Goal: Task Accomplishment & Management: Complete application form

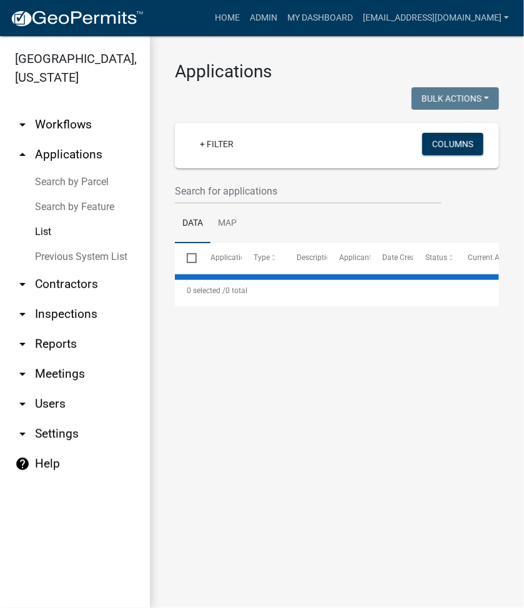
select select "2: 50"
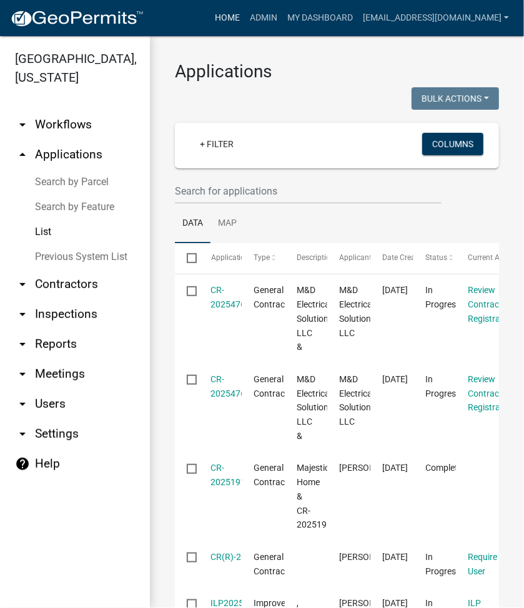
click at [245, 17] on link "Home" at bounding box center [227, 18] width 35 height 24
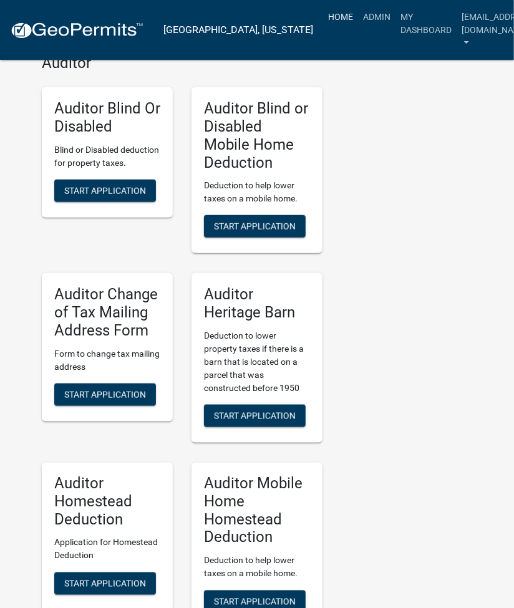
scroll to position [3610, 0]
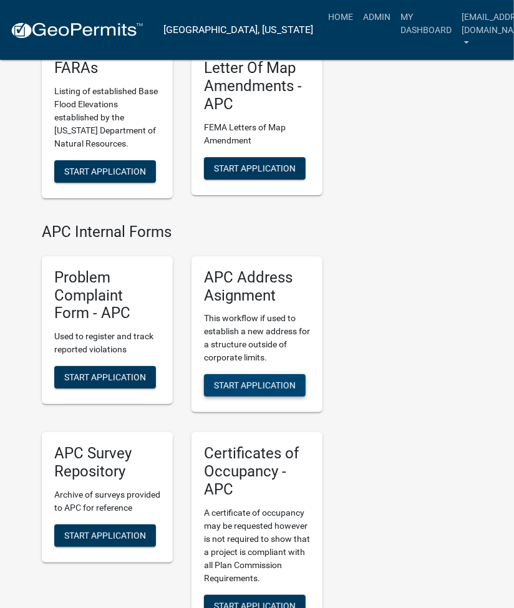
click at [248, 381] on span "Start Application" at bounding box center [255, 386] width 82 height 10
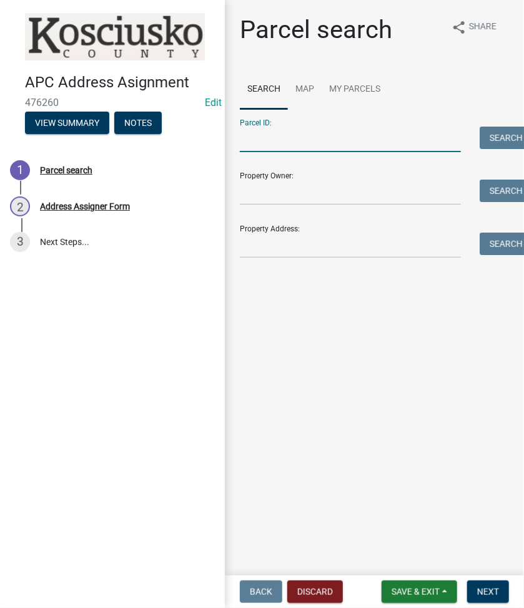
paste input "[PHONE_NUMBER]"
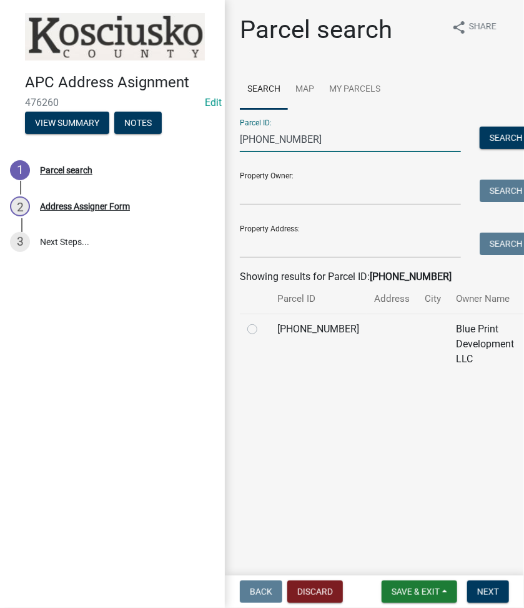
type input "003-133-099"
click at [262, 322] on label at bounding box center [262, 322] width 0 height 0
click at [262, 330] on input "radio" at bounding box center [266, 326] width 8 height 8
radio input "true"
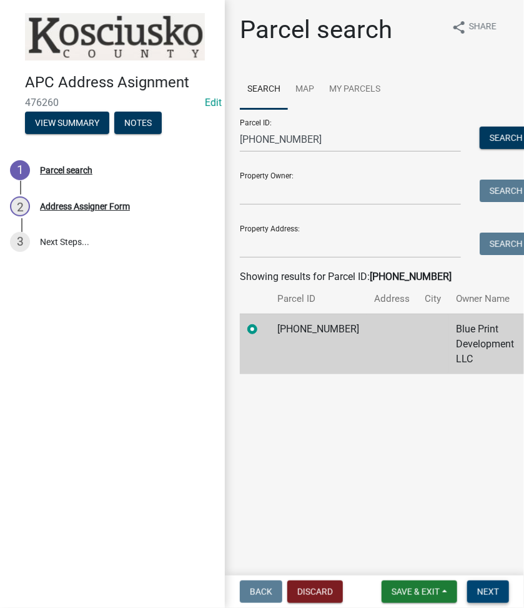
click at [477, 592] on span "Next" at bounding box center [488, 592] width 22 height 10
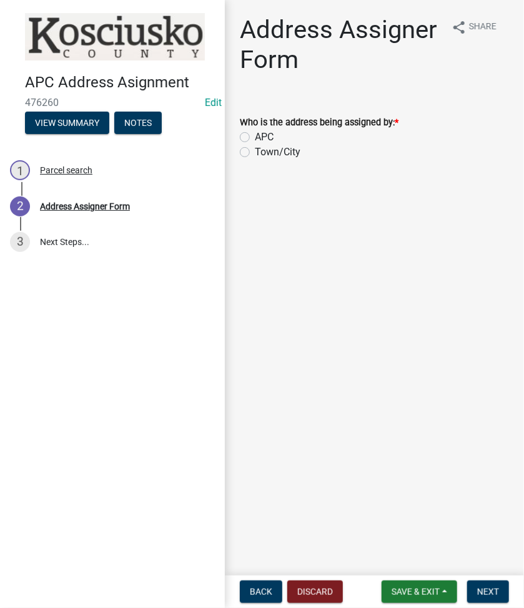
click at [255, 137] on label "APC" at bounding box center [264, 137] width 19 height 15
click at [255, 137] on input "APC" at bounding box center [259, 134] width 8 height 8
radio input "true"
click at [490, 588] on span "Next" at bounding box center [488, 592] width 22 height 10
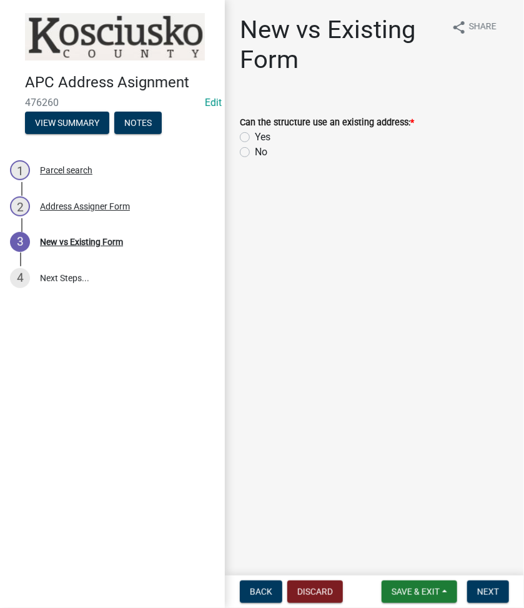
click at [255, 150] on label "No" at bounding box center [261, 152] width 12 height 15
click at [255, 150] on input "No" at bounding box center [259, 149] width 8 height 8
radio input "true"
click at [493, 587] on span "Next" at bounding box center [488, 592] width 22 height 10
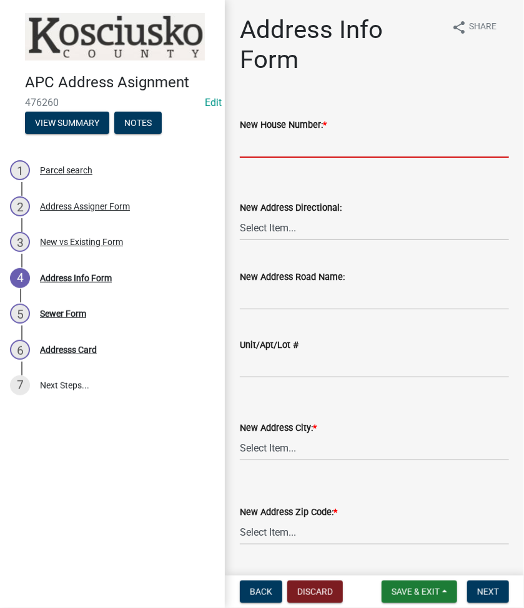
click at [303, 137] on input "New House Number: *" at bounding box center [374, 145] width 269 height 26
type input "1182"
select select "96281095-6cf4-4b63-a344-abe74cfcb4ae"
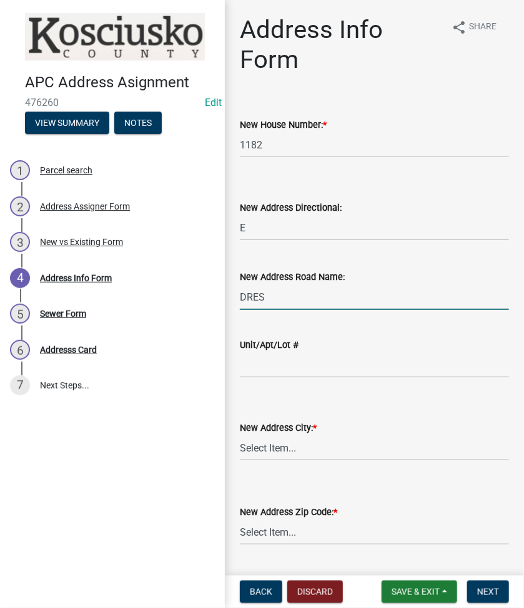
type input "DRESDIN DR"
click at [264, 457] on select "Select Item... AKRON BOURBON BURKET CLAYPOOL CROMWELL ETNA GREEN LEESBURG MENTO…" at bounding box center [374, 449] width 269 height 26
click at [240, 436] on select "Select Item... AKRON BOURBON BURKET CLAYPOOL CROMWELL ETNA GREEN LEESBURG MENTO…" at bounding box center [374, 449] width 269 height 26
select select "ddfc2f93-22be-47c5-adbb-e11b6b687896"
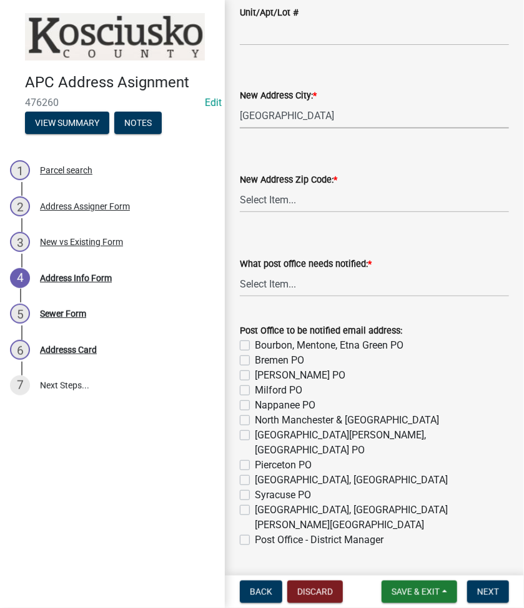
scroll to position [166, 0]
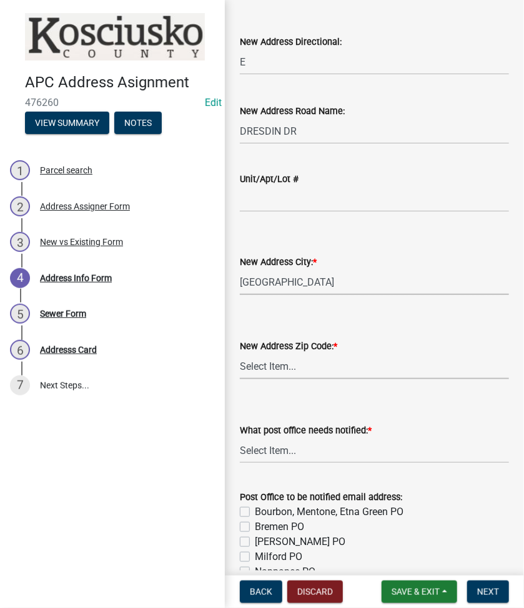
click at [265, 361] on select "Select Item... 46910 46504 46508 46510 46732 46524 46538 46539 46542 46550 4696…" at bounding box center [374, 367] width 269 height 26
click at [240, 354] on select "Select Item... 46910 46504 46508 46510 46732 46524 46538 46539 46542 46550 4696…" at bounding box center [374, 367] width 269 height 26
select select "e48653ed-8a46-41d9-8ccf-4f924998a8f9"
click at [270, 454] on select "Select Item... None Bourbon Bremen Cromwell Mentone Milford Nappanee North Manc…" at bounding box center [374, 451] width 269 height 26
click at [240, 438] on select "Select Item... None Bourbon Bremen Cromwell Mentone Milford Nappanee North Manc…" at bounding box center [374, 451] width 269 height 26
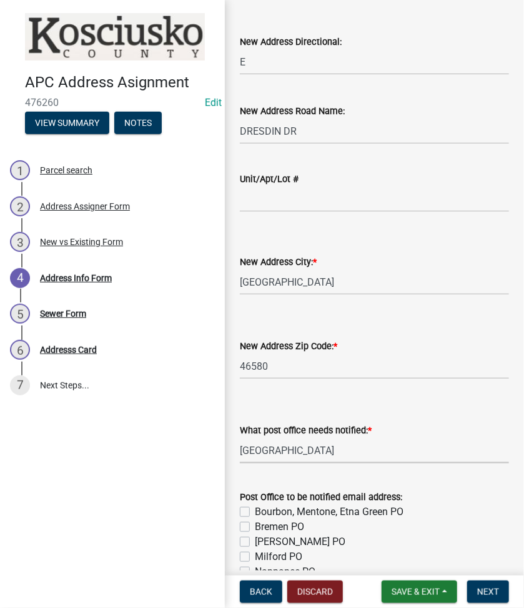
select select "0563639f-7acd-4a06-be3d-72136ab2d1fc"
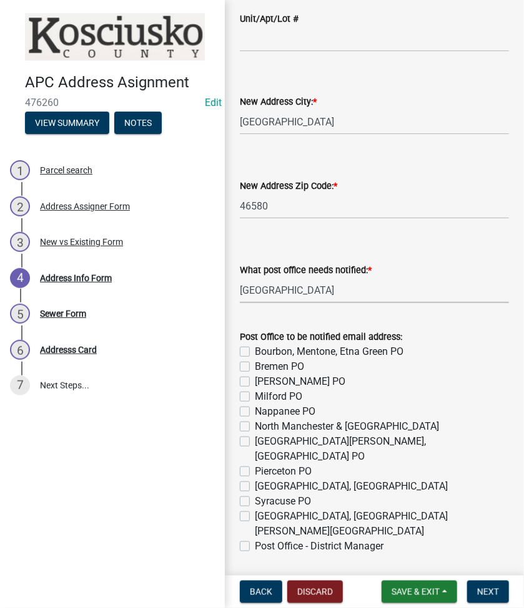
scroll to position [338, 0]
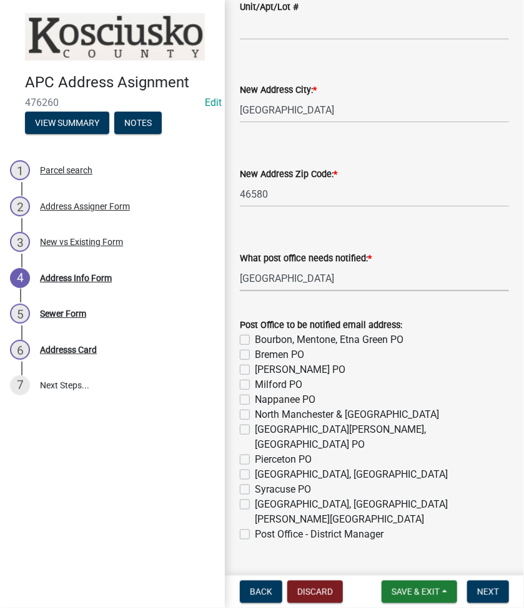
click at [255, 497] on label "Warsaw, Claypool, Winona Lake PO" at bounding box center [382, 512] width 254 height 30
click at [255, 497] on input "Warsaw, Claypool, Winona Lake PO" at bounding box center [259, 501] width 8 height 8
checkbox input "true"
checkbox input "false"
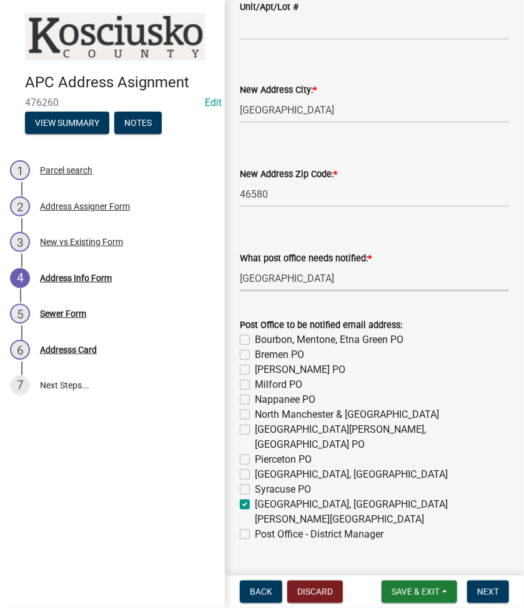
checkbox input "false"
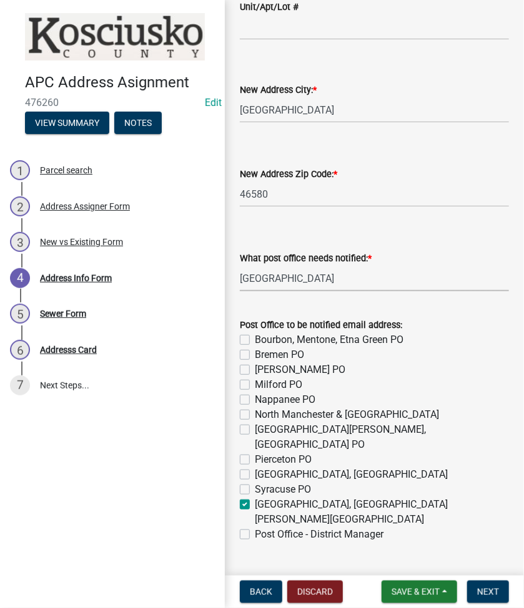
checkbox input "false"
checkbox input "true"
click at [255, 527] on label "Post Office - District Manager" at bounding box center [319, 534] width 129 height 15
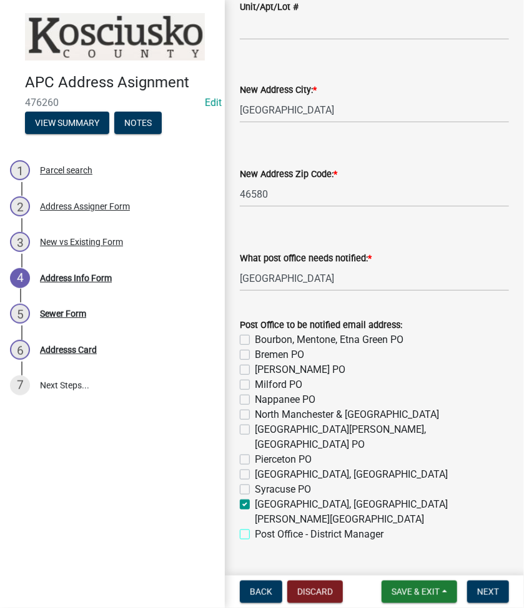
click at [255, 527] on input "Post Office - District Manager" at bounding box center [259, 531] width 8 height 8
checkbox input "true"
checkbox input "false"
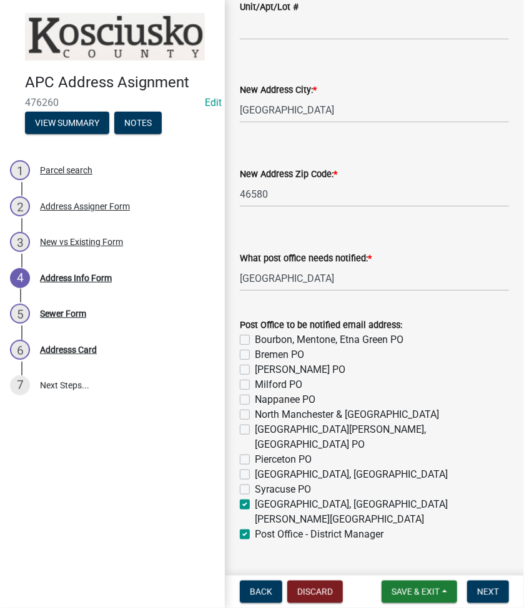
checkbox input "false"
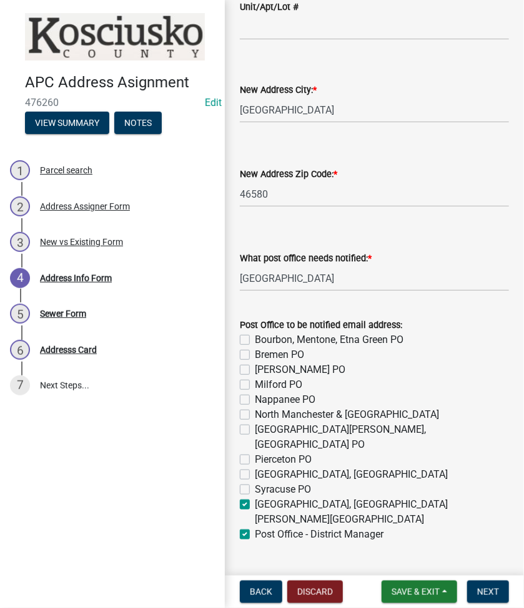
checkbox input "false"
checkbox input "true"
click at [493, 600] on button "Next" at bounding box center [488, 592] width 42 height 22
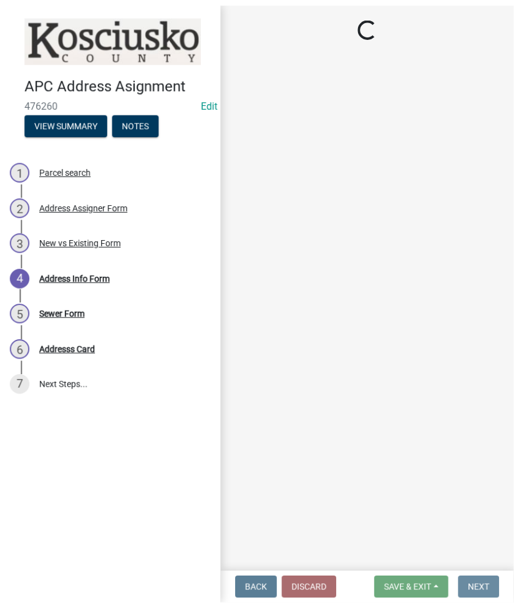
scroll to position [0, 0]
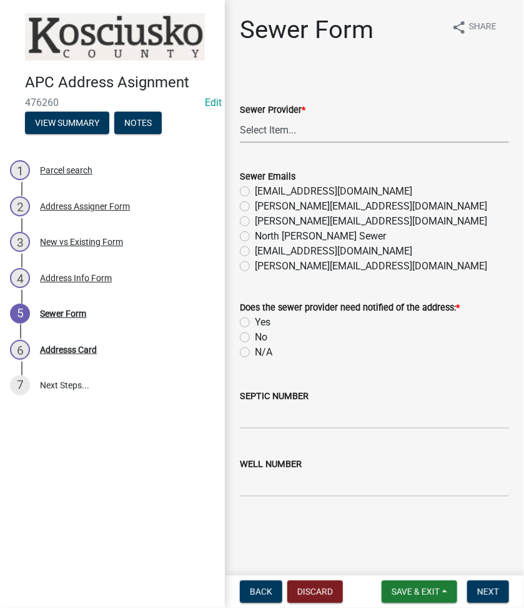
click at [240, 127] on select "Select Item... N/A Turkey Creek City of Warsaw Lakeland Sewer Town of North Web…" at bounding box center [374, 130] width 269 height 26
click at [240, 117] on select "Select Item... N/A Turkey Creek City of Warsaw Lakeland Sewer Town of North Web…" at bounding box center [374, 130] width 269 height 26
select select "523673c0-1176-4203-96db-de6e9efd0509"
click at [255, 352] on label "N/A" at bounding box center [263, 352] width 17 height 15
click at [255, 352] on input "N/A" at bounding box center [259, 349] width 8 height 8
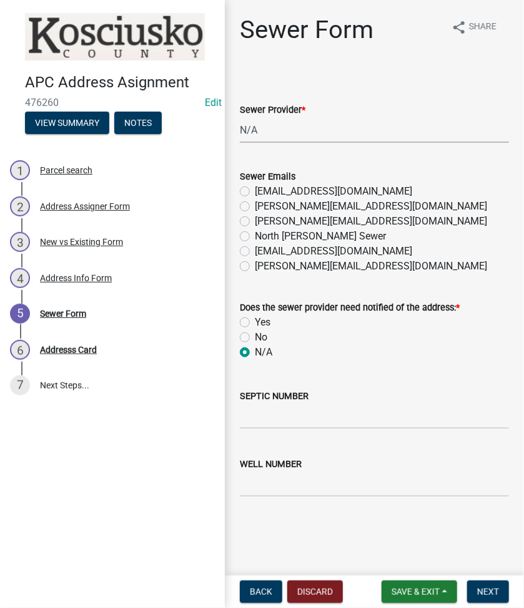
radio input "true"
click at [261, 416] on input "SEPTIC NUMBER" at bounding box center [374, 417] width 269 height 26
type input "21277"
type input "16714"
click at [495, 588] on span "Next" at bounding box center [488, 592] width 22 height 10
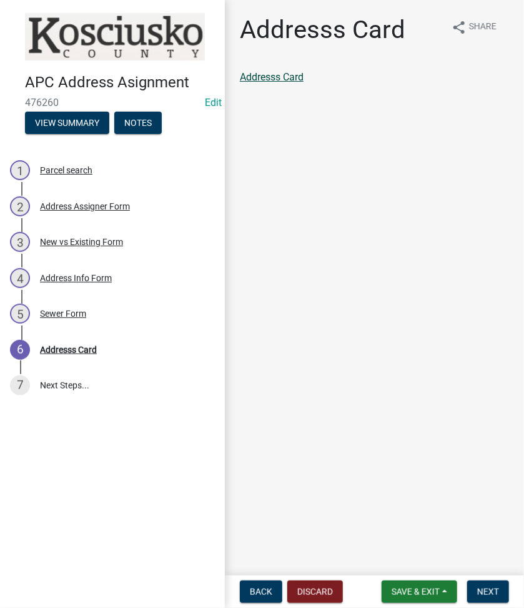
click at [286, 78] on link "Addresss Card" at bounding box center [272, 77] width 64 height 12
click at [492, 592] on span "Next" at bounding box center [488, 592] width 22 height 10
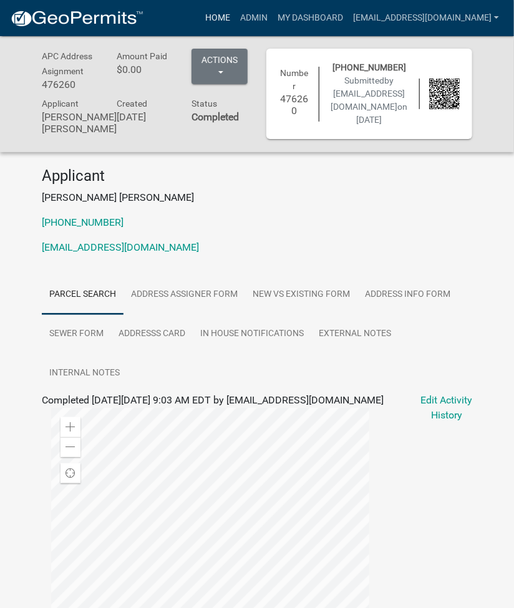
click at [235, 11] on link "Home" at bounding box center [217, 18] width 35 height 24
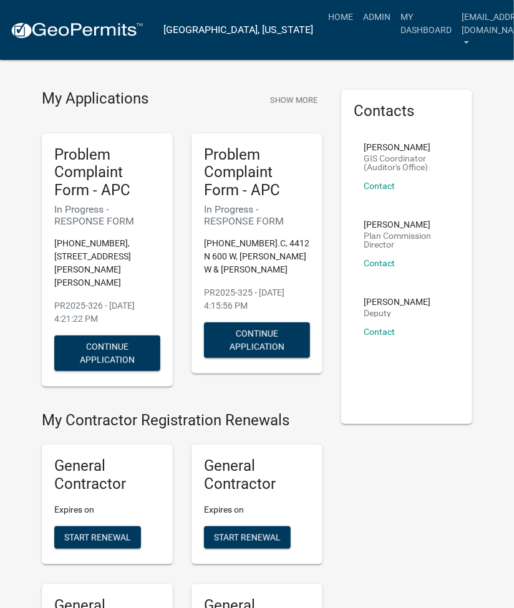
scroll to position [3610, 0]
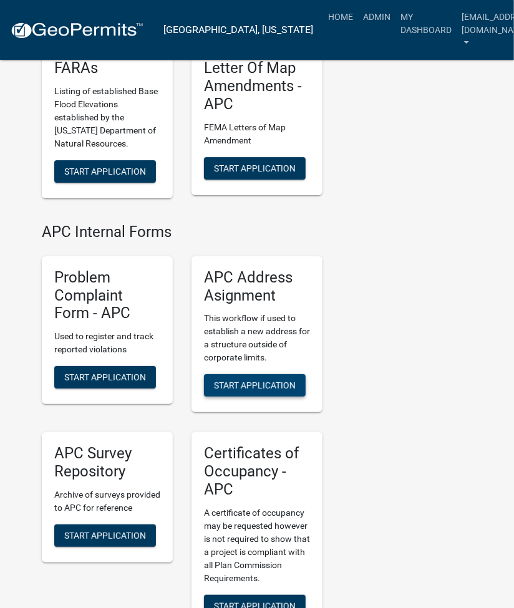
click at [250, 381] on span "Start Application" at bounding box center [255, 386] width 82 height 10
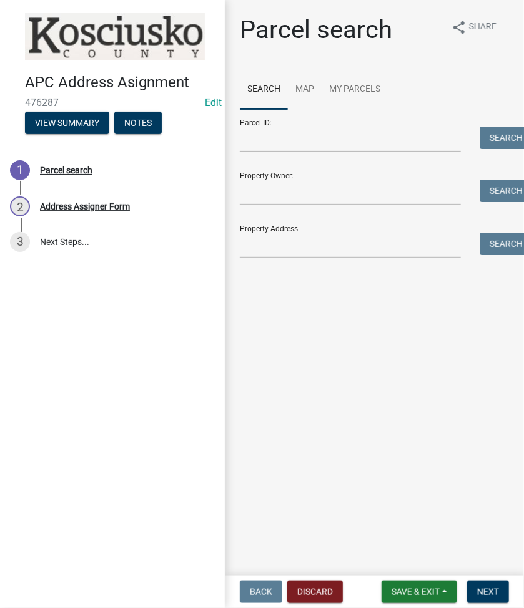
click at [333, 115] on div "Parcel ID: Search" at bounding box center [374, 130] width 269 height 43
click at [285, 136] on input "Parcel ID:" at bounding box center [350, 140] width 221 height 26
paste input "005-011-007.B"
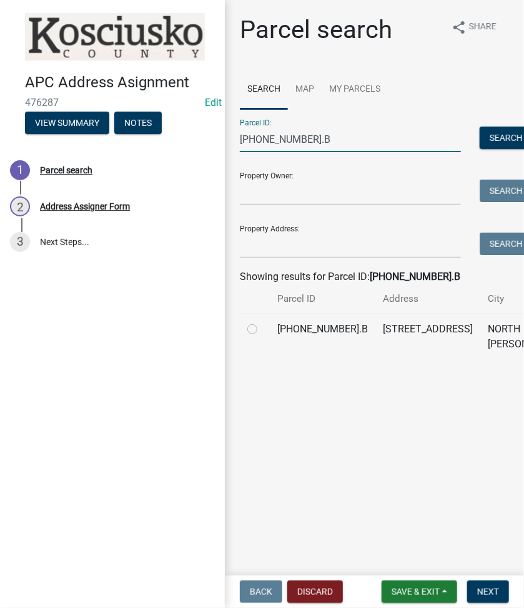
type input "005-011-007.B"
click at [262, 322] on label at bounding box center [262, 322] width 0 height 0
click at [262, 330] on input "radio" at bounding box center [266, 326] width 8 height 8
radio input "true"
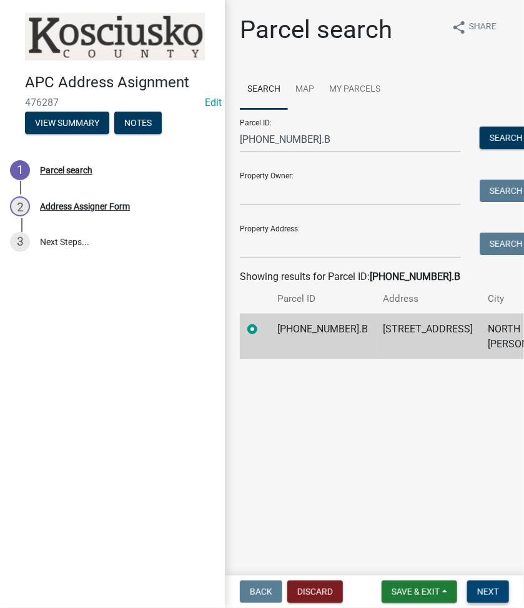
click at [489, 591] on span "Next" at bounding box center [488, 592] width 22 height 10
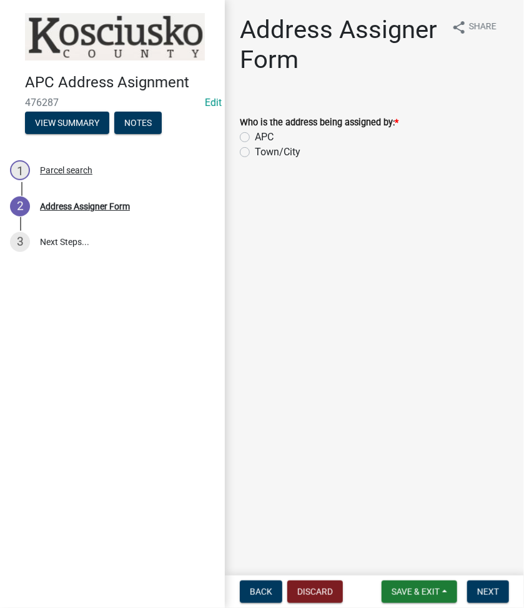
click at [255, 135] on label "APC" at bounding box center [264, 137] width 19 height 15
click at [255, 135] on input "APC" at bounding box center [259, 134] width 8 height 8
radio input "true"
click at [490, 602] on button "Next" at bounding box center [488, 592] width 42 height 22
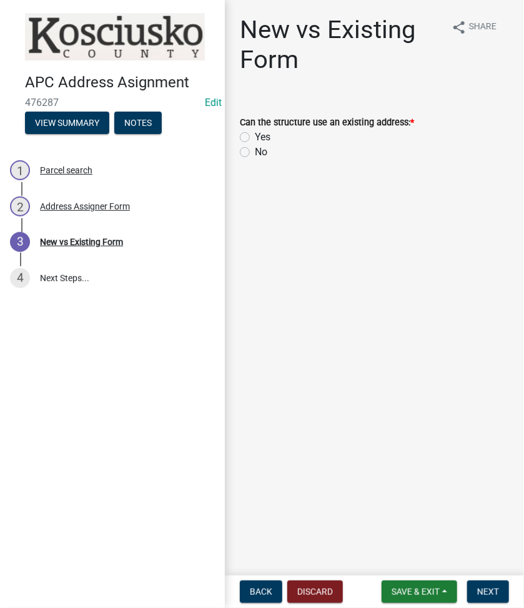
click at [255, 155] on label "No" at bounding box center [261, 152] width 12 height 15
click at [255, 153] on input "No" at bounding box center [259, 149] width 8 height 8
radio input "true"
click at [485, 587] on span "Next" at bounding box center [488, 592] width 22 height 10
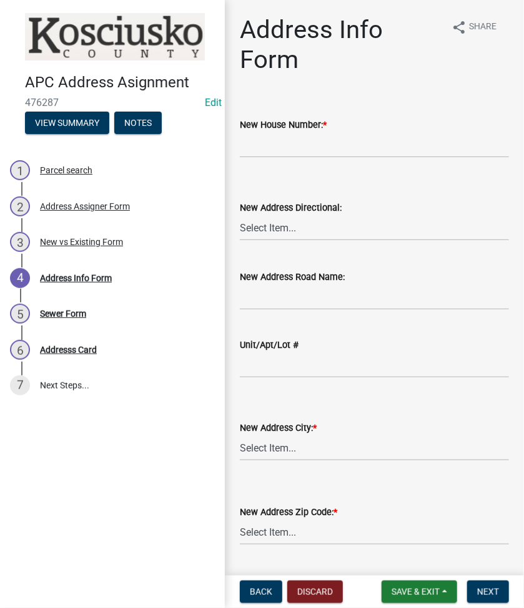
click at [258, 158] on wm-data-entity-input "New House Number: *" at bounding box center [374, 134] width 269 height 68
click at [260, 153] on input "New House Number: *" at bounding box center [374, 145] width 269 height 26
type input "7460"
select select "cb6d8625-1401-46f7-8a63-3b4de4b85a43"
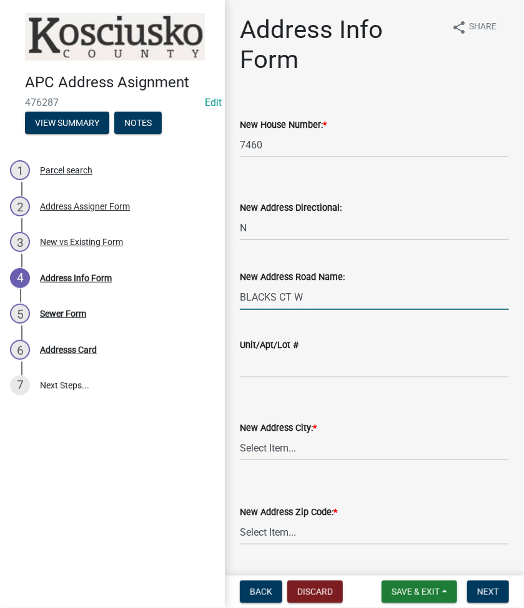
type input "BLACKS CT W"
select select "b463fd12-6bbd-419e-a75e-af620739ec44"
select select "12345e8f-c463-48ab-b314-03a50b4b5184"
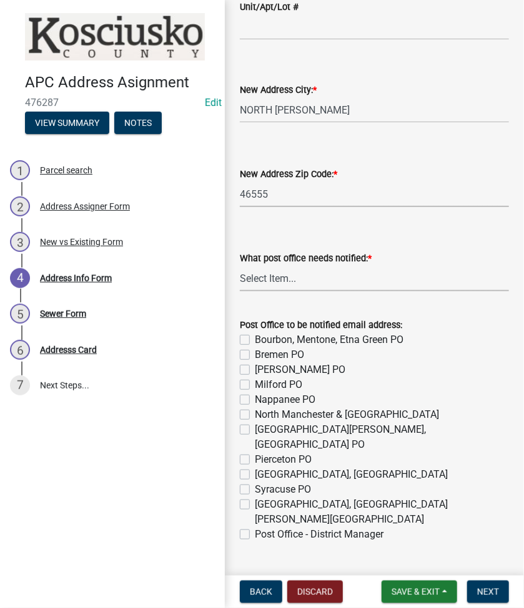
click at [278, 276] on select "Select Item... None Bourbon Bremen Cromwell Mentone Milford Nappanee North Manc…" at bounding box center [374, 279] width 269 height 26
click at [240, 266] on select "Select Item... None Bourbon Bremen Cromwell Mentone Milford Nappanee North Manc…" at bounding box center [374, 279] width 269 height 26
select select "a7b8ab48-a4e5-400e-979e-a8770d13233b"
click at [255, 427] on label "North Webster, Leesburg PO" at bounding box center [382, 437] width 254 height 30
click at [255, 427] on input "North Webster, Leesburg PO" at bounding box center [259, 426] width 8 height 8
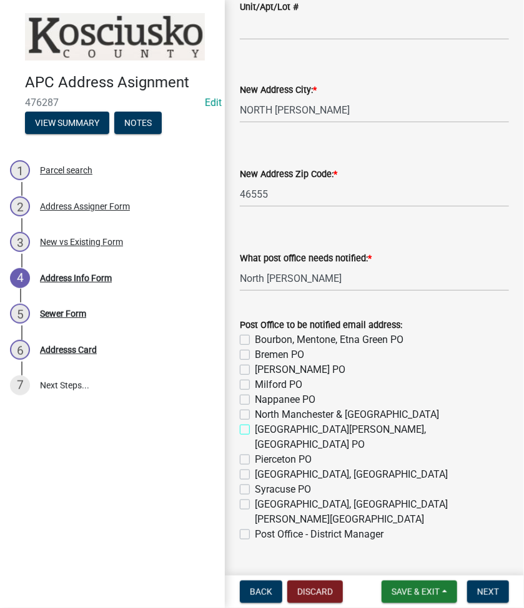
checkbox input "true"
checkbox input "false"
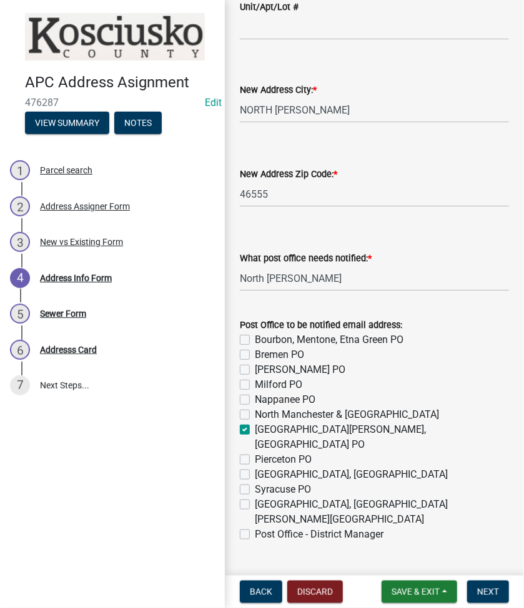
checkbox input "false"
checkbox input "true"
checkbox input "false"
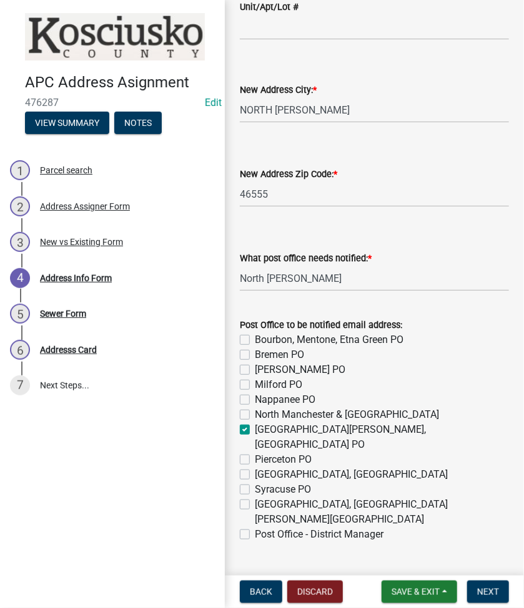
checkbox input "false"
click at [255, 527] on label "Post Office - District Manager" at bounding box center [319, 534] width 129 height 15
click at [255, 527] on input "Post Office - District Manager" at bounding box center [259, 531] width 8 height 8
checkbox input "true"
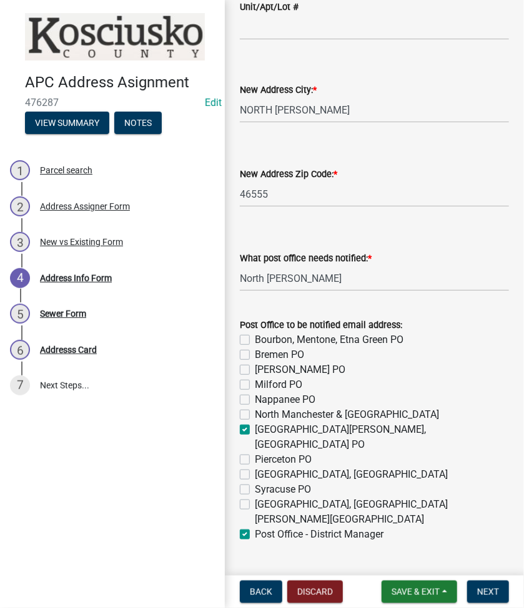
checkbox input "false"
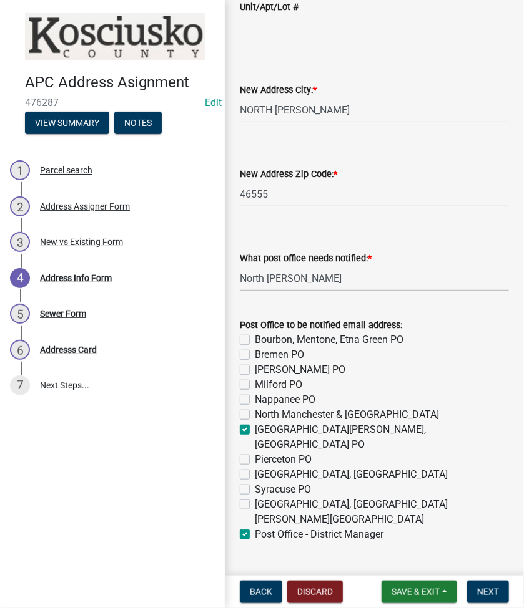
checkbox input "false"
checkbox input "true"
checkbox input "false"
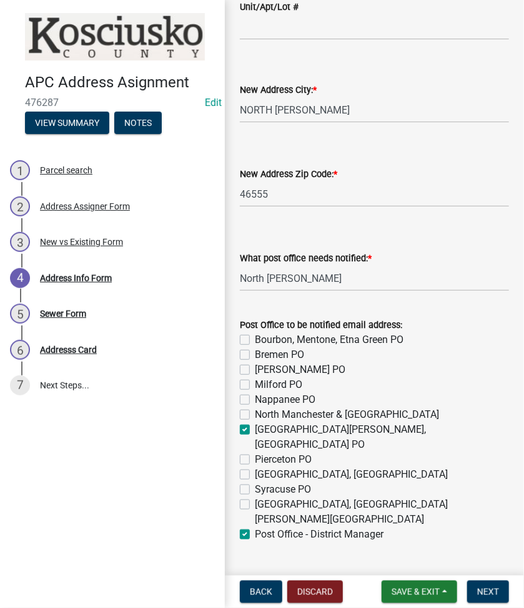
checkbox input "false"
checkbox input "true"
click at [494, 597] on span "Next" at bounding box center [488, 592] width 22 height 10
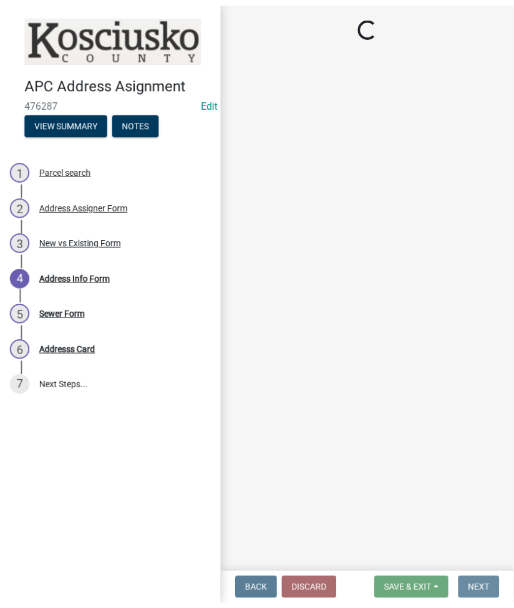
scroll to position [0, 0]
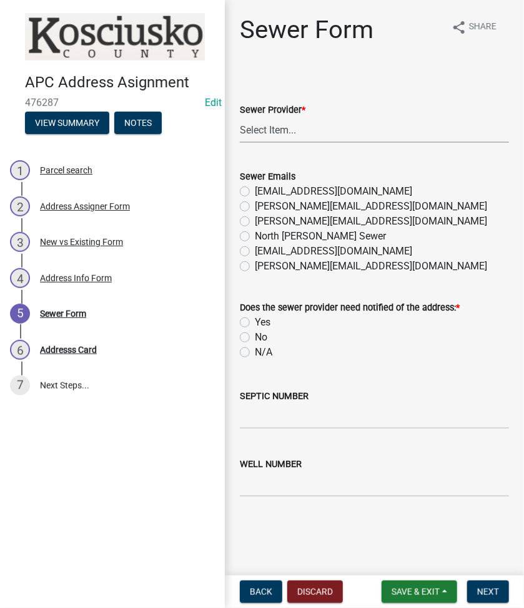
click at [254, 137] on select "Select Item... N/A Turkey Creek City of Warsaw Lakeland Sewer Town of North Web…" at bounding box center [374, 130] width 269 height 26
click at [240, 117] on select "Select Item... N/A Turkey Creek City of Warsaw Lakeland Sewer Town of North Web…" at bounding box center [374, 130] width 269 height 26
select select "523673c0-1176-4203-96db-de6e9efd0509"
click at [255, 356] on label "N/A" at bounding box center [263, 352] width 17 height 15
click at [255, 353] on input "N/A" at bounding box center [259, 349] width 8 height 8
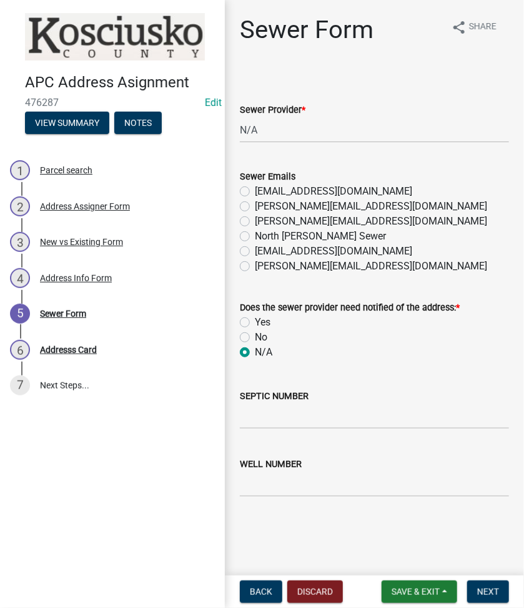
radio input "true"
click at [261, 411] on input "SEPTIC NUMBER" at bounding box center [374, 417] width 269 height 26
type input "21280"
type input "16716"
click at [485, 601] on button "Next" at bounding box center [488, 592] width 42 height 22
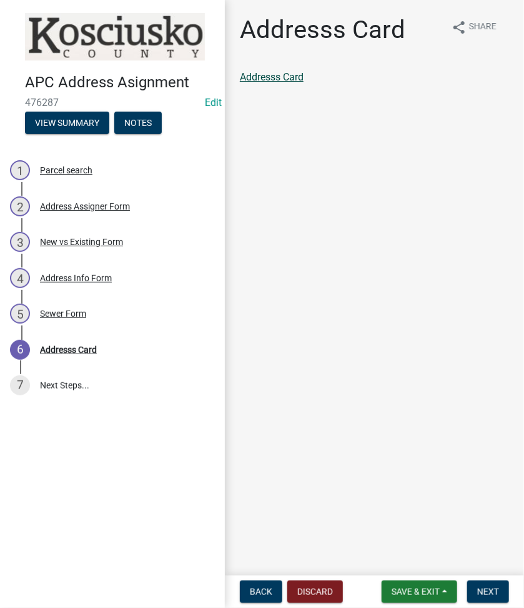
click at [288, 78] on link "Addresss Card" at bounding box center [272, 77] width 64 height 12
click at [280, 77] on link "Addresss Card" at bounding box center [272, 77] width 64 height 12
click at [484, 587] on span "Next" at bounding box center [488, 592] width 22 height 10
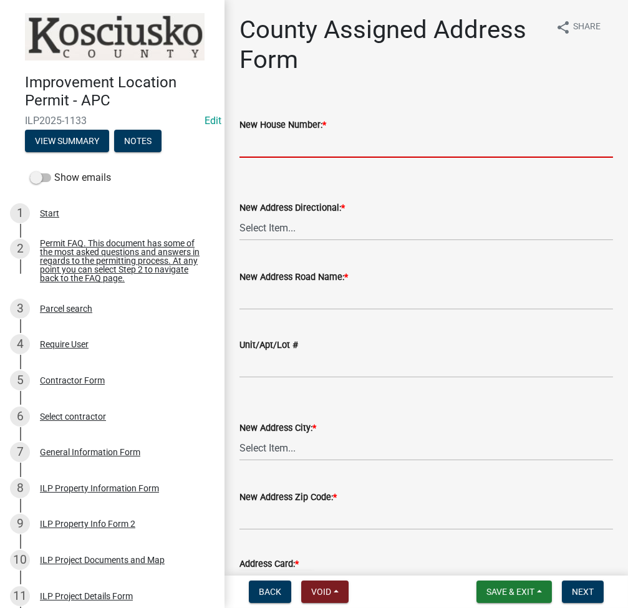
click at [281, 148] on input "New House Number: *" at bounding box center [427, 145] width 374 height 26
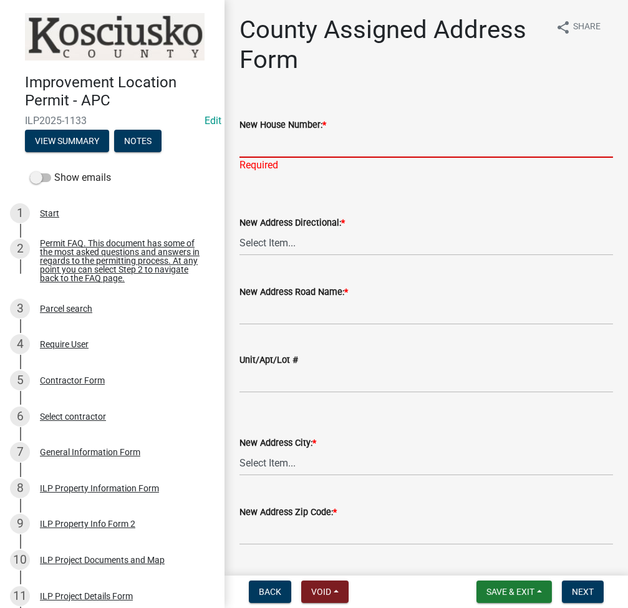
click at [281, 144] on input "New House Number: *" at bounding box center [427, 145] width 374 height 26
type input "1182"
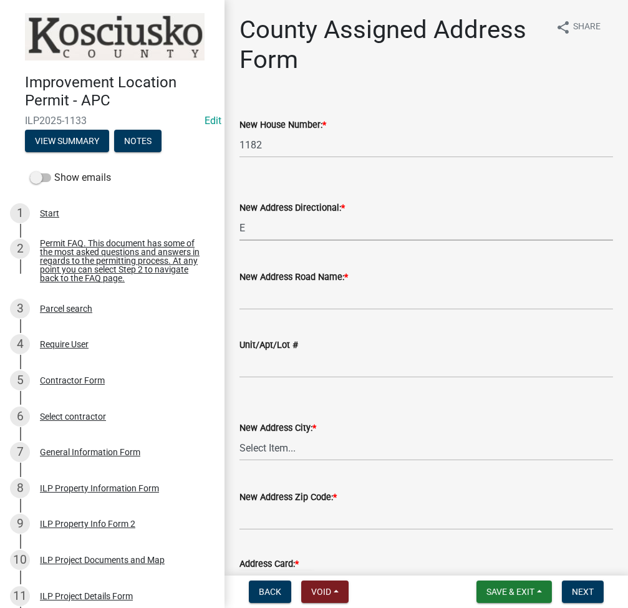
select select "148f84ff-3e58-44c7-a4f6-3eb3f135cbab"
type input "DRESDIN DR"
click at [288, 442] on select "Select Item... Akron Breman Bourbon [PERSON_NAME][GEOGRAPHIC_DATA] [GEOGRAPHIC_…" at bounding box center [427, 449] width 374 height 26
click at [240, 436] on select "Select Item... Akron Breman Bourbon [PERSON_NAME][GEOGRAPHIC_DATA] [GEOGRAPHIC_…" at bounding box center [427, 449] width 374 height 26
select select "b9c97ed9-41f4-4f2e-80f7-d2436b6d337b"
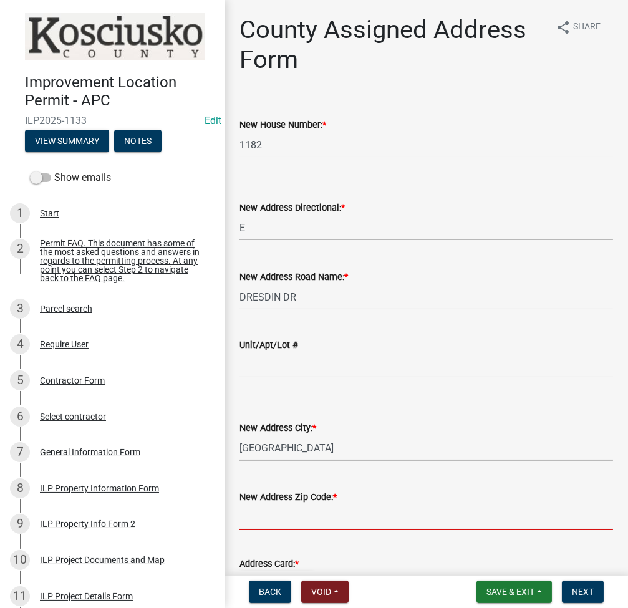
click at [287, 514] on input "text" at bounding box center [427, 518] width 374 height 26
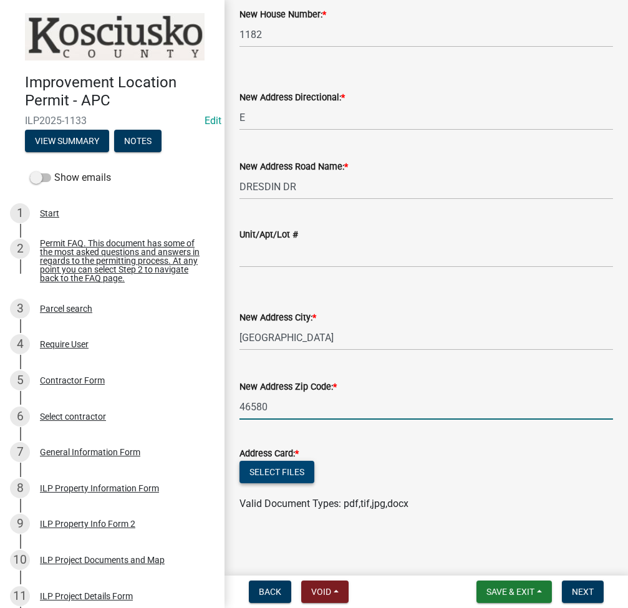
type input "46580"
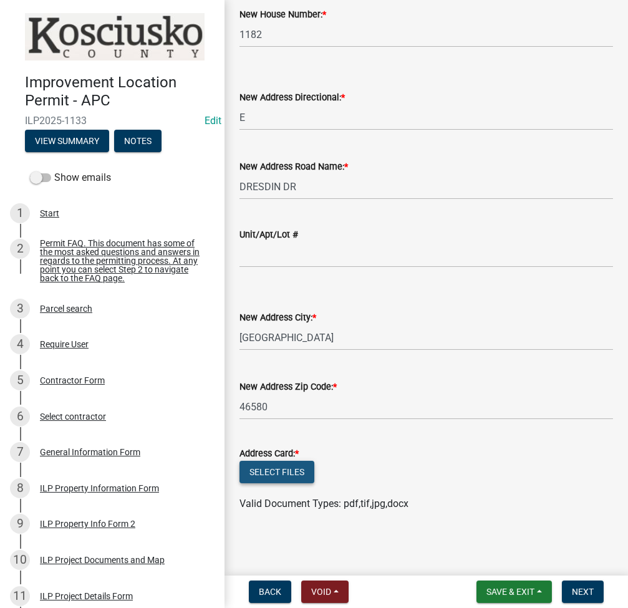
click at [268, 478] on button "Select files" at bounding box center [277, 472] width 75 height 22
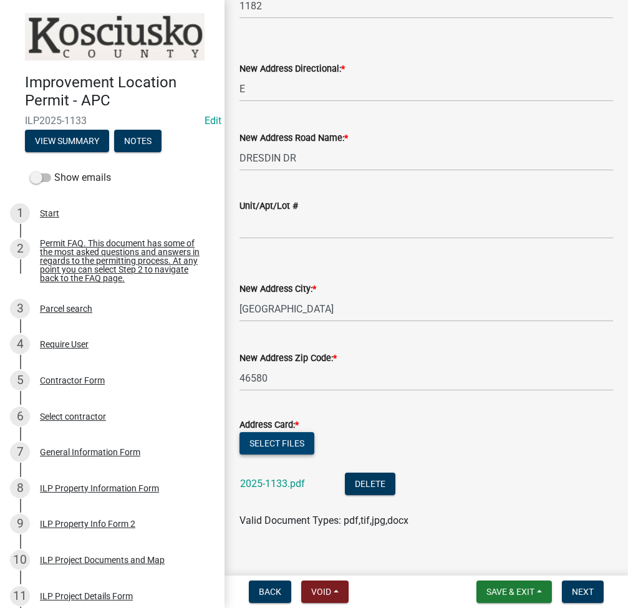
scroll to position [155, 0]
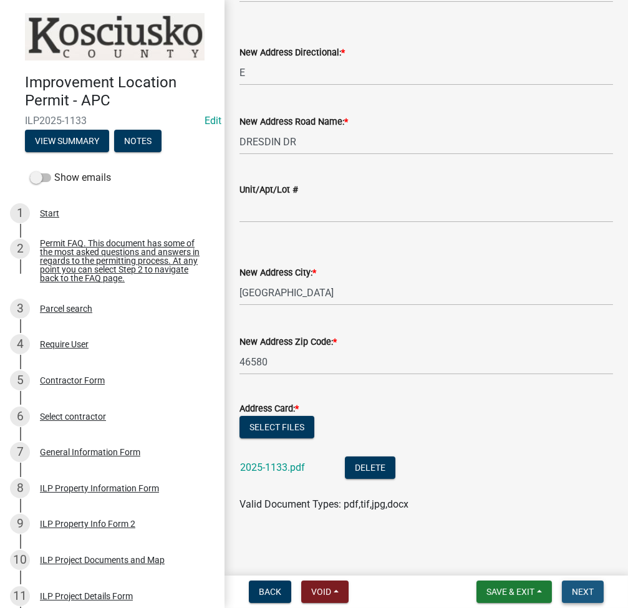
click at [587, 599] on button "Next" at bounding box center [583, 592] width 42 height 22
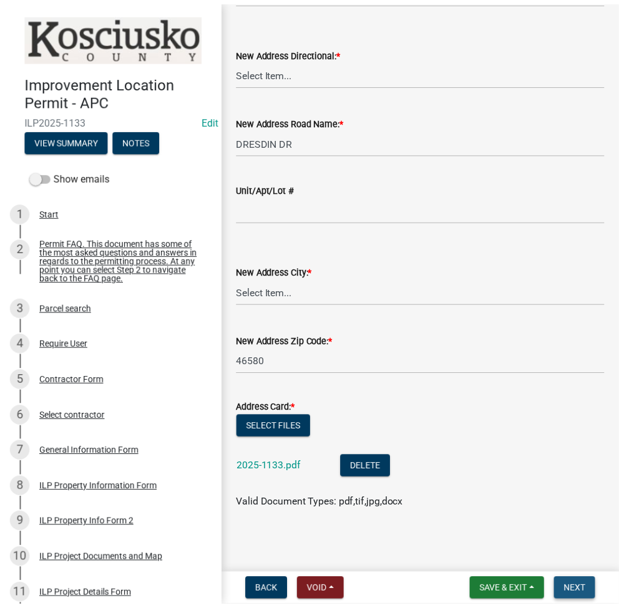
scroll to position [0, 0]
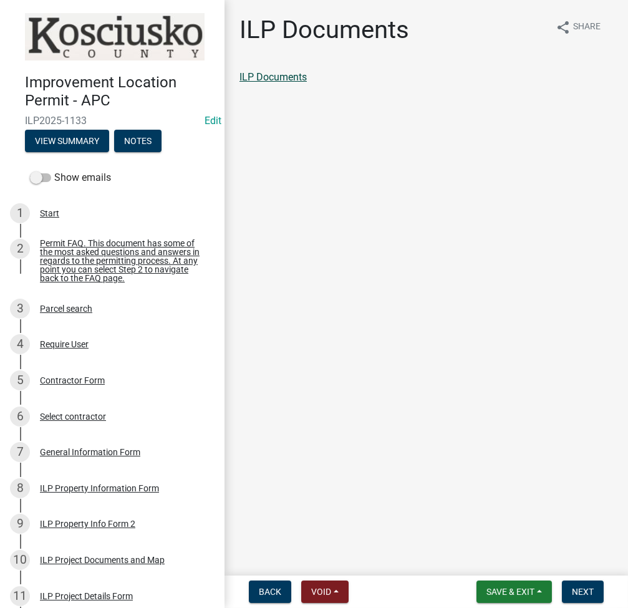
click at [282, 76] on link "ILP Documents" at bounding box center [273, 77] width 67 height 12
click at [583, 590] on span "Next" at bounding box center [583, 592] width 22 height 10
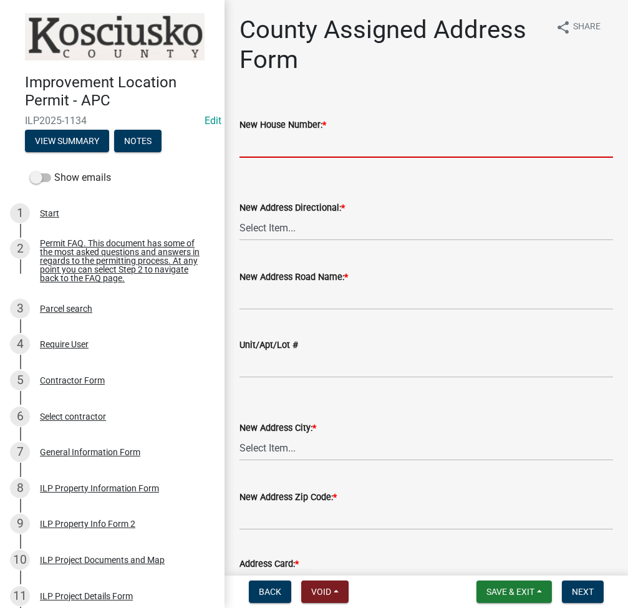
click at [296, 147] on input "New House Number: *" at bounding box center [427, 145] width 374 height 26
type input "7265"
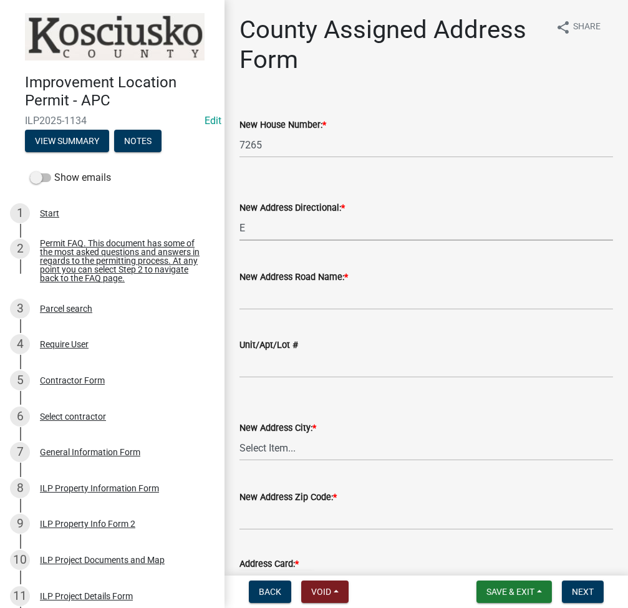
select select "148f84ff-3e58-44c7-a4f6-3eb3f135cbab"
type input "BLACKS CT N"
click at [290, 148] on input "7265" at bounding box center [427, 145] width 374 height 26
type input "7260"
click at [261, 234] on select "Select Item... N E S W" at bounding box center [427, 228] width 374 height 26
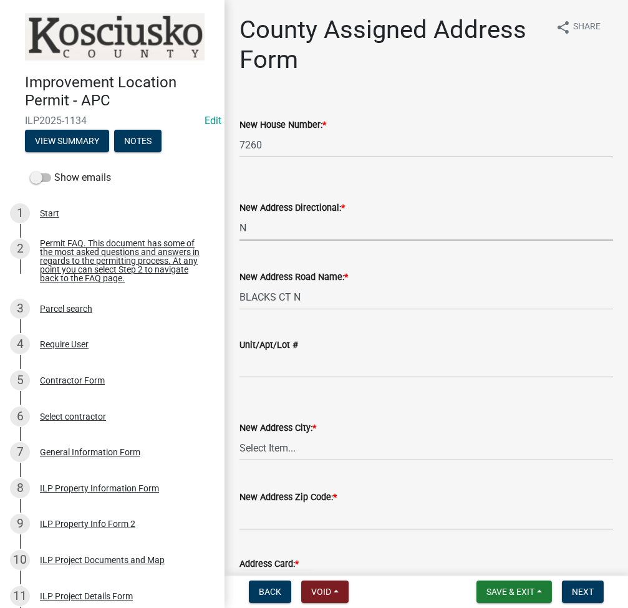
click at [240, 215] on select "Select Item... N E S W" at bounding box center [427, 228] width 374 height 26
select select "57d3dbe1-f48f-4c9f-af6d-6c7a2e9f3087"
click at [324, 295] on input "BLACKS CT N" at bounding box center [427, 298] width 374 height 26
type input "BLACKS CT W"
click at [261, 447] on select "Select Item... Akron Breman Bourbon Burket Claypool Cromwell Etna Green Leesbur…" at bounding box center [427, 449] width 374 height 26
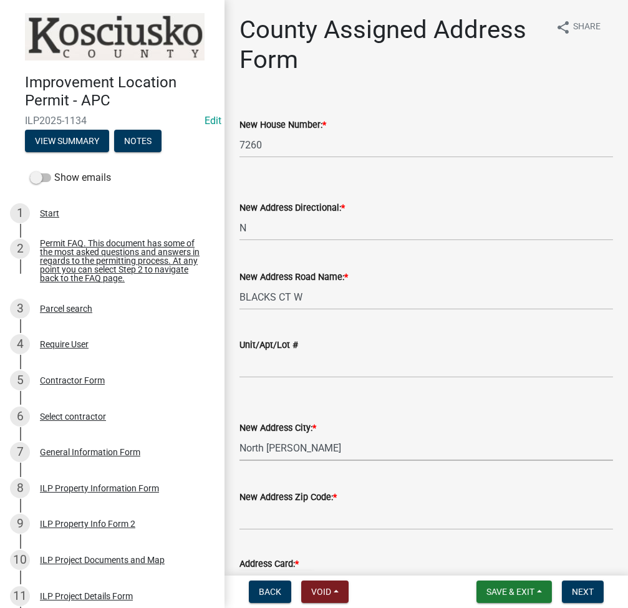
click at [240, 436] on select "Select Item... Akron Breman Bourbon Burket Claypool Cromwell Etna Green Leesbur…" at bounding box center [427, 449] width 374 height 26
select select "4551fba1-1f95-4226-b4c8-445f6eae975c"
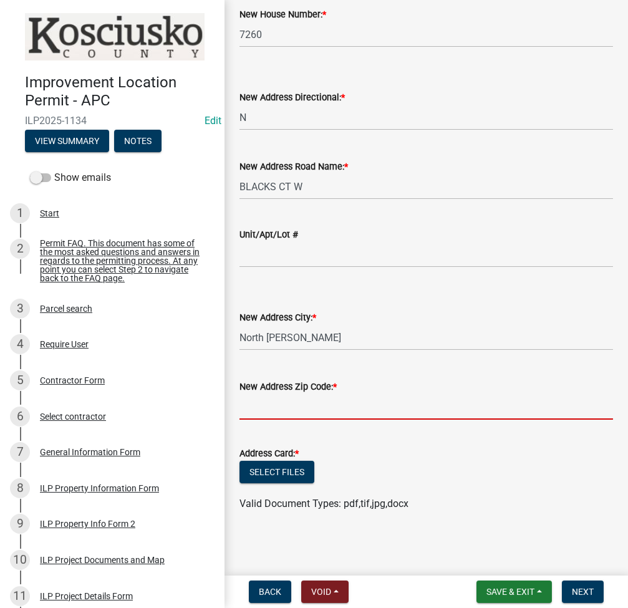
click at [341, 406] on input "text" at bounding box center [427, 407] width 374 height 26
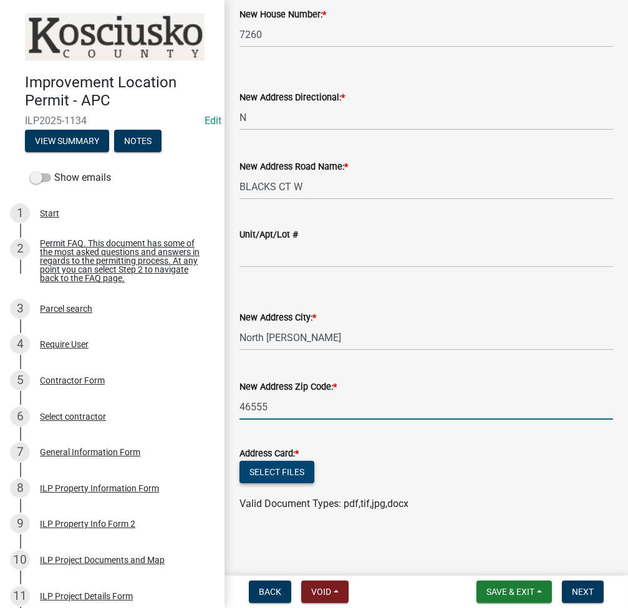
type input "46555"
click at [283, 467] on button "Select files" at bounding box center [277, 472] width 75 height 22
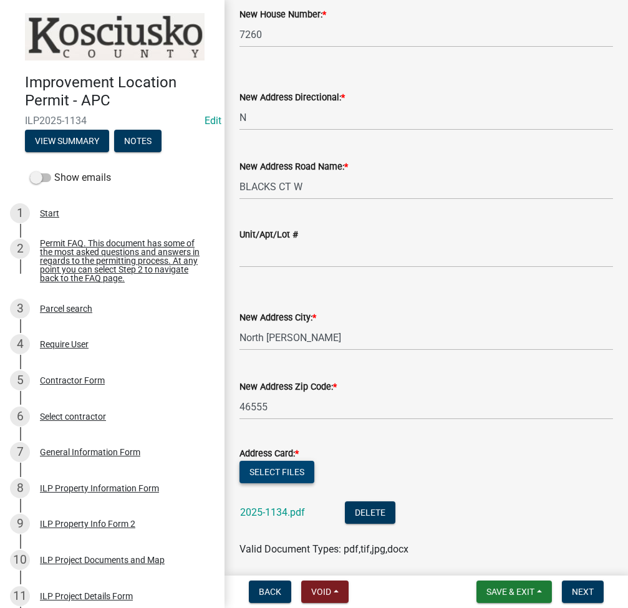
scroll to position [155, 0]
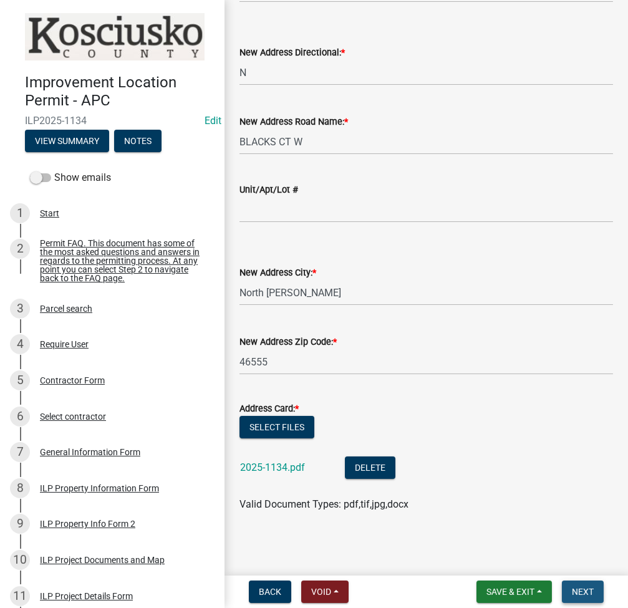
click at [582, 590] on span "Next" at bounding box center [583, 592] width 22 height 10
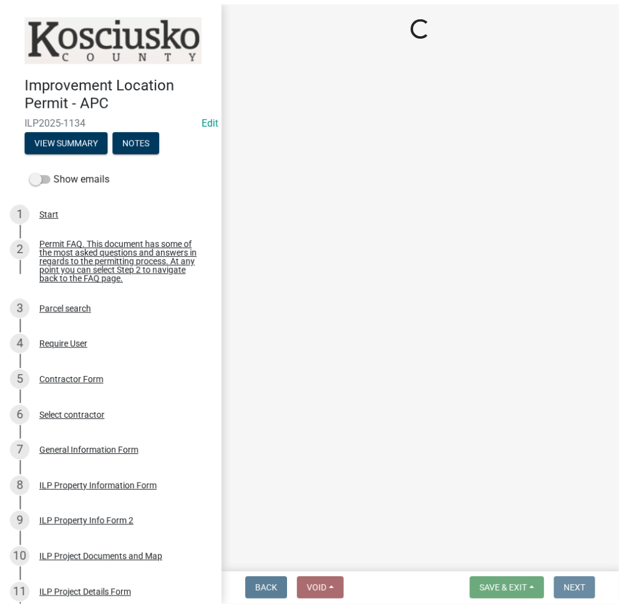
scroll to position [0, 0]
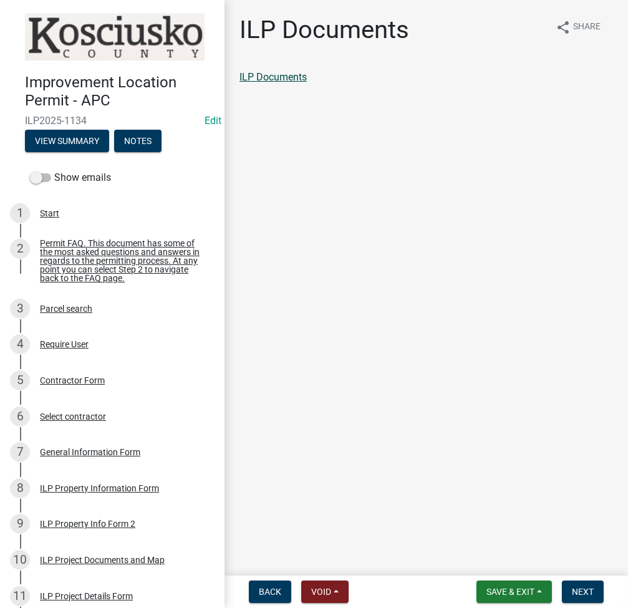
click at [291, 74] on link "ILP Documents" at bounding box center [273, 77] width 67 height 12
click at [587, 589] on span "Next" at bounding box center [583, 592] width 22 height 10
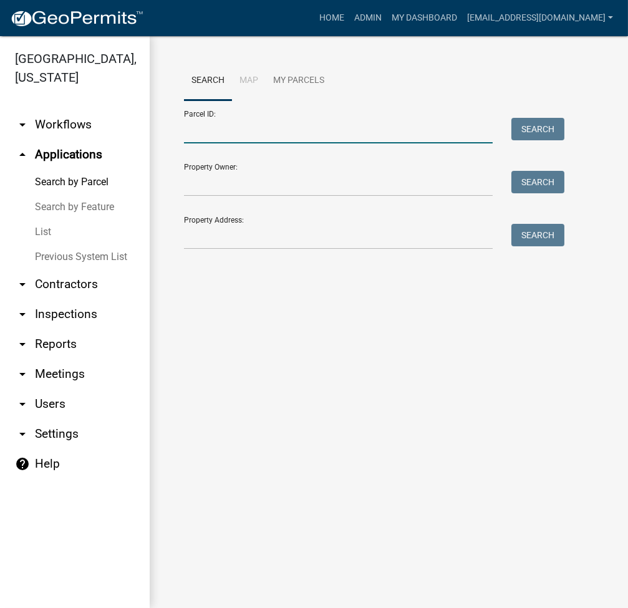
click at [213, 142] on input "Parcel ID:" at bounding box center [338, 131] width 309 height 26
type input "[PHONE_NUMBER].A"
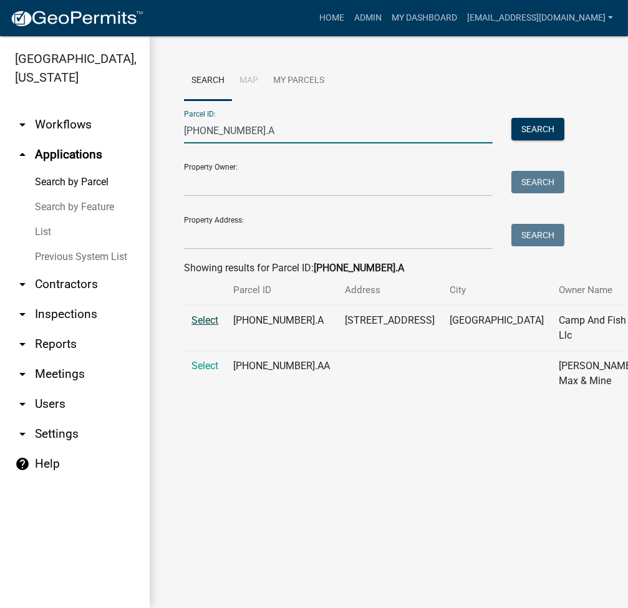
click at [210, 326] on span "Select" at bounding box center [205, 320] width 27 height 12
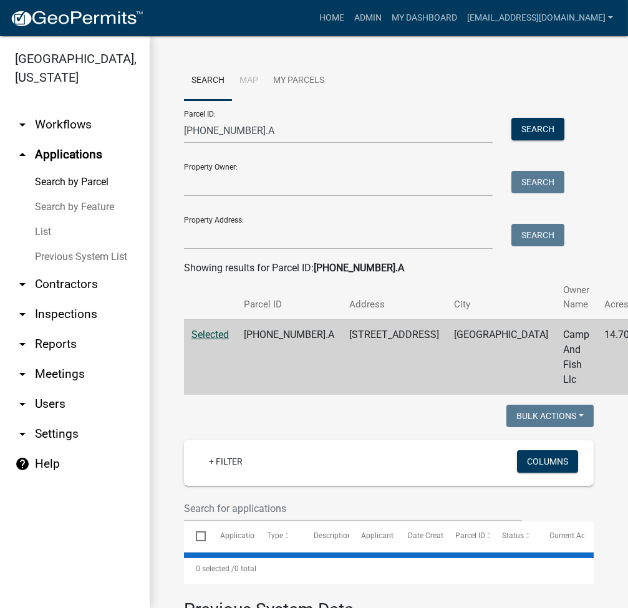
select select "3: 100"
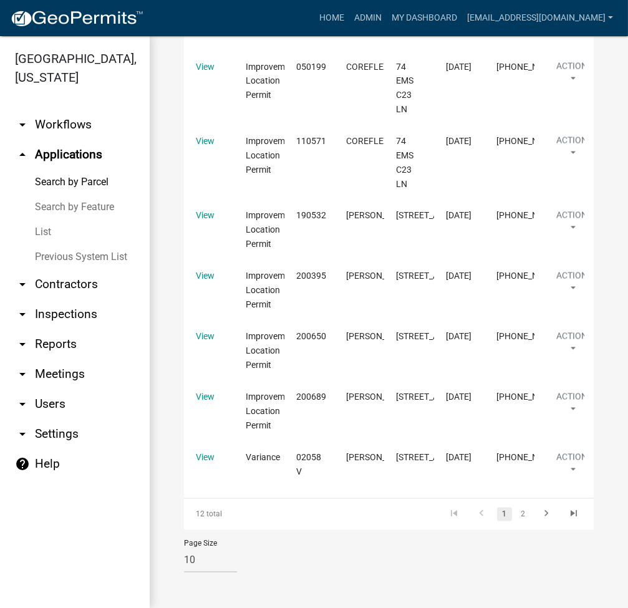
scroll to position [4811, 0]
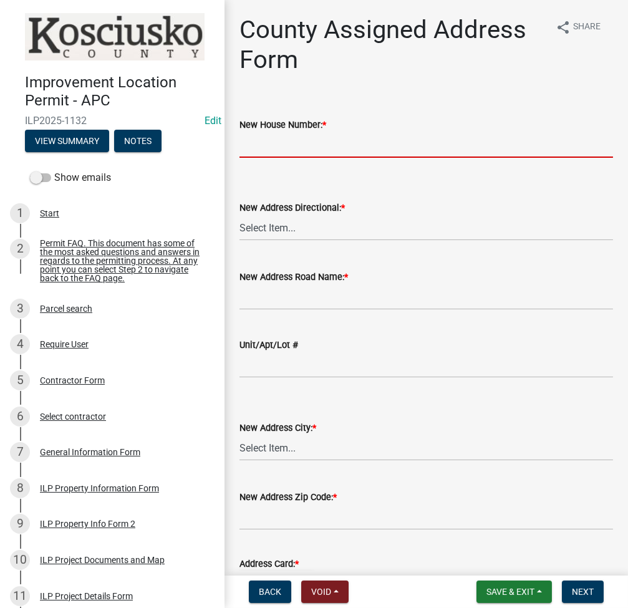
click at [341, 153] on input "New House Number: *" at bounding box center [427, 145] width 374 height 26
type input "7612"
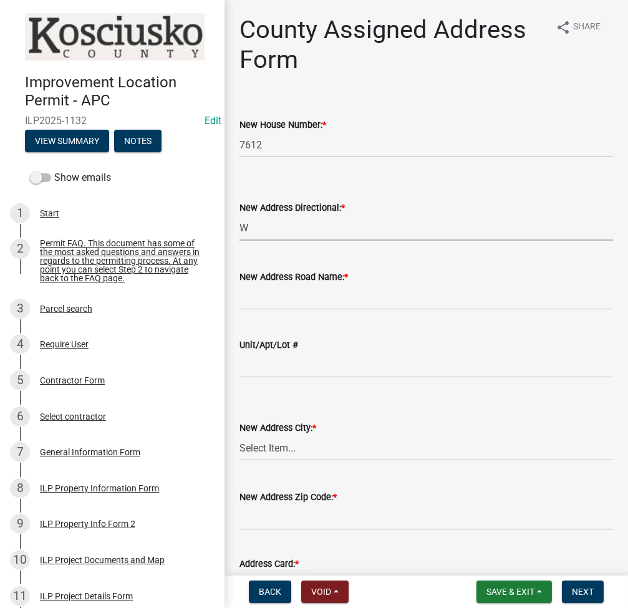
select select "31bc1b1d-d11f-4166-b73b-2a3111089e94"
type input "SWICK RD"
select select "129ece53-eccb-4e3d-8f9d-1ad38c3ce4de"
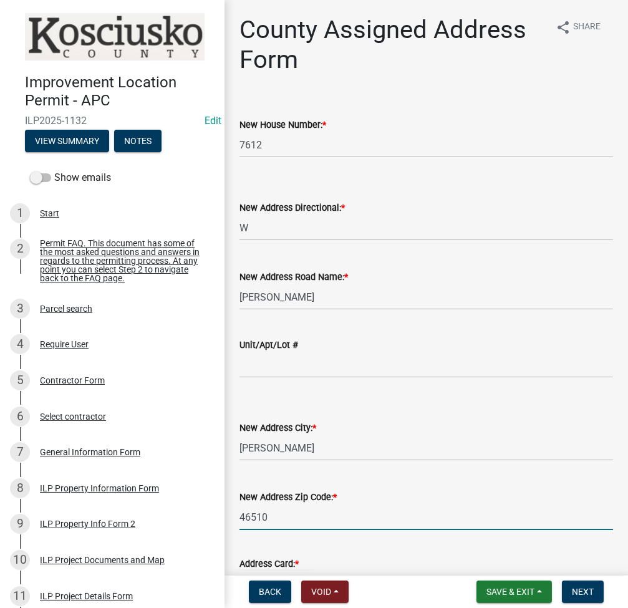
type input "46510"
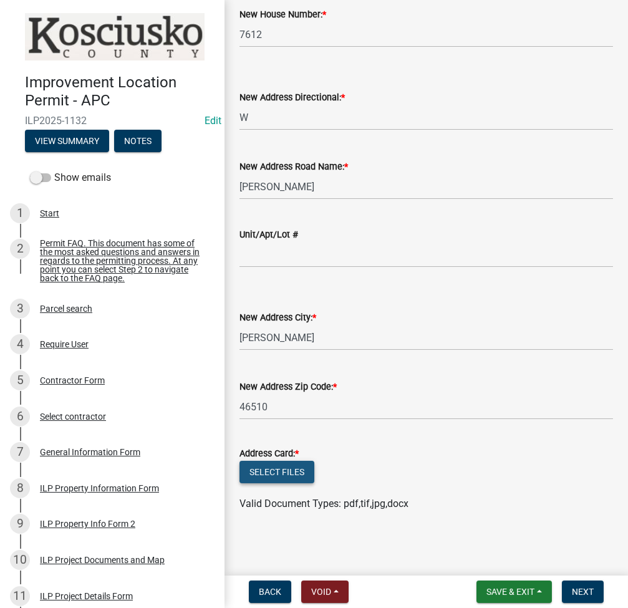
click at [270, 468] on button "Select files" at bounding box center [277, 472] width 75 height 22
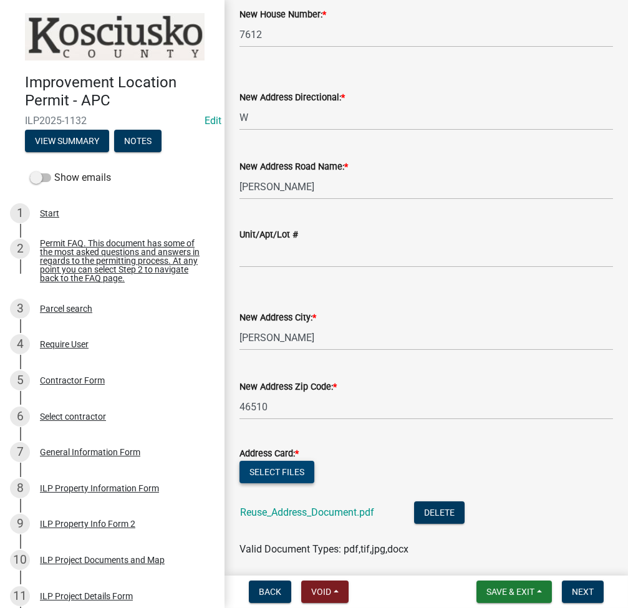
scroll to position [155, 0]
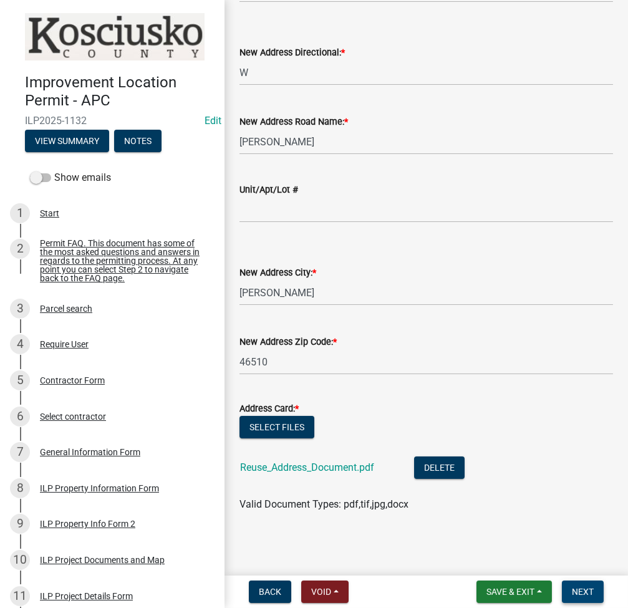
click at [585, 588] on span "Next" at bounding box center [583, 592] width 22 height 10
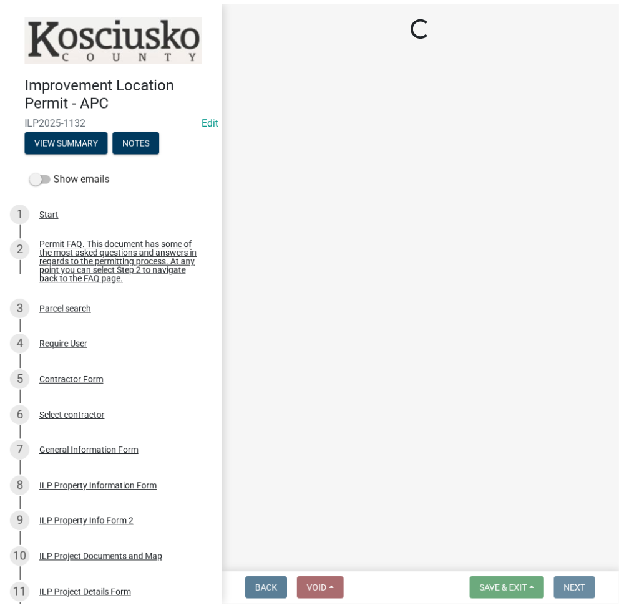
scroll to position [0, 0]
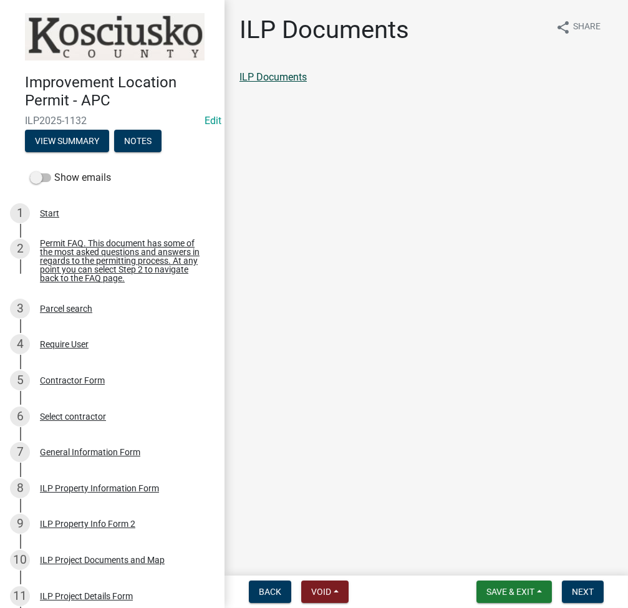
click at [281, 79] on link "ILP Documents" at bounding box center [273, 77] width 67 height 12
click at [580, 587] on span "Next" at bounding box center [583, 592] width 22 height 10
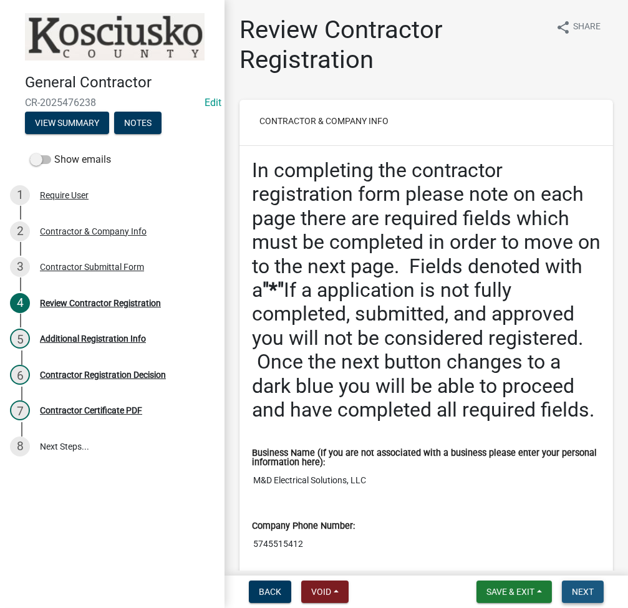
click at [578, 587] on span "Next" at bounding box center [583, 592] width 22 height 10
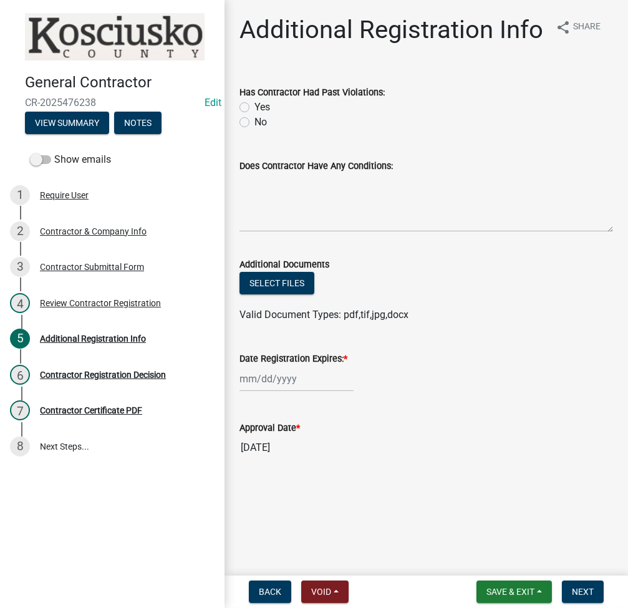
click at [255, 123] on label "No" at bounding box center [261, 122] width 12 height 15
click at [255, 123] on input "No" at bounding box center [259, 119] width 8 height 8
radio input "true"
click at [265, 379] on div at bounding box center [297, 379] width 114 height 26
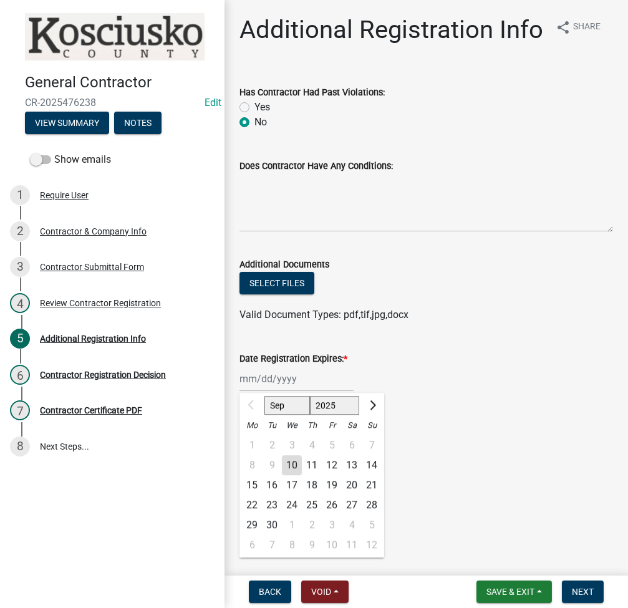
click at [323, 406] on select "2025 2026 2027 2028 2029 2030 2031 2032 2033 2034 2035 2036 2037 2038 2039 2040…" at bounding box center [335, 405] width 50 height 19
select select "2026"
click at [310, 396] on select "2025 2026 2027 2028 2029 2030 2031 2032 2033 2034 2035 2036 2037 2038 2039 2040…" at bounding box center [335, 405] width 50 height 19
click at [316, 467] on div "10" at bounding box center [312, 465] width 20 height 20
type input "09/10/2026"
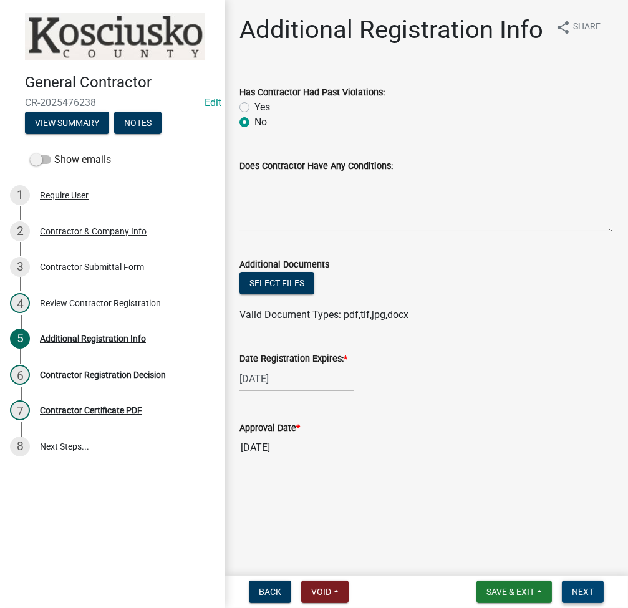
click at [593, 593] on span "Next" at bounding box center [583, 592] width 22 height 10
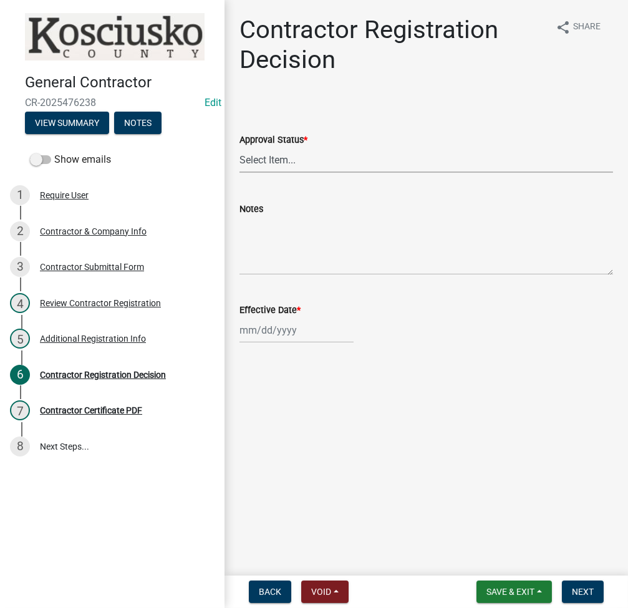
click at [323, 160] on select "Select Item... Approved Denied" at bounding box center [427, 160] width 374 height 26
click at [240, 147] on select "Select Item... Approved Denied" at bounding box center [427, 160] width 374 height 26
select select "8e4351d7-4ebf-4714-a7c9-c8187f00e083"
click at [263, 336] on div at bounding box center [297, 331] width 114 height 26
select select "9"
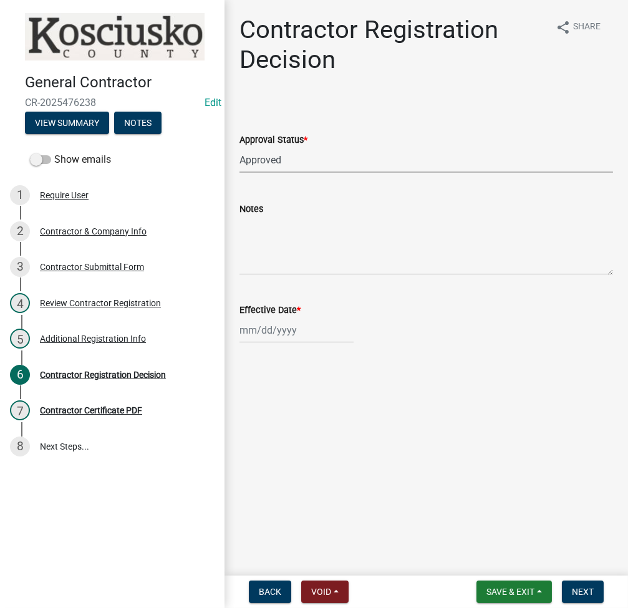
select select "2025"
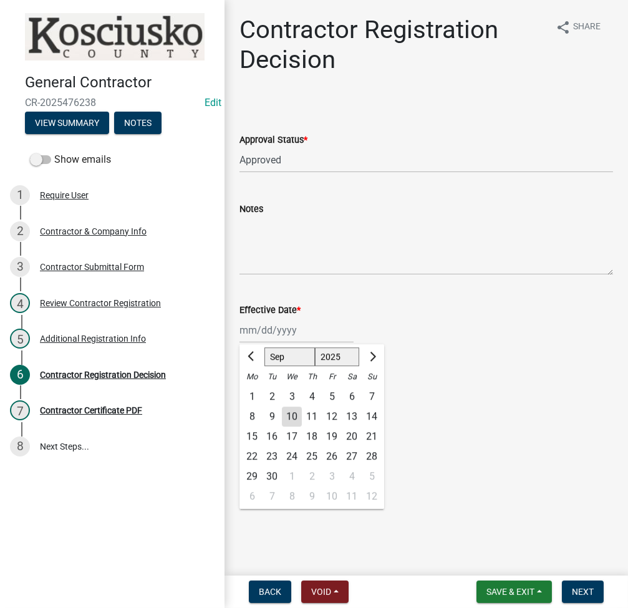
click at [296, 421] on div "10" at bounding box center [292, 417] width 20 height 20
type input "[DATE]"
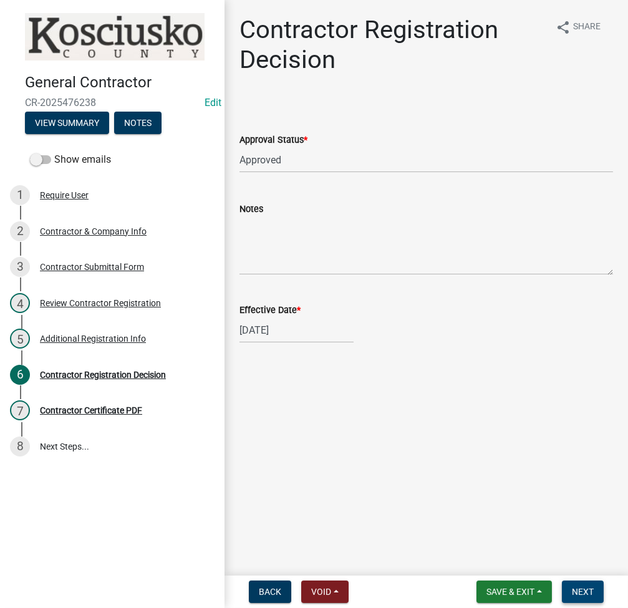
click at [593, 595] on span "Next" at bounding box center [583, 592] width 22 height 10
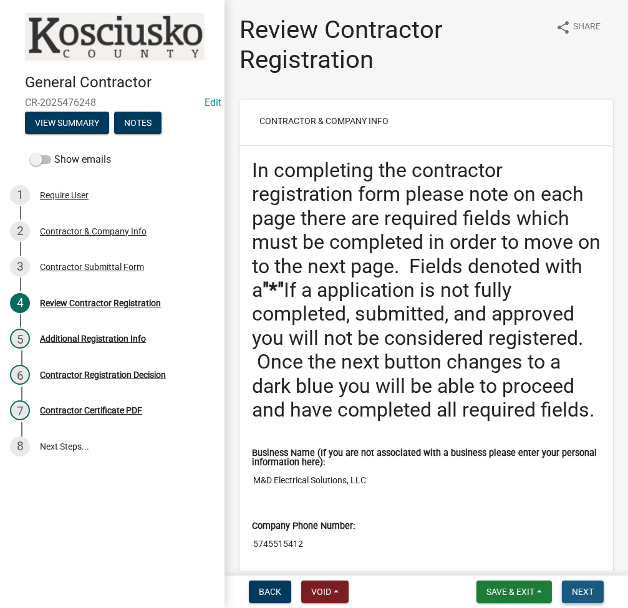
click at [595, 594] on button "Next" at bounding box center [583, 592] width 42 height 22
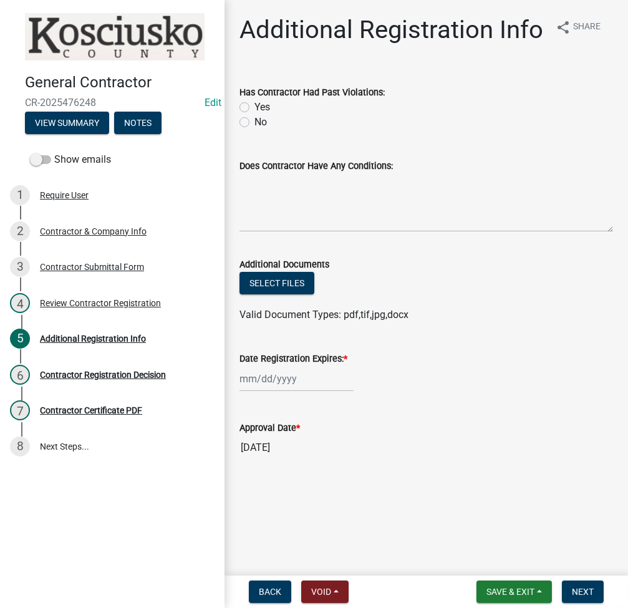
click at [255, 120] on label "No" at bounding box center [261, 122] width 12 height 15
click at [255, 120] on input "No" at bounding box center [259, 119] width 8 height 8
radio input "true"
click at [261, 382] on div at bounding box center [297, 379] width 114 height 26
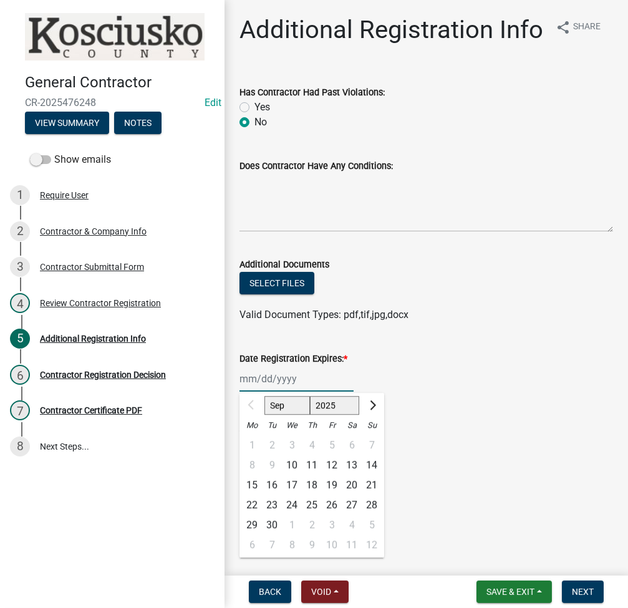
click at [328, 402] on select "2025 2026 2027 2028 2029 2030 2031 2032 2033 2034 2035 2036 2037 2038 2039 2040…" at bounding box center [335, 405] width 50 height 19
select select "2026"
click at [310, 396] on select "2025 2026 2027 2028 2029 2030 2031 2032 2033 2034 2035 2036 2037 2038 2039 2040…" at bounding box center [335, 405] width 50 height 19
click at [314, 461] on div "10" at bounding box center [312, 465] width 20 height 20
type input "[DATE]"
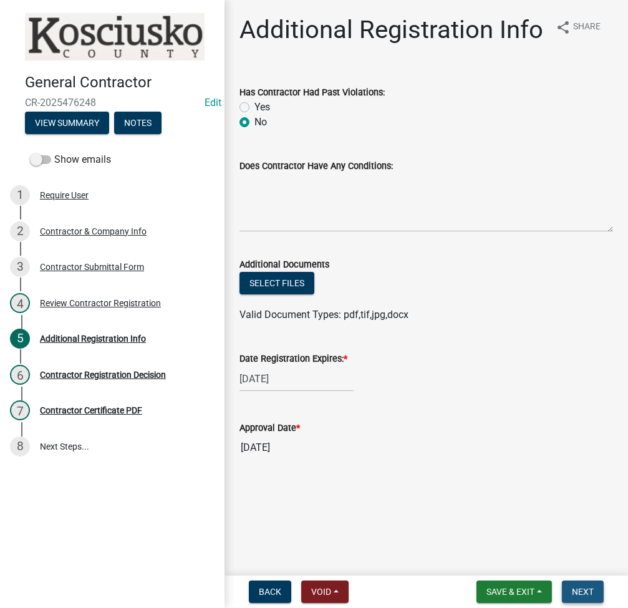
click at [585, 592] on span "Next" at bounding box center [583, 592] width 22 height 10
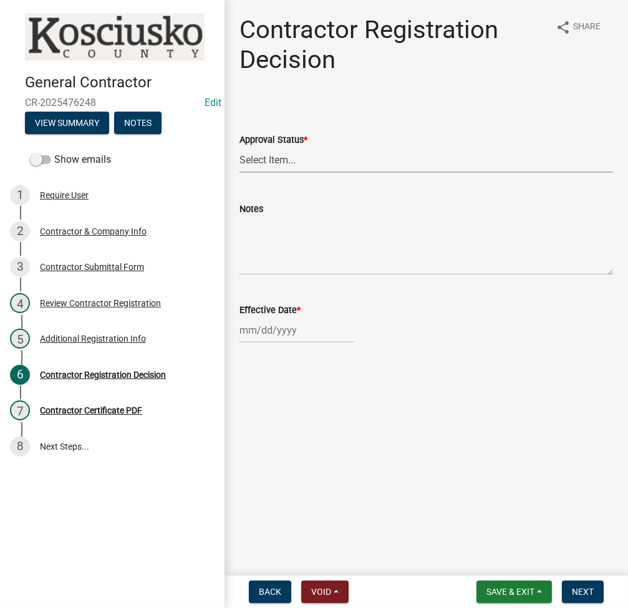
click at [306, 163] on select "Select Item... Approved Denied" at bounding box center [427, 160] width 374 height 26
click at [240, 147] on select "Select Item... Approved Denied" at bounding box center [427, 160] width 374 height 26
select select "8e4351d7-4ebf-4714-a7c9-c8187f00e083"
click at [261, 331] on div at bounding box center [297, 331] width 114 height 26
select select "9"
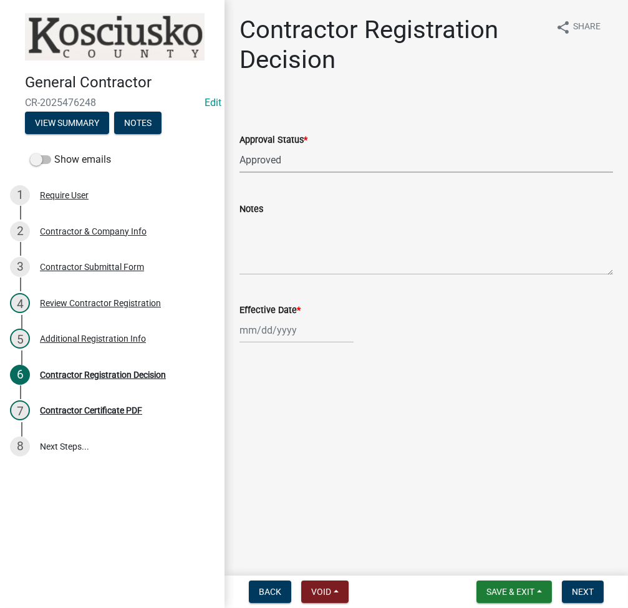
select select "2025"
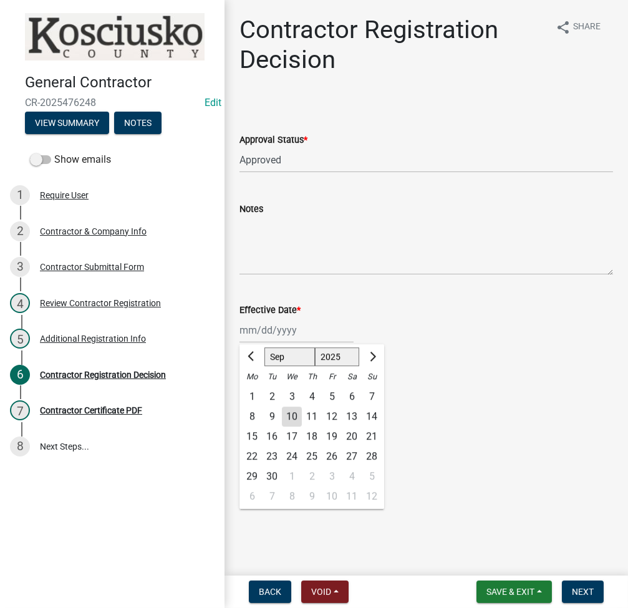
click at [290, 416] on div "10" at bounding box center [292, 417] width 20 height 20
type input "[DATE]"
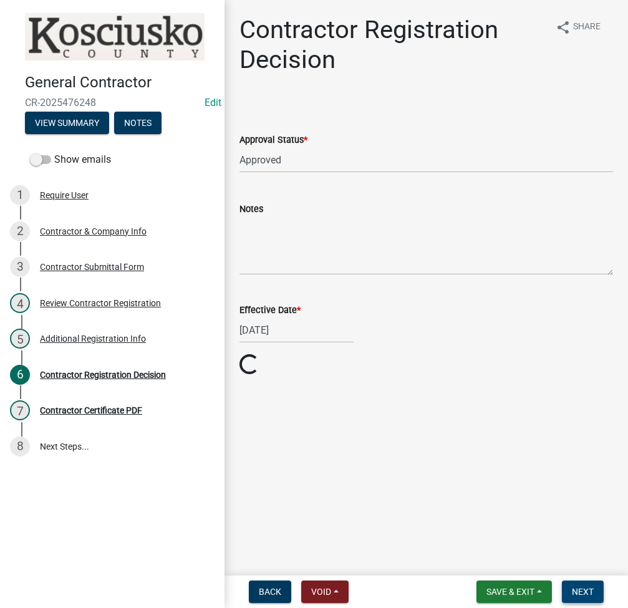
click at [592, 590] on span "Next" at bounding box center [583, 592] width 22 height 10
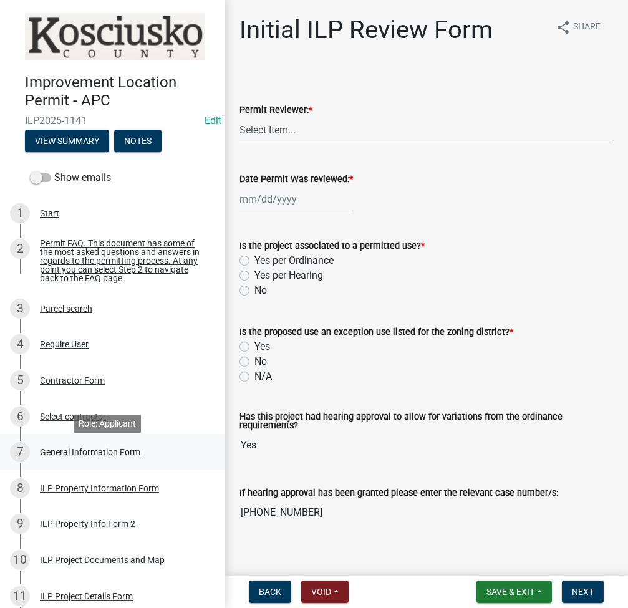
click at [86, 457] on div "General Information Form" at bounding box center [90, 452] width 100 height 9
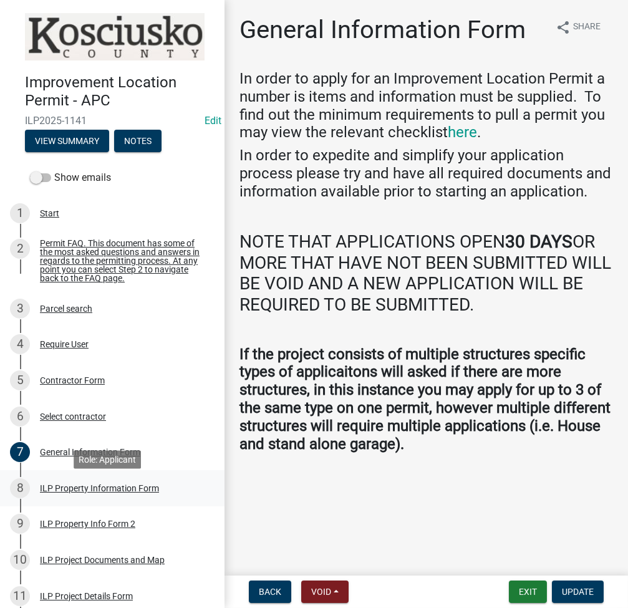
click at [129, 493] on div "ILP Property Information Form" at bounding box center [99, 488] width 119 height 9
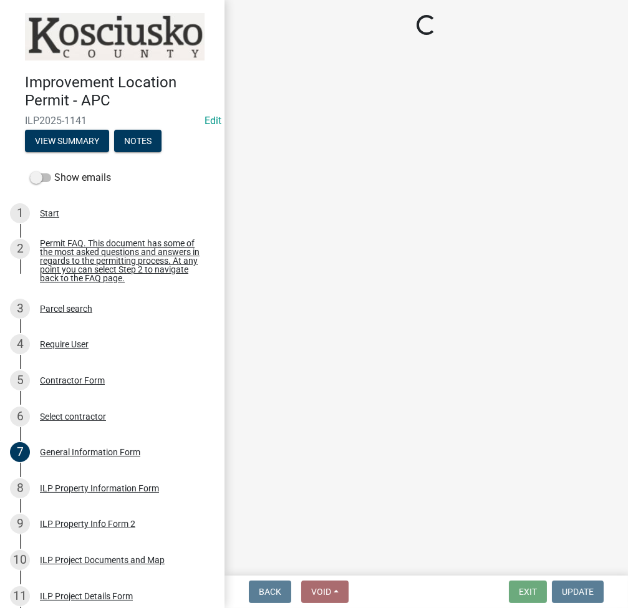
select select "623f0b17-7363-4465-a52b-804bbc121c6a"
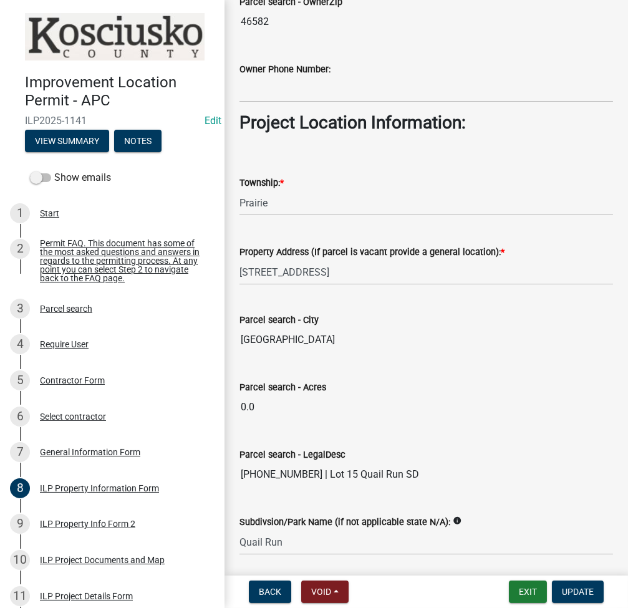
scroll to position [940, 0]
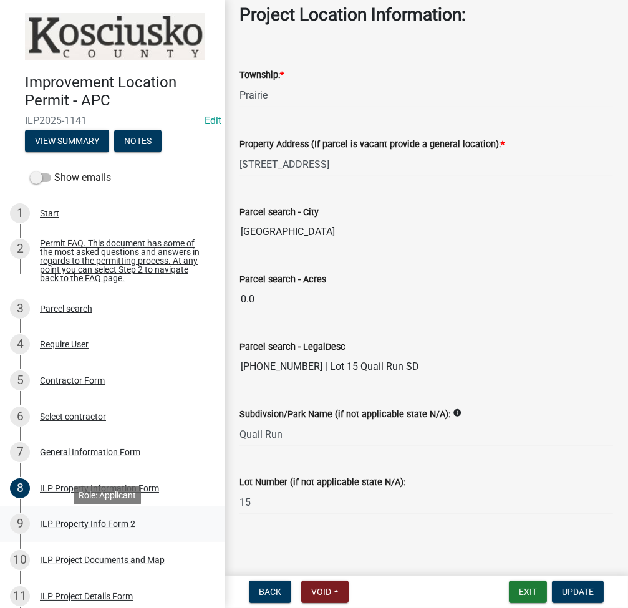
click at [100, 529] on div "ILP Property Info Form 2" at bounding box center [87, 524] width 95 height 9
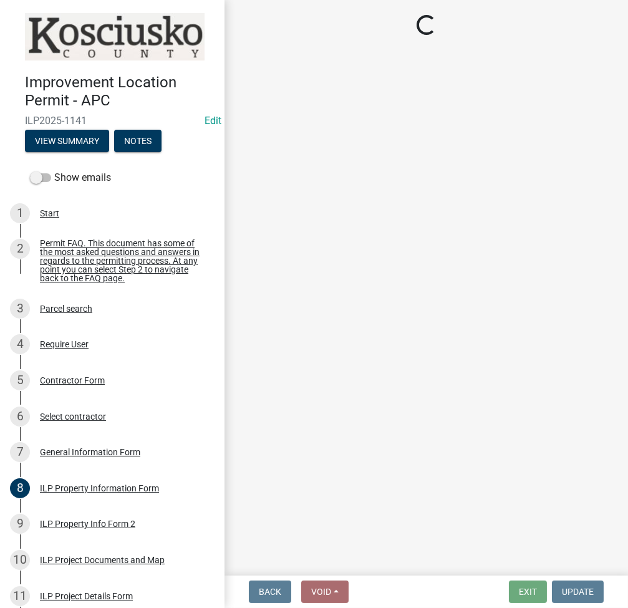
select select "d5ef8917-5513-464f-93cd-11bc9adf3566"
select select "1a0df9d1-9b85-4f0f-a9bd-f69fcb724106"
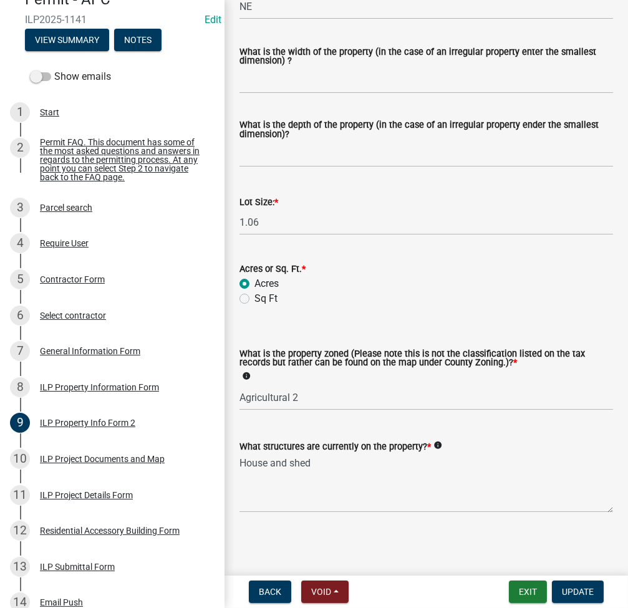
scroll to position [214, 0]
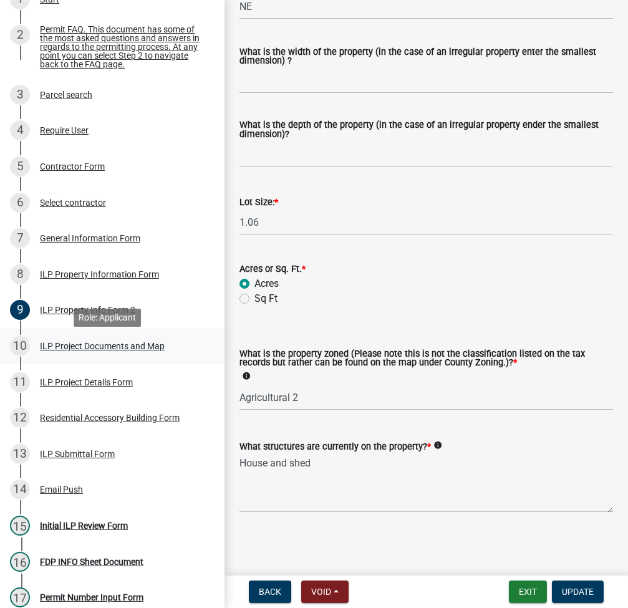
click at [99, 351] on div "ILP Project Documents and Map" at bounding box center [102, 346] width 125 height 9
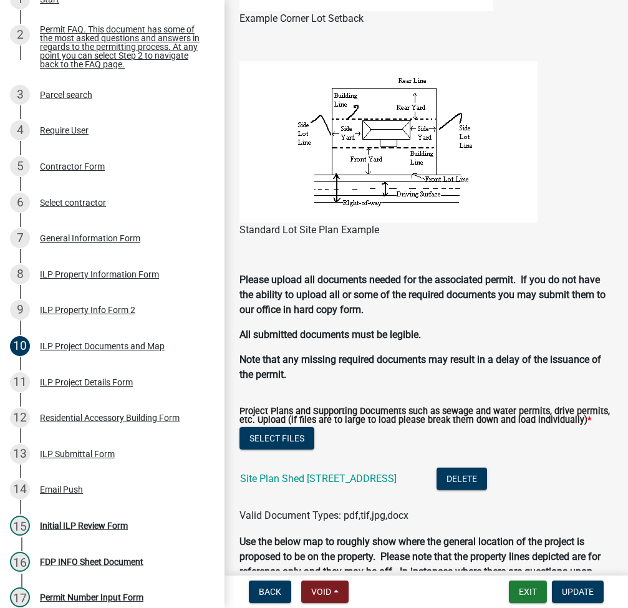
scroll to position [1164, 0]
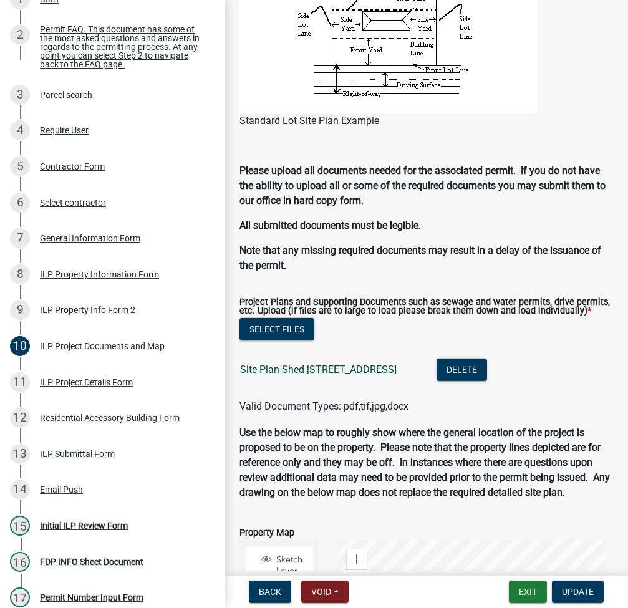
click at [318, 376] on link "Site Plan Shed [STREET_ADDRESS]" at bounding box center [318, 370] width 157 height 12
click at [356, 464] on strong "Use the below map to roughly show where the general location of the project is …" at bounding box center [425, 463] width 371 height 72
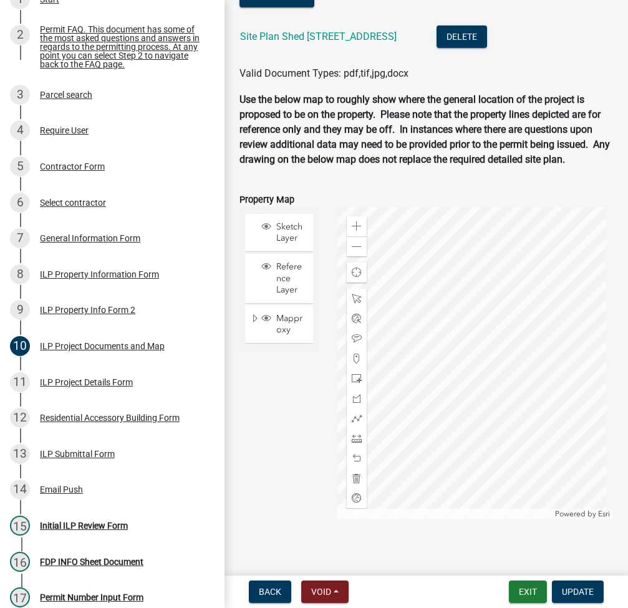
scroll to position [1535, 0]
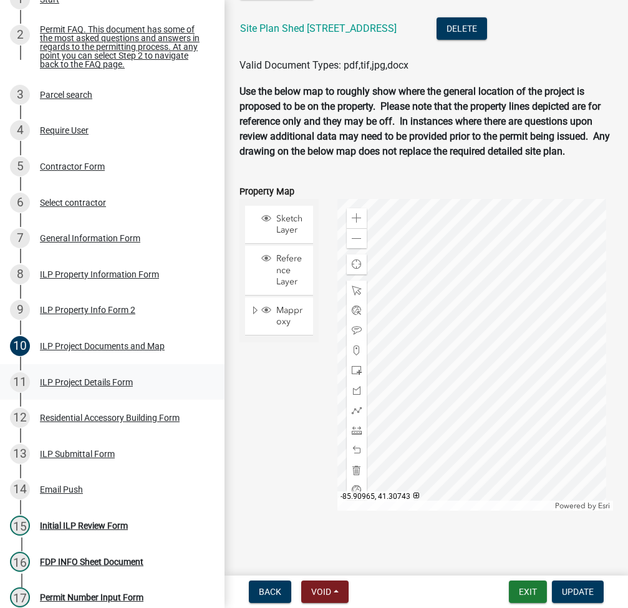
click at [87, 387] on div "ILP Project Details Form" at bounding box center [86, 382] width 93 height 9
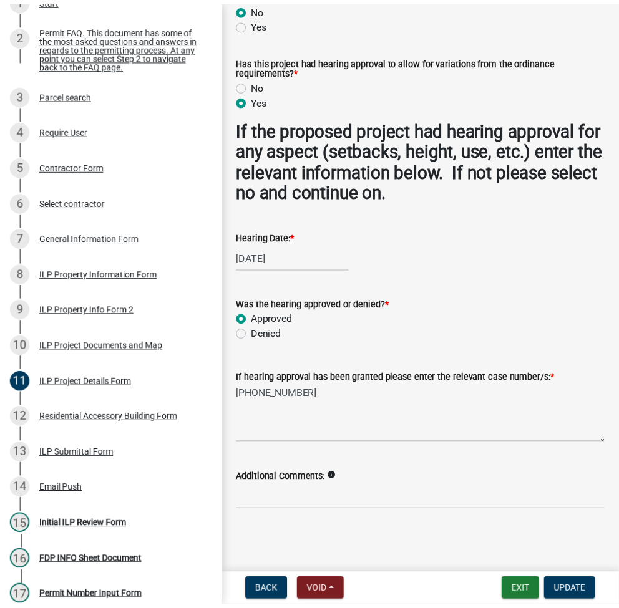
scroll to position [1239, 0]
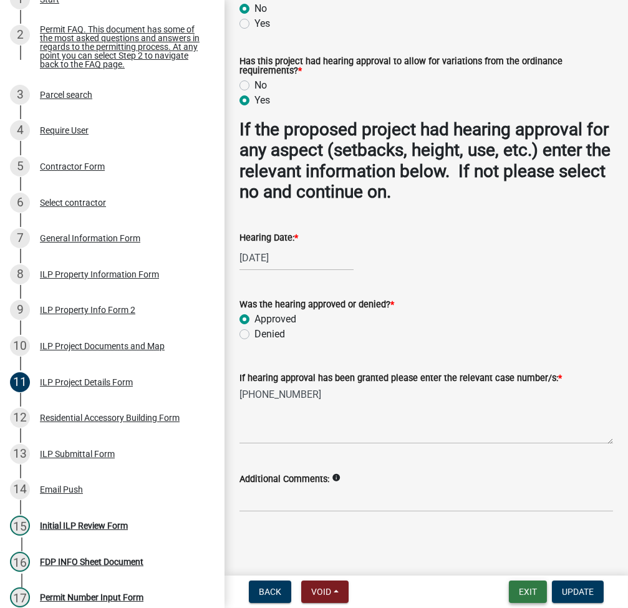
click at [517, 587] on button "Exit" at bounding box center [528, 592] width 38 height 22
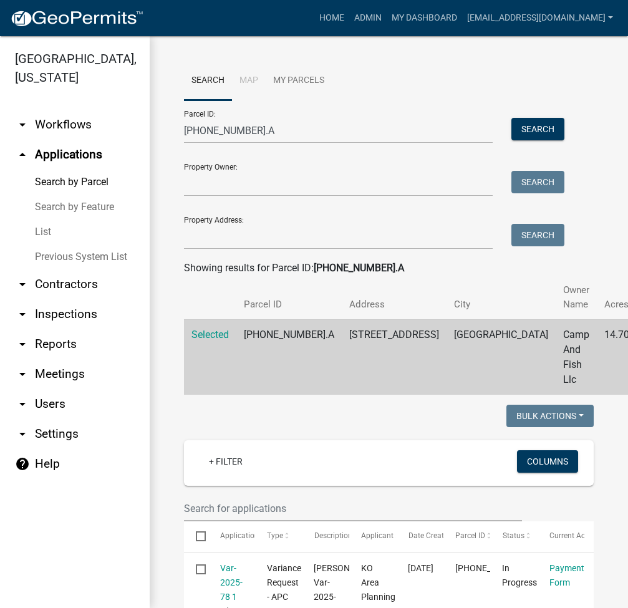
select select "3: 100"
click at [210, 135] on input "[PHONE_NUMBER].A" at bounding box center [338, 131] width 309 height 26
click at [210, 135] on input "029-140-007.A" at bounding box center [338, 131] width 309 height 26
paste input "1-056-006"
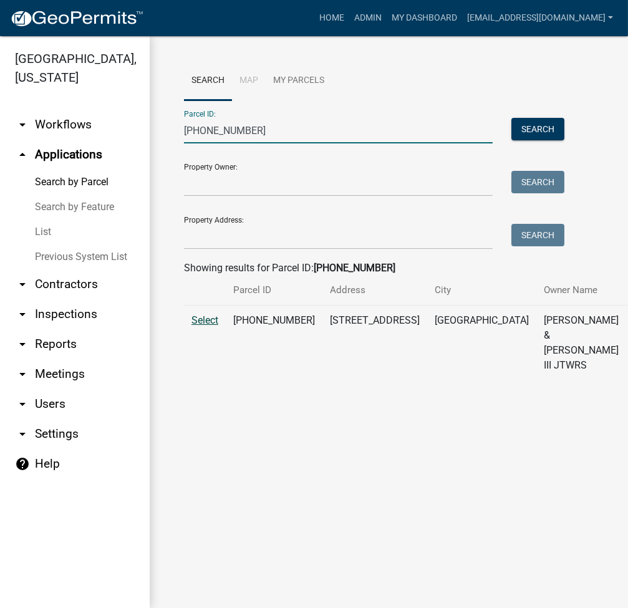
type input "021-056-006"
click at [199, 326] on span "Select" at bounding box center [205, 320] width 27 height 12
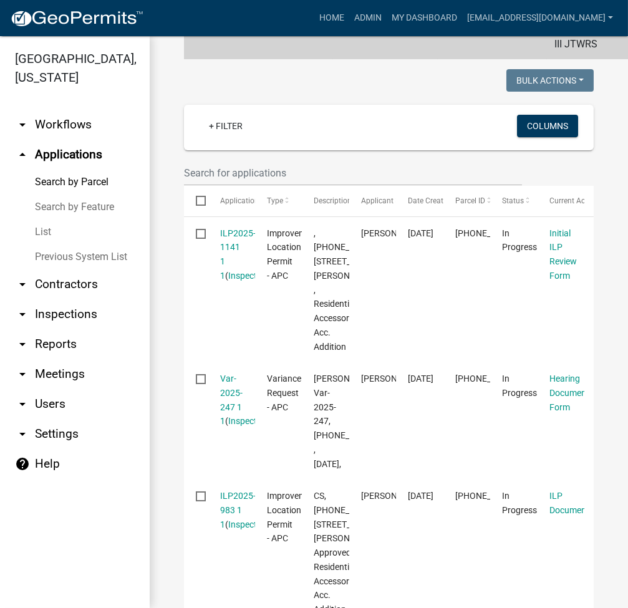
scroll to position [333, 0]
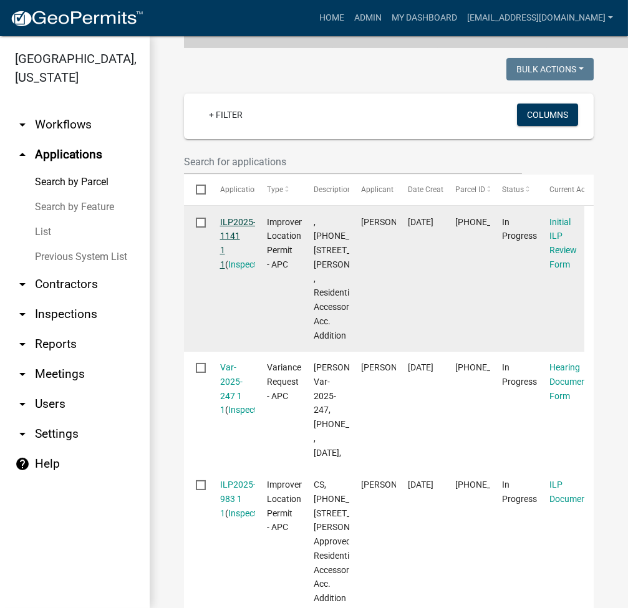
click at [245, 264] on link "ILP2025-1141 1 1" at bounding box center [238, 243] width 36 height 52
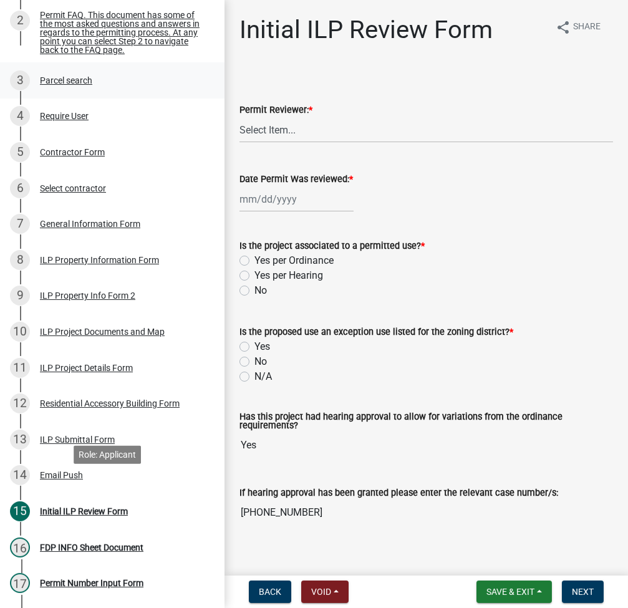
scroll to position [220, 0]
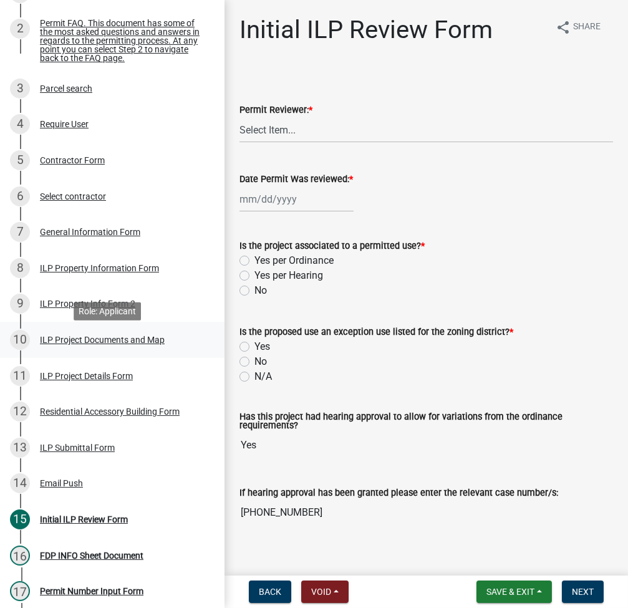
click at [87, 344] on div "ILP Project Documents and Map" at bounding box center [102, 340] width 125 height 9
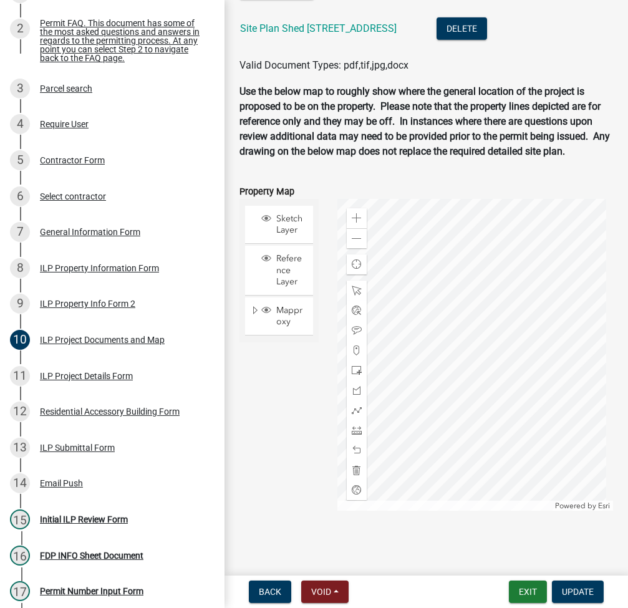
scroll to position [1535, 0]
click at [78, 381] on div "ILP Project Details Form" at bounding box center [86, 376] width 93 height 9
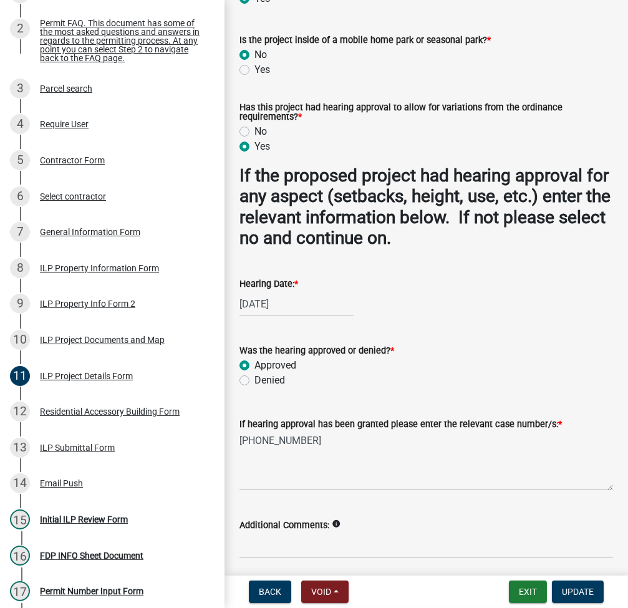
scroll to position [1164, 0]
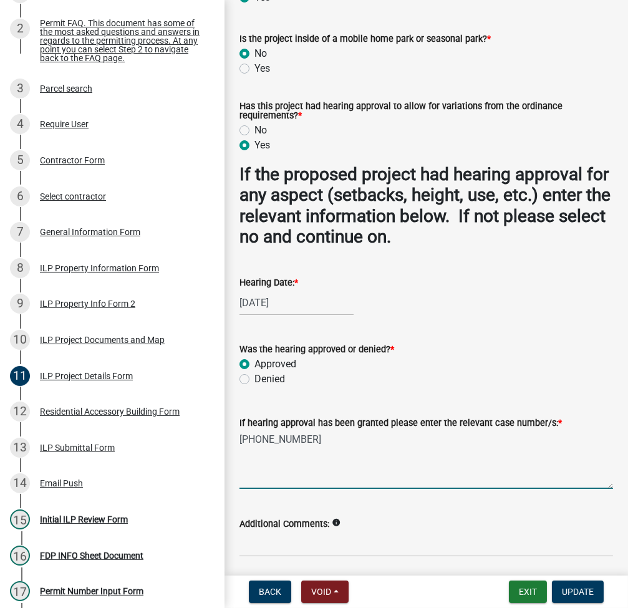
click at [275, 474] on textarea "021-056-006" at bounding box center [427, 460] width 374 height 59
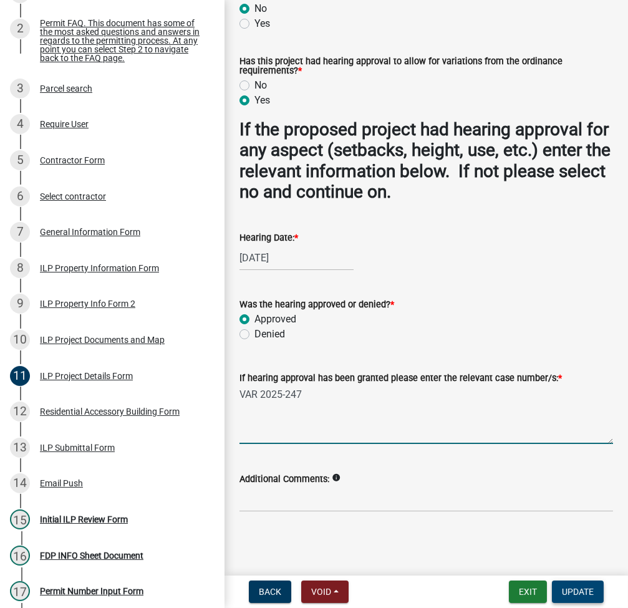
type textarea "VAR 2025-247"
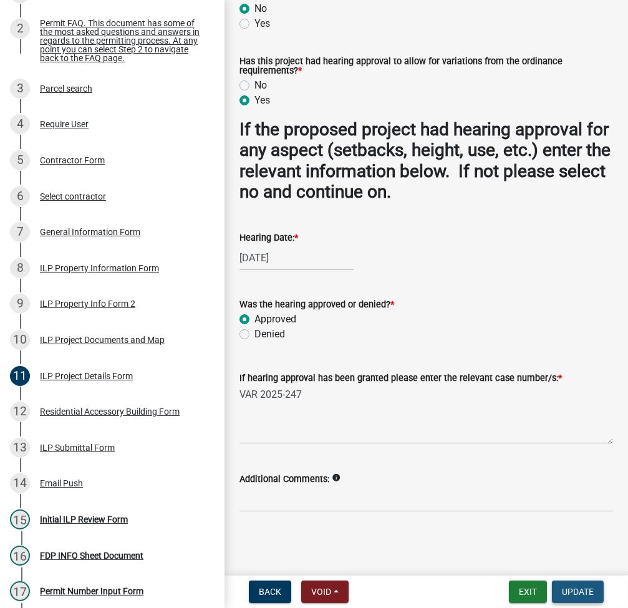
click at [575, 583] on button "Update" at bounding box center [578, 592] width 52 height 22
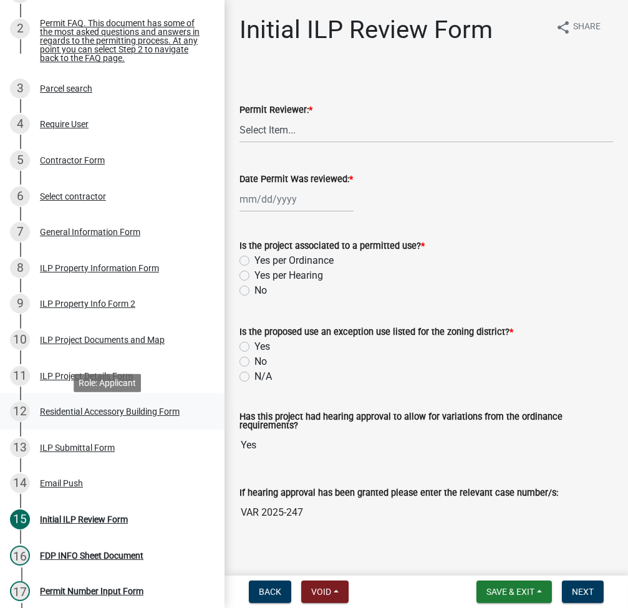
click at [97, 416] on div "Residential Accessory Building Form" at bounding box center [110, 411] width 140 height 9
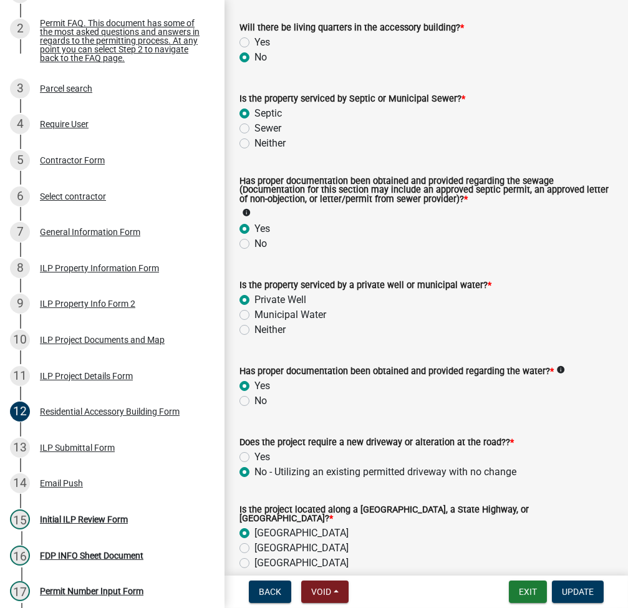
scroll to position [354, 0]
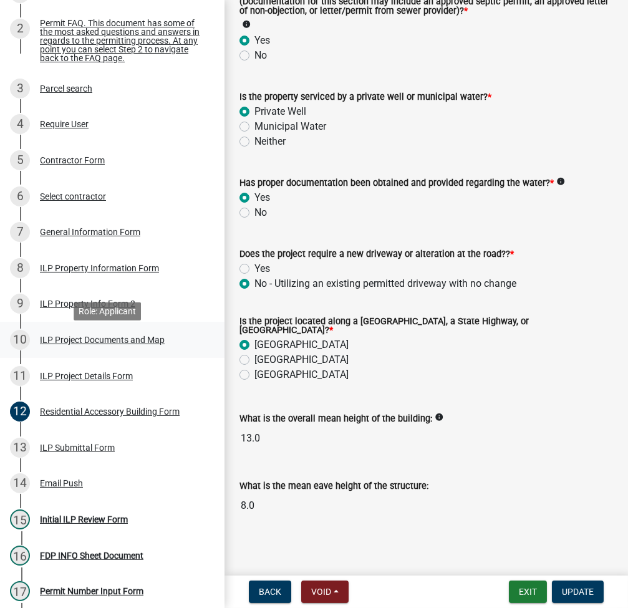
click at [104, 342] on div "ILP Project Documents and Map" at bounding box center [102, 340] width 125 height 9
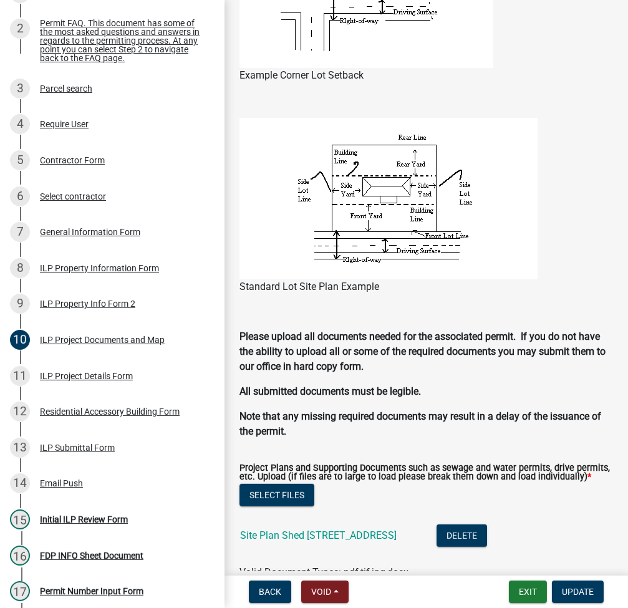
scroll to position [1164, 0]
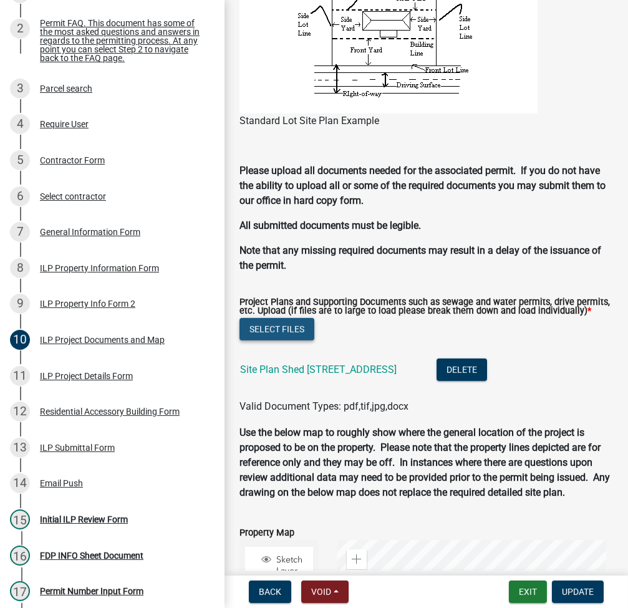
click at [268, 341] on button "Select files" at bounding box center [277, 329] width 75 height 22
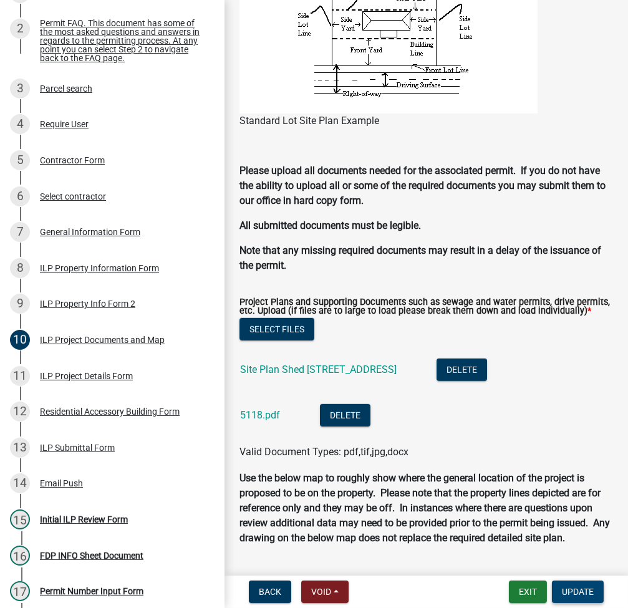
click at [577, 585] on button "Update" at bounding box center [578, 592] width 52 height 22
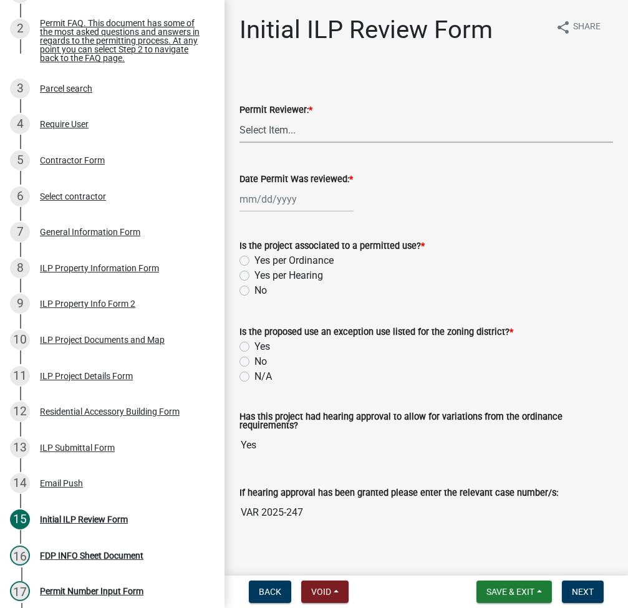
click at [303, 125] on select "Select Item... MMS LT AT CS Vacant Vacant" at bounding box center [427, 130] width 374 height 26
click at [240, 117] on select "Select Item... MMS LT AT CS Vacant Vacant" at bounding box center [427, 130] width 374 height 26
select select "fc758b50-acba-4166-9f24-5248f0f78016"
click at [256, 199] on div at bounding box center [297, 200] width 114 height 26
select select "9"
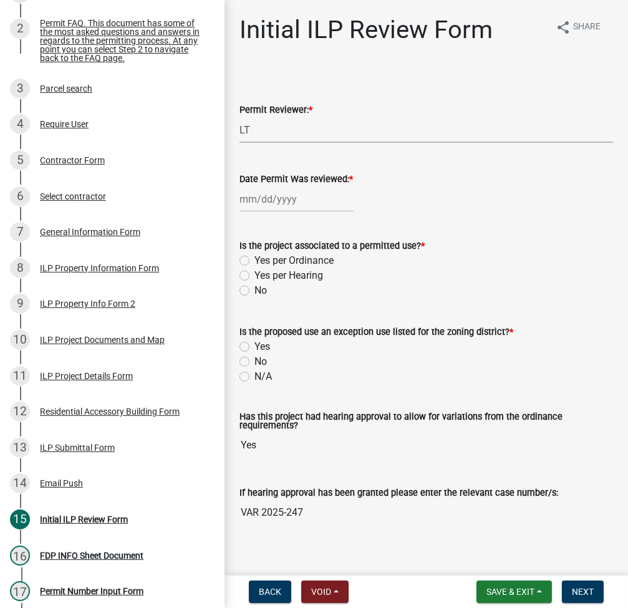
select select "2025"
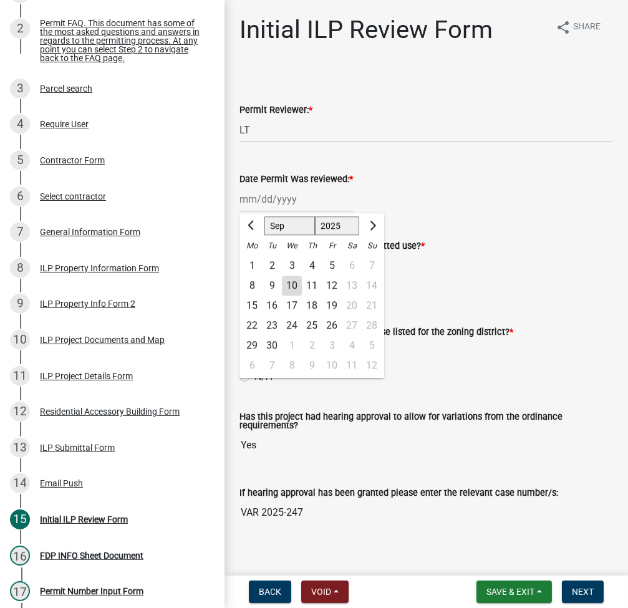
click at [293, 280] on div "10" at bounding box center [292, 286] width 20 height 20
type input "[DATE]"
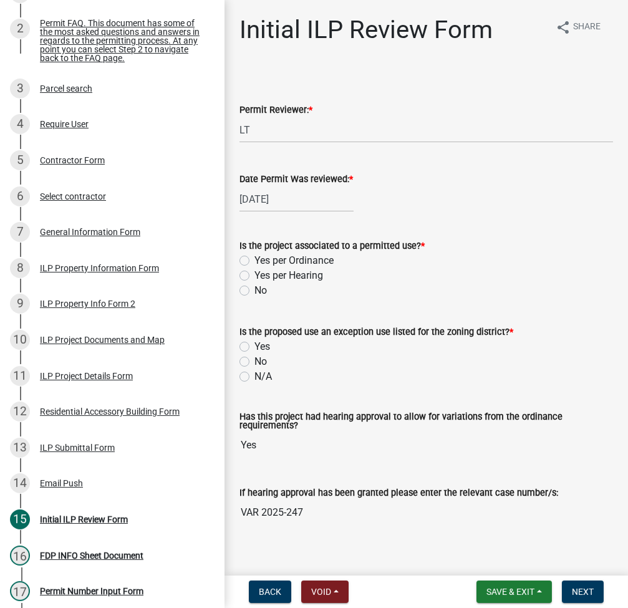
click at [255, 275] on label "Yes per Hearing" at bounding box center [289, 275] width 69 height 15
click at [255, 275] on input "Yes per Hearing" at bounding box center [259, 272] width 8 height 8
radio input "true"
click at [255, 361] on label "No" at bounding box center [261, 361] width 12 height 15
click at [255, 361] on input "No" at bounding box center [259, 358] width 8 height 8
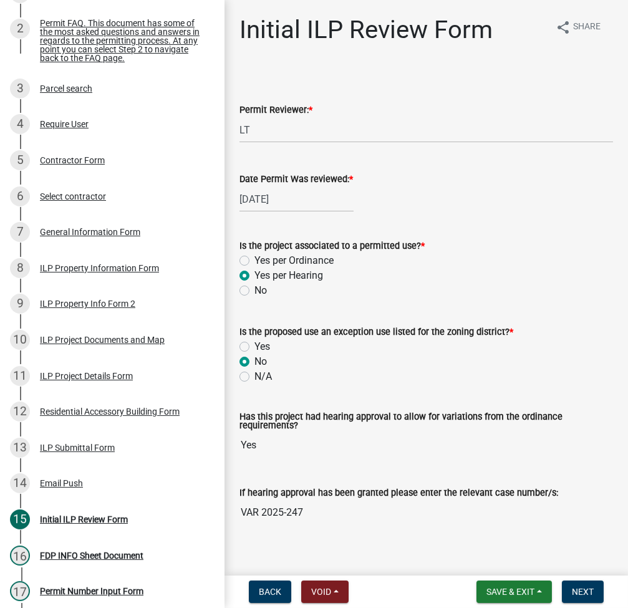
radio input "true"
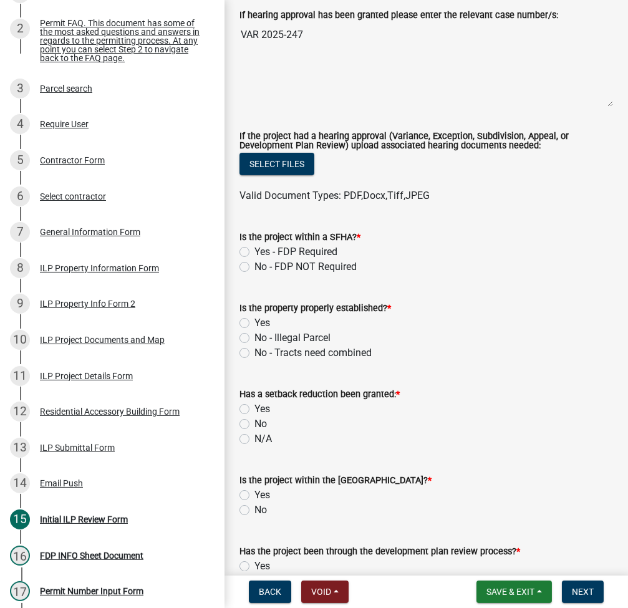
scroll to position [499, 0]
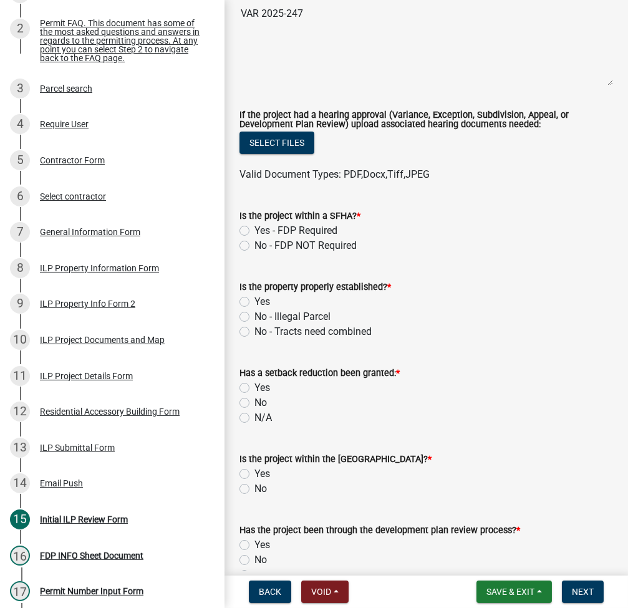
click at [255, 248] on label "No - FDP NOT Required" at bounding box center [306, 245] width 102 height 15
click at [255, 246] on input "No - FDP NOT Required" at bounding box center [259, 242] width 8 height 8
radio input "true"
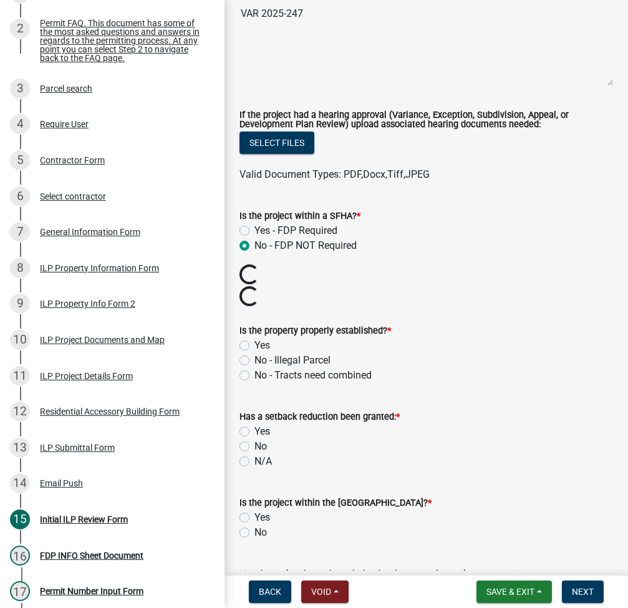
click at [255, 347] on label "Yes" at bounding box center [263, 345] width 16 height 15
click at [255, 346] on input "Yes" at bounding box center [259, 342] width 8 height 8
radio input "true"
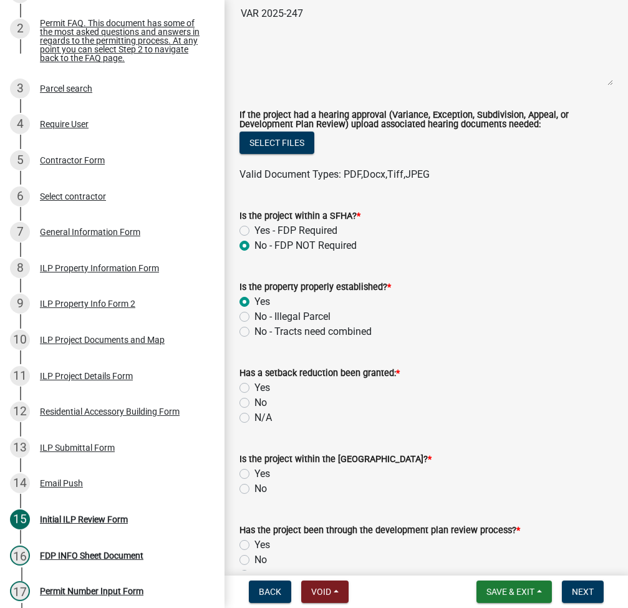
click at [255, 401] on label "No" at bounding box center [261, 403] width 12 height 15
click at [255, 401] on input "No" at bounding box center [259, 400] width 8 height 8
radio input "true"
click at [255, 492] on label "No" at bounding box center [261, 489] width 12 height 15
click at [255, 490] on input "No" at bounding box center [259, 486] width 8 height 8
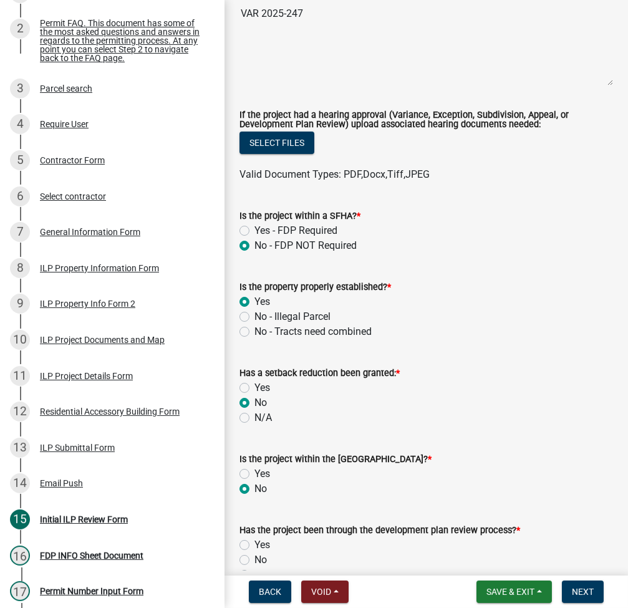
radio input "true"
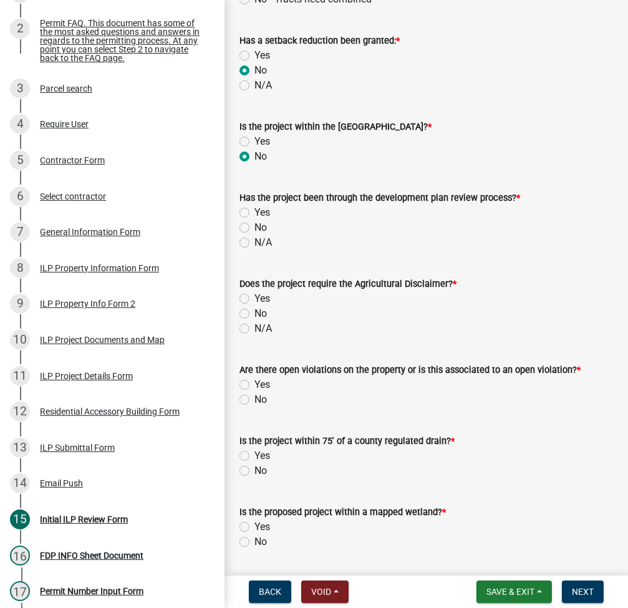
click at [255, 244] on label "N/A" at bounding box center [263, 242] width 17 height 15
click at [255, 243] on input "N/A" at bounding box center [259, 239] width 8 height 8
radio input "true"
click at [255, 329] on label "N/A" at bounding box center [263, 328] width 17 height 15
click at [255, 329] on input "N/A" at bounding box center [259, 325] width 8 height 8
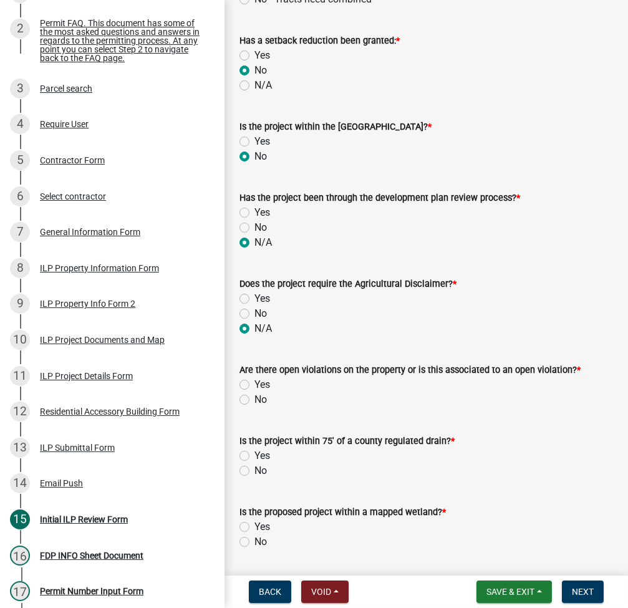
radio input "true"
click at [255, 384] on label "Yes" at bounding box center [263, 385] width 16 height 15
click at [255, 384] on input "Yes" at bounding box center [259, 382] width 8 height 8
radio input "true"
click at [255, 472] on label "No" at bounding box center [261, 471] width 12 height 15
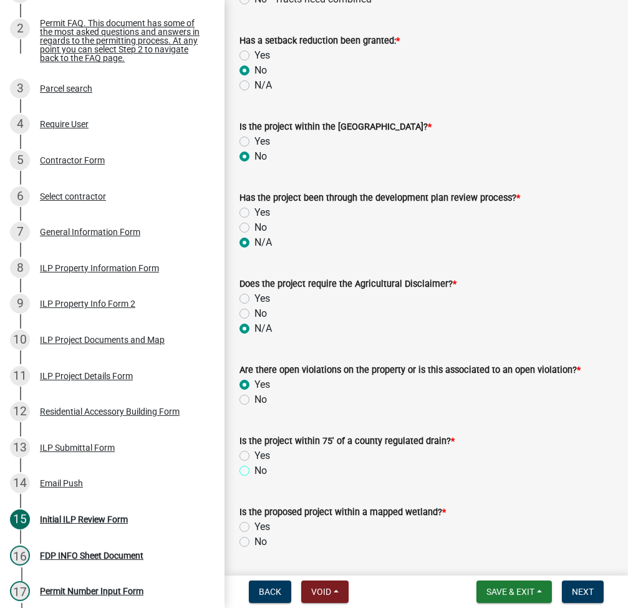
click at [255, 472] on input "No" at bounding box center [259, 468] width 8 height 8
radio input "true"
click at [255, 540] on label "No" at bounding box center [261, 542] width 12 height 15
click at [255, 540] on input "No" at bounding box center [259, 539] width 8 height 8
radio input "true"
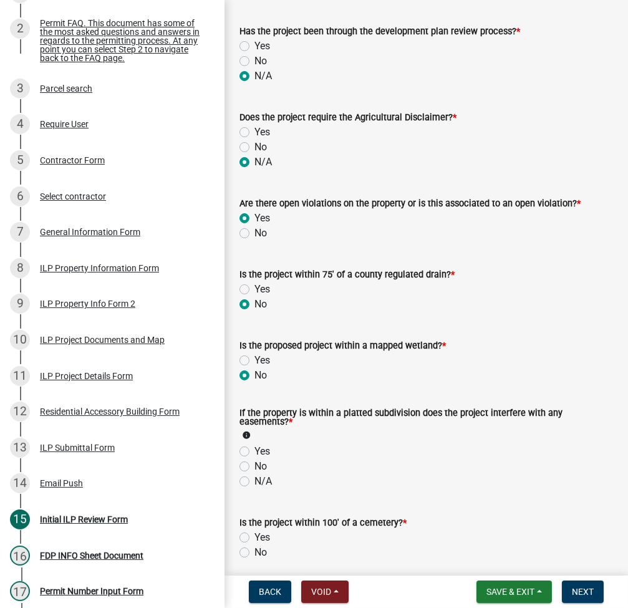
scroll to position [1164, 0]
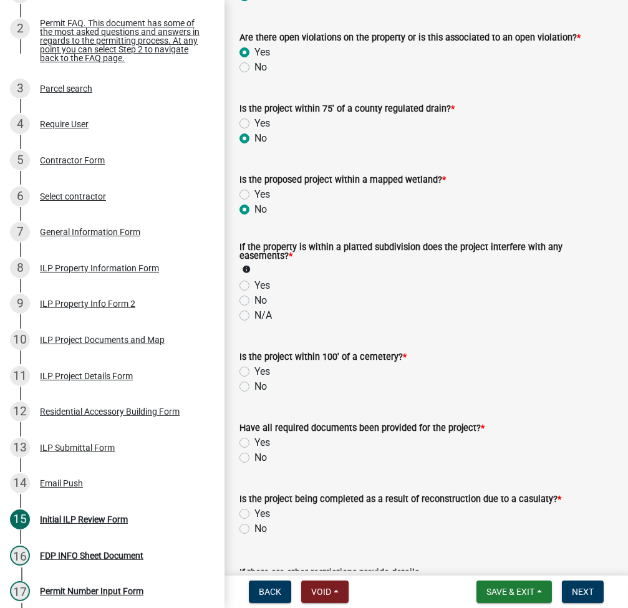
click at [255, 303] on label "No" at bounding box center [261, 300] width 12 height 15
click at [255, 301] on input "No" at bounding box center [259, 297] width 8 height 8
radio input "true"
click at [255, 387] on label "No" at bounding box center [261, 386] width 12 height 15
click at [255, 387] on input "No" at bounding box center [259, 383] width 8 height 8
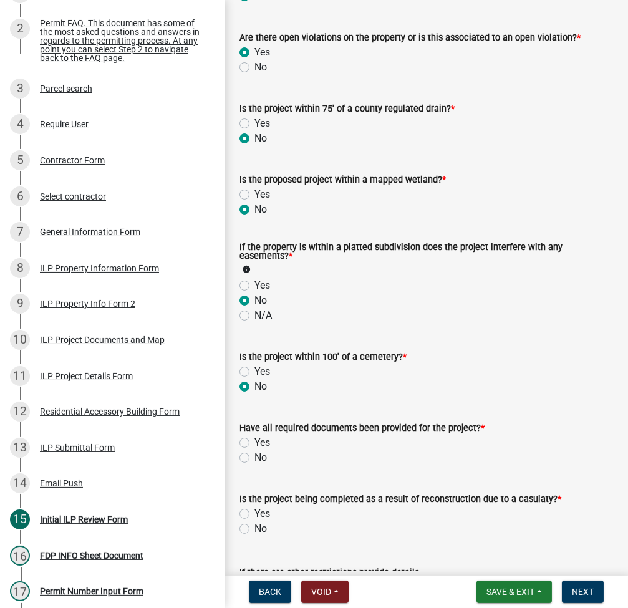
radio input "true"
click at [255, 442] on label "Yes" at bounding box center [263, 443] width 16 height 15
click at [255, 442] on input "Yes" at bounding box center [259, 440] width 8 height 8
radio input "true"
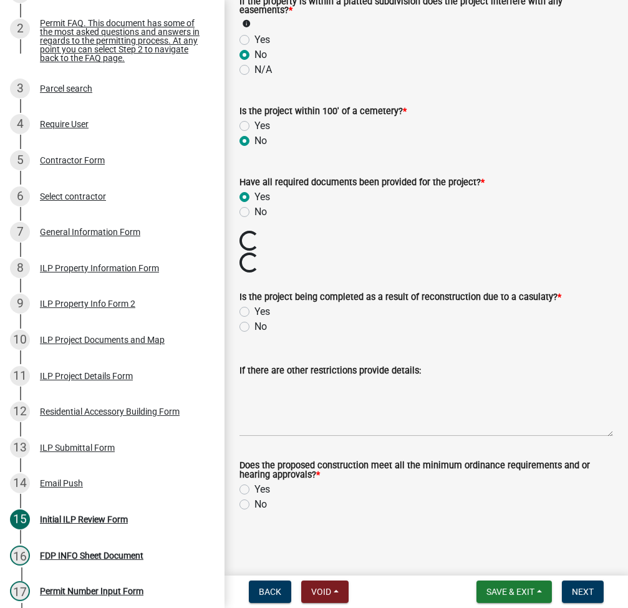
scroll to position [1388, 0]
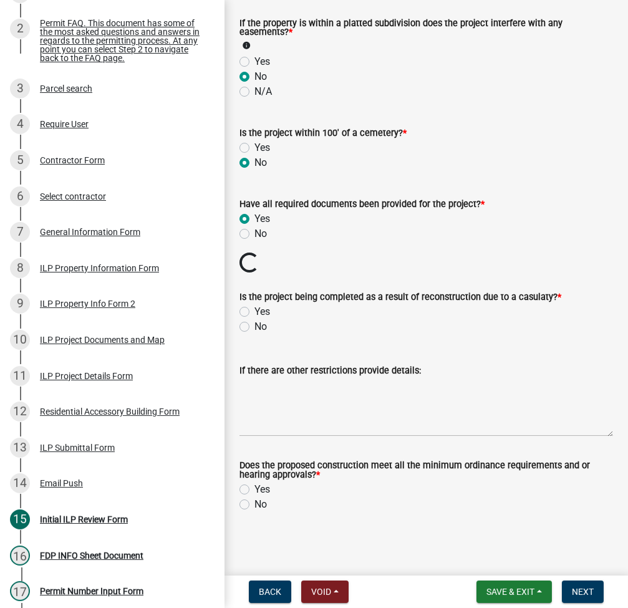
click at [255, 329] on label "No" at bounding box center [261, 326] width 12 height 15
click at [255, 328] on input "No" at bounding box center [259, 323] width 8 height 8
radio input "true"
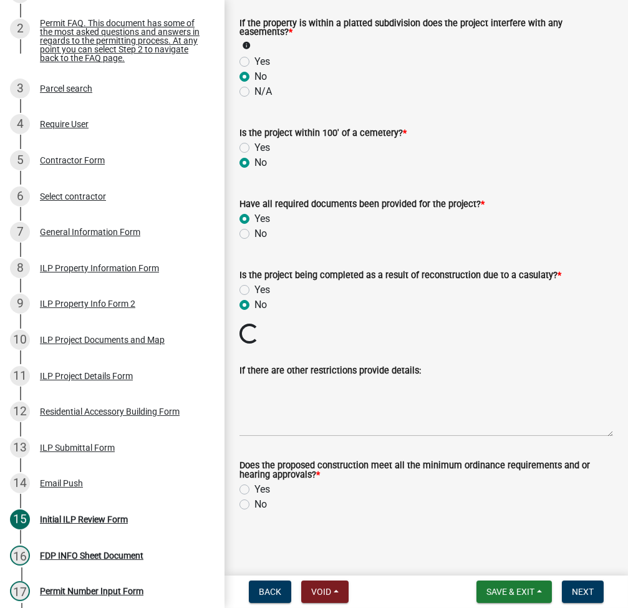
scroll to position [1366, 0]
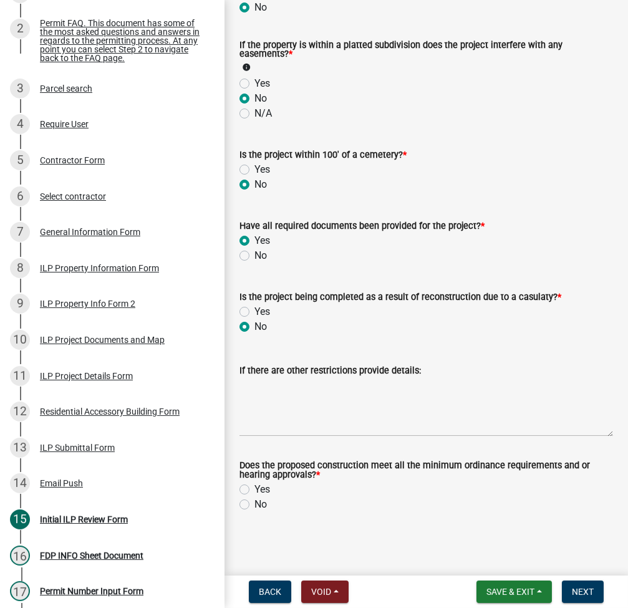
click at [255, 486] on label "Yes" at bounding box center [263, 489] width 16 height 15
click at [255, 486] on input "Yes" at bounding box center [259, 486] width 8 height 8
radio input "true"
click at [590, 588] on span "Next" at bounding box center [583, 592] width 22 height 10
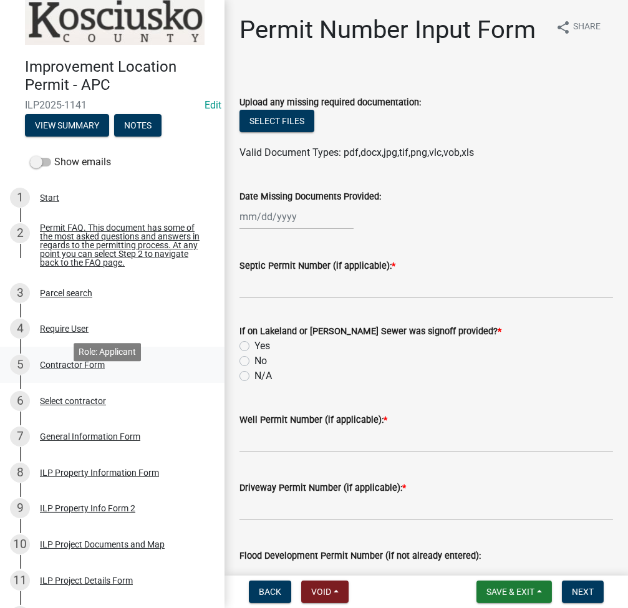
scroll to position [0, 0]
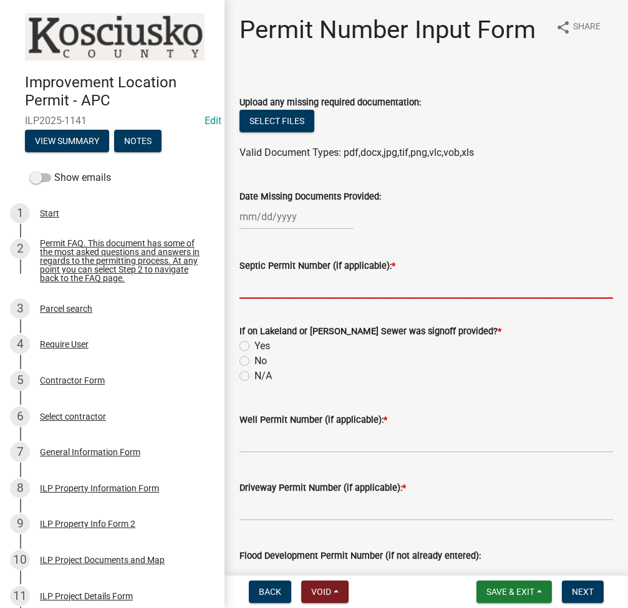
click at [323, 299] on input "Septic Permit Number (if applicable): *" at bounding box center [427, 286] width 374 height 26
type input "LONO"
click at [255, 354] on input "No" at bounding box center [259, 358] width 8 height 8
radio input "true"
click at [255, 369] on input "N/A" at bounding box center [259, 373] width 8 height 8
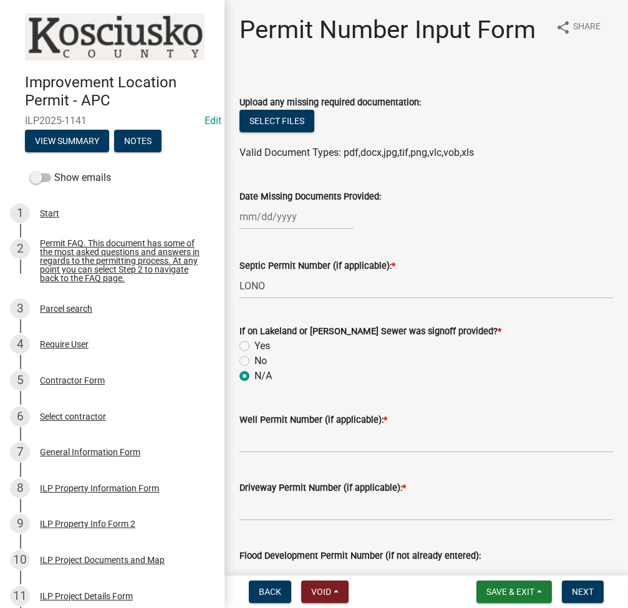
radio input "true"
click at [255, 339] on input "Yes" at bounding box center [259, 343] width 8 height 8
radio input "true"
click at [255, 354] on input "No" at bounding box center [259, 358] width 8 height 8
radio input "true"
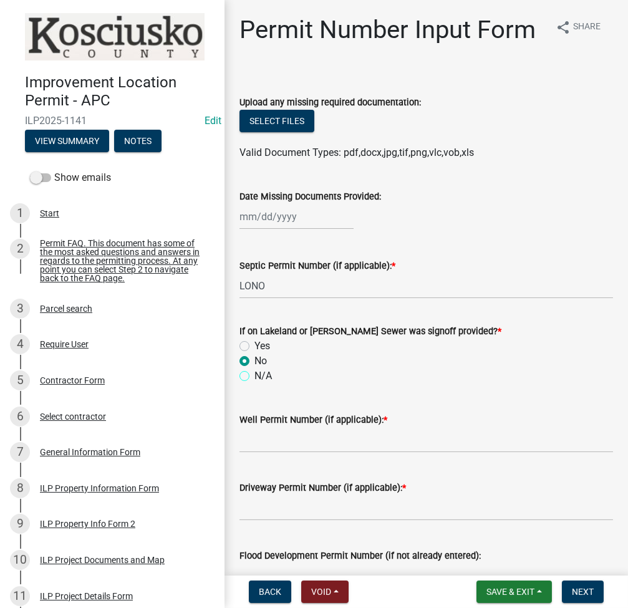
click at [255, 369] on input "N/A" at bounding box center [259, 373] width 8 height 8
radio input "true"
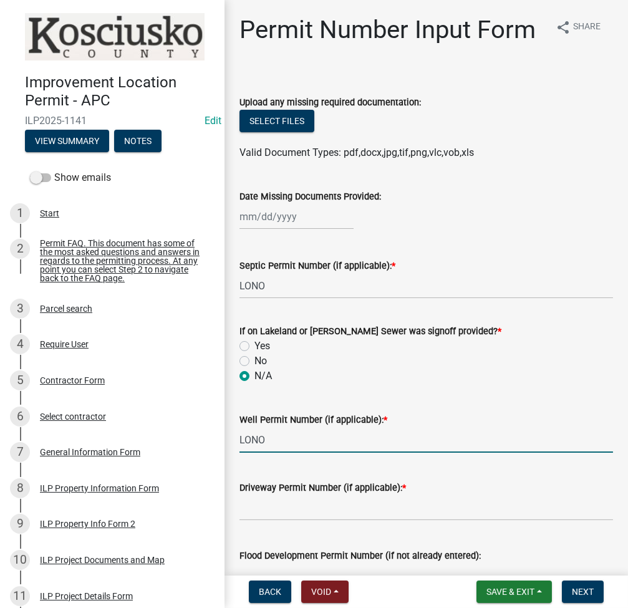
type input "LONO"
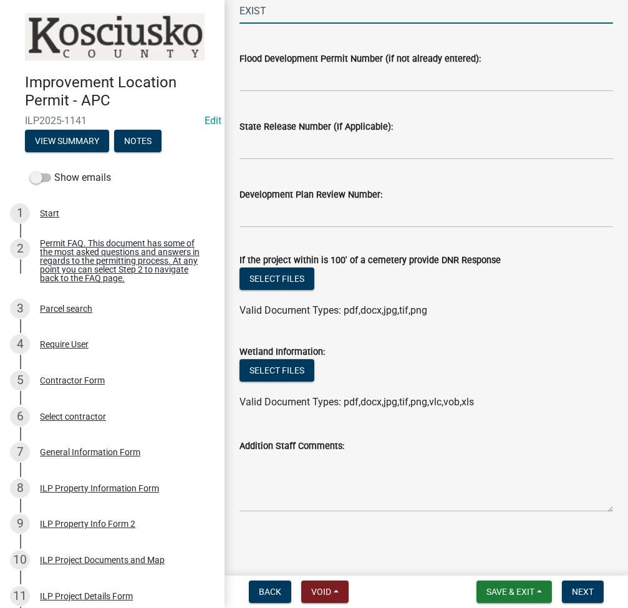
scroll to position [527, 0]
type input "EXIST"
click at [582, 597] on span "Next" at bounding box center [583, 592] width 22 height 10
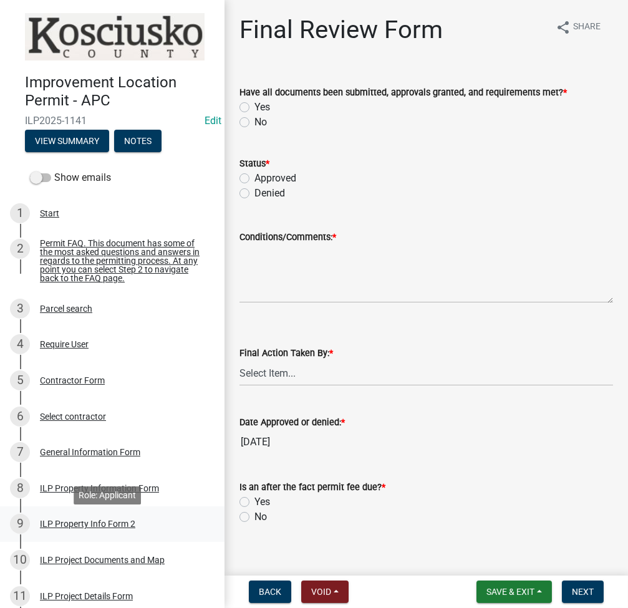
click at [87, 534] on div "9 ILP Property Info Form 2" at bounding box center [107, 524] width 195 height 20
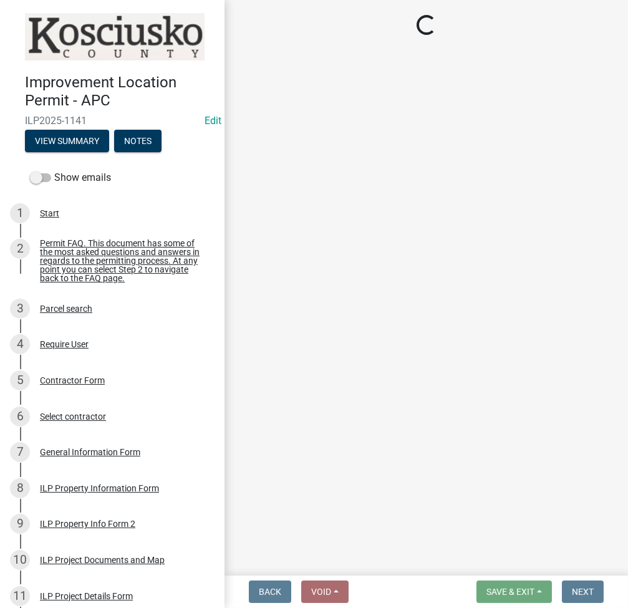
select select "d5ef8917-5513-464f-93cd-11bc9adf3566"
select select "1a0df9d1-9b85-4f0f-a9bd-f69fcb724106"
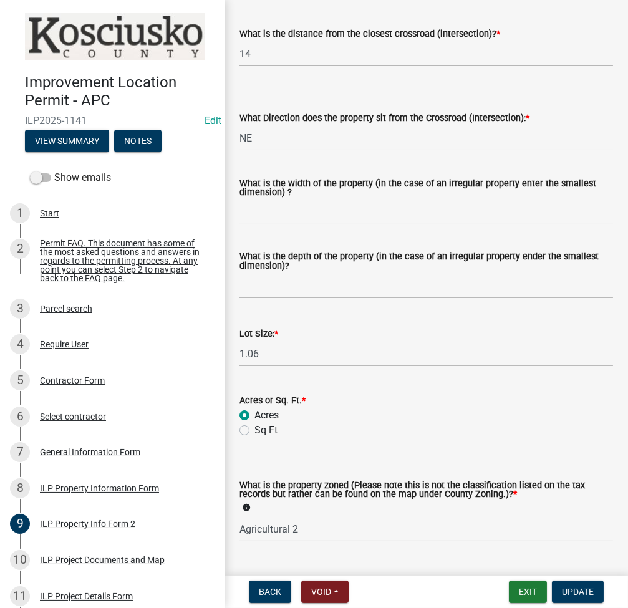
scroll to position [464, 0]
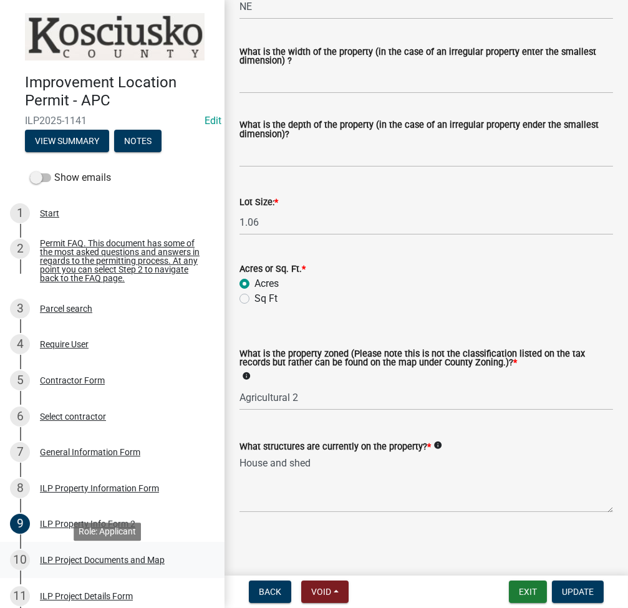
click at [107, 565] on div "ILP Project Documents and Map" at bounding box center [102, 560] width 125 height 9
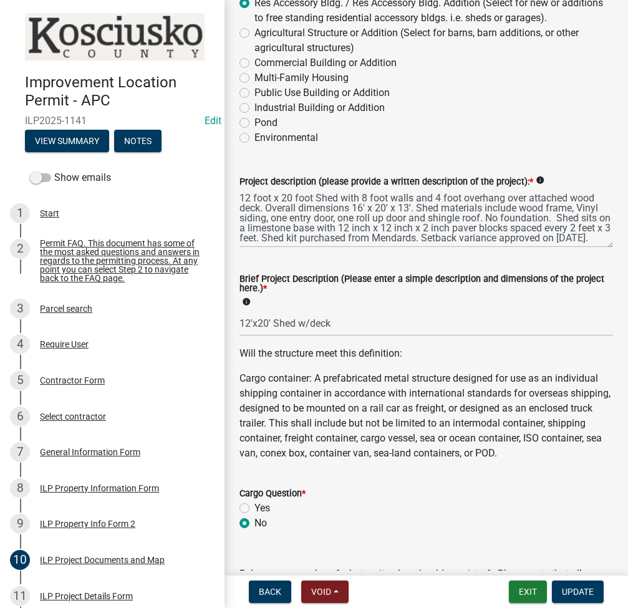
scroll to position [333, 0]
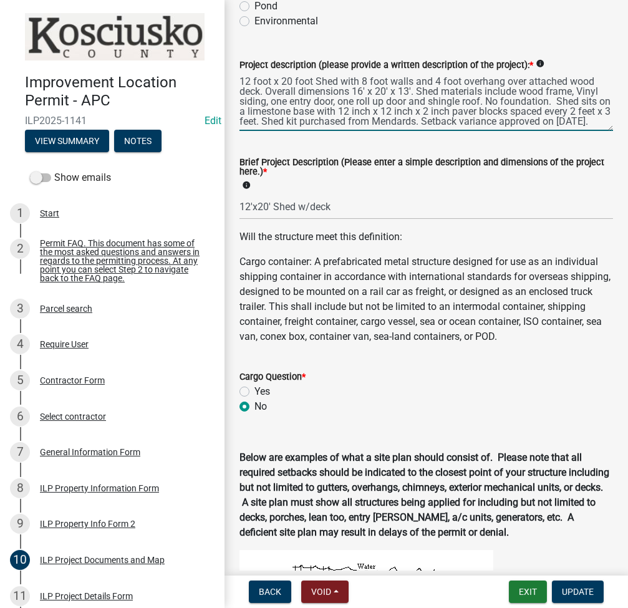
click at [533, 106] on textarea "12 foot x 20 foot Shed with 8 foot walls and 4 foot overhang over attached wood…" at bounding box center [427, 101] width 374 height 59
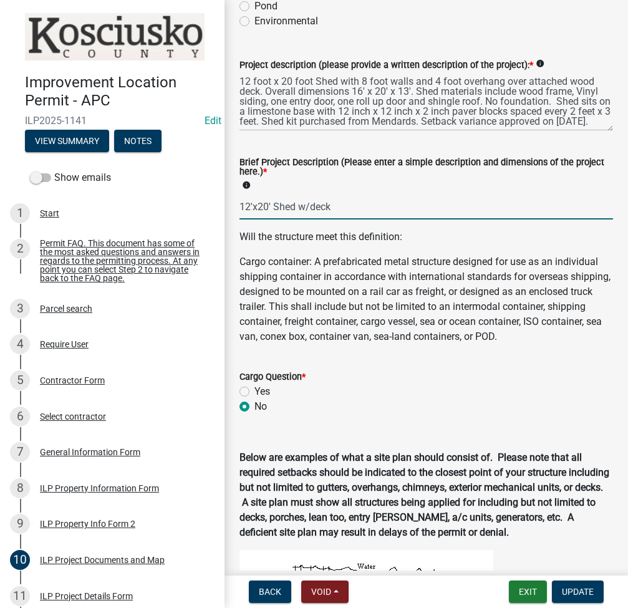
click at [262, 208] on input "12'x20' Shed w/deck" at bounding box center [427, 207] width 374 height 26
click at [246, 205] on input "12'x20' Shed w/deck" at bounding box center [427, 207] width 374 height 26
type input "16'x20' Shed w/deck"
click at [565, 592] on span "Update" at bounding box center [578, 592] width 32 height 10
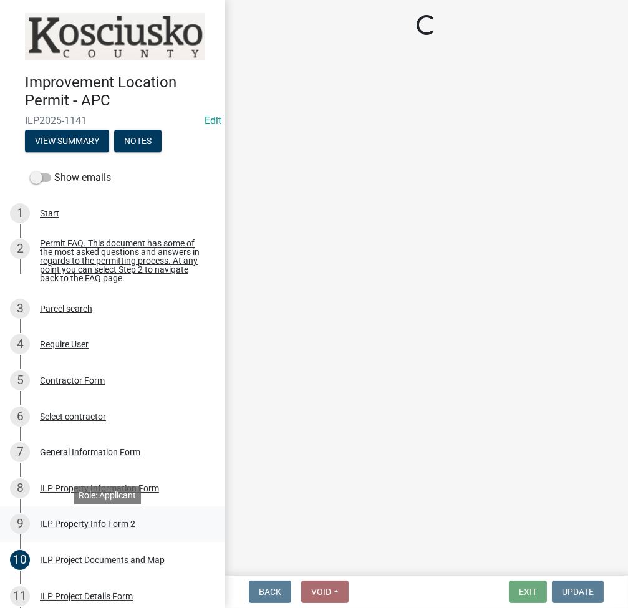
scroll to position [387, 0]
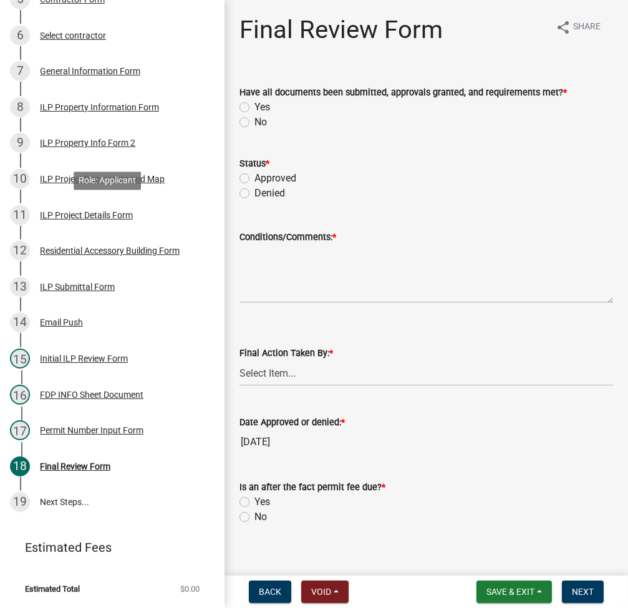
click at [64, 213] on div "ILP Project Details Form" at bounding box center [86, 215] width 93 height 9
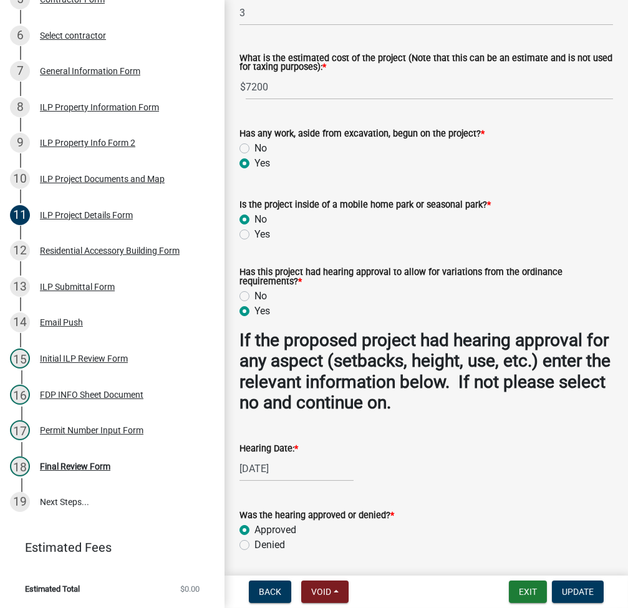
scroll to position [1239, 0]
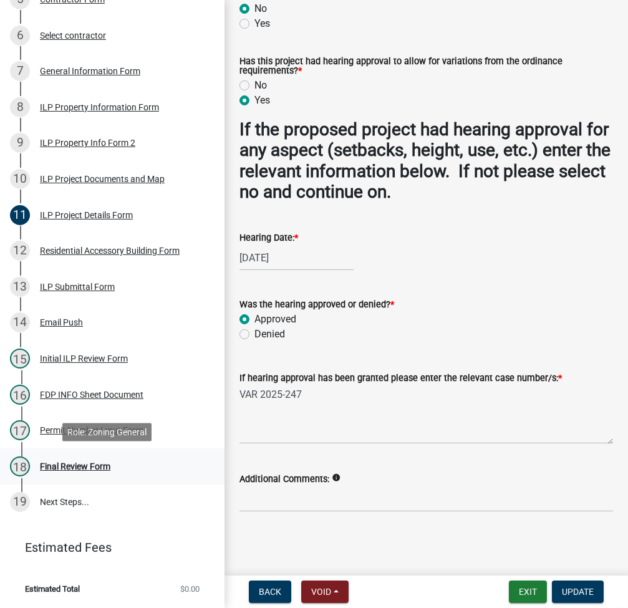
click at [67, 462] on div "Final Review Form" at bounding box center [75, 466] width 71 height 9
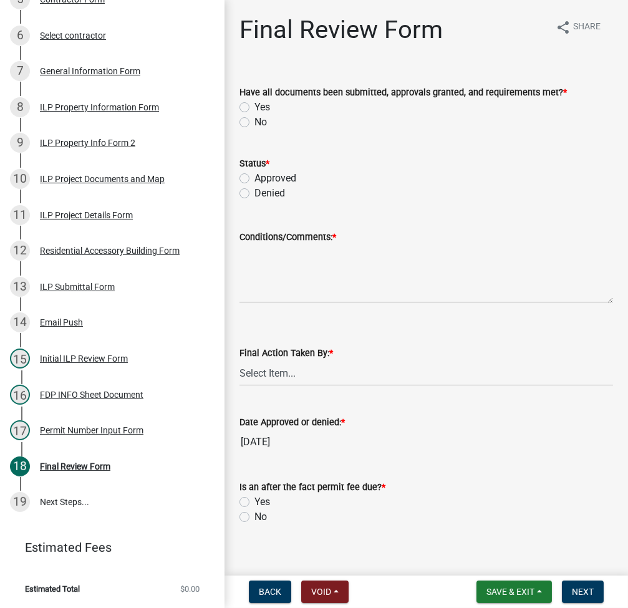
click at [255, 107] on label "Yes" at bounding box center [263, 107] width 16 height 15
click at [255, 107] on input "Yes" at bounding box center [259, 104] width 8 height 8
radio input "true"
click at [255, 177] on label "Approved" at bounding box center [276, 178] width 42 height 15
click at [255, 177] on input "Approved" at bounding box center [259, 175] width 8 height 8
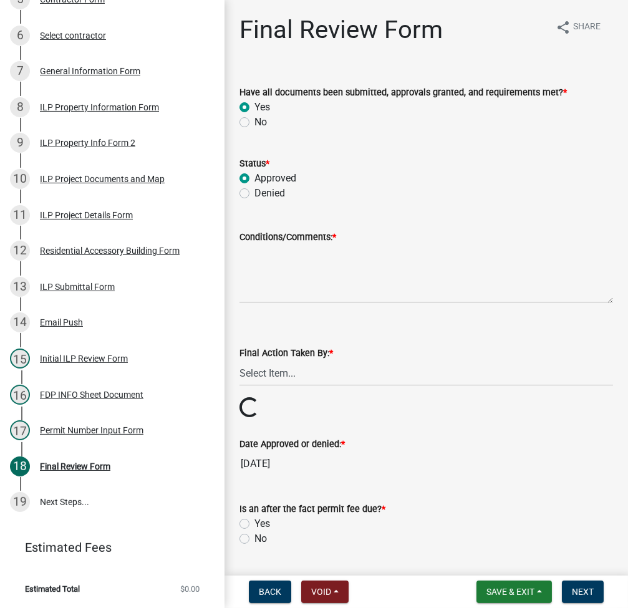
radio input "true"
click at [304, 274] on textarea "Conditions/Comments: *" at bounding box center [427, 274] width 374 height 59
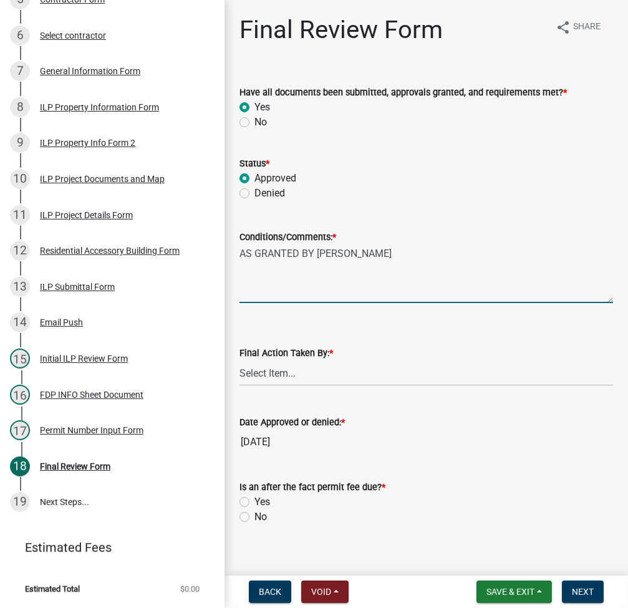
type textarea "AS GRANTED BY BZA"
click at [288, 373] on select "Select Item... MMS LT AT CS Vacant Vacant" at bounding box center [427, 374] width 374 height 26
click at [240, 361] on select "Select Item... MMS LT AT CS Vacant Vacant" at bounding box center [427, 374] width 374 height 26
select select "fc758b50-acba-4166-9f24-5248f0f78016"
click at [255, 500] on label "Yes" at bounding box center [263, 502] width 16 height 15
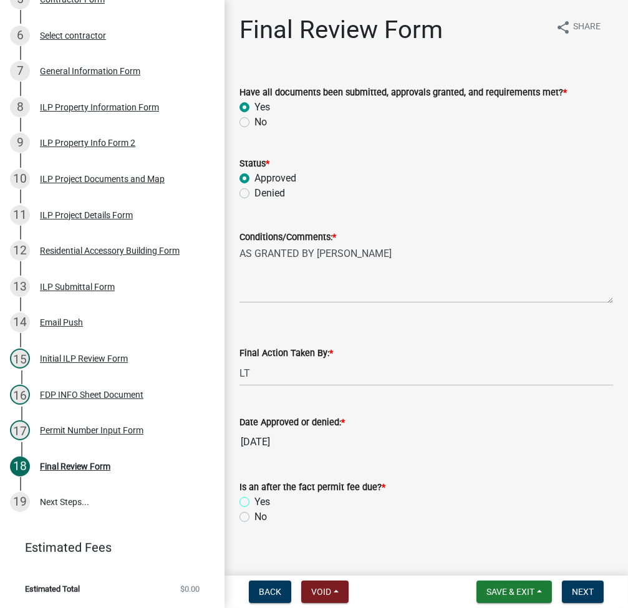
click at [255, 500] on input "Yes" at bounding box center [259, 499] width 8 height 8
radio input "true"
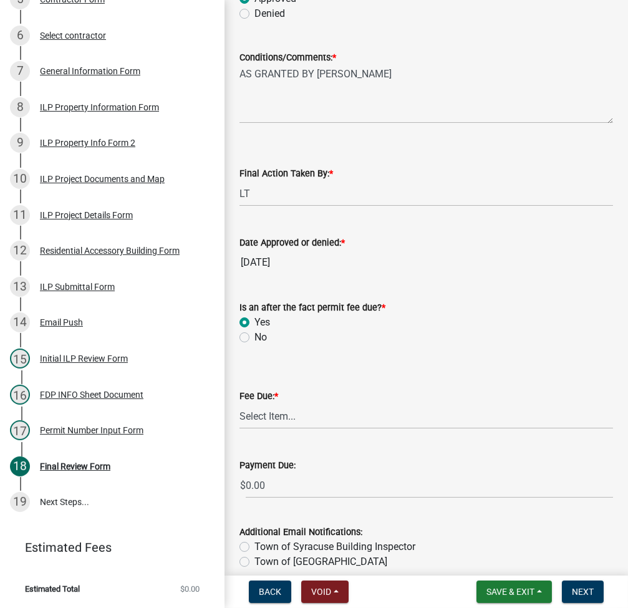
scroll to position [237, 0]
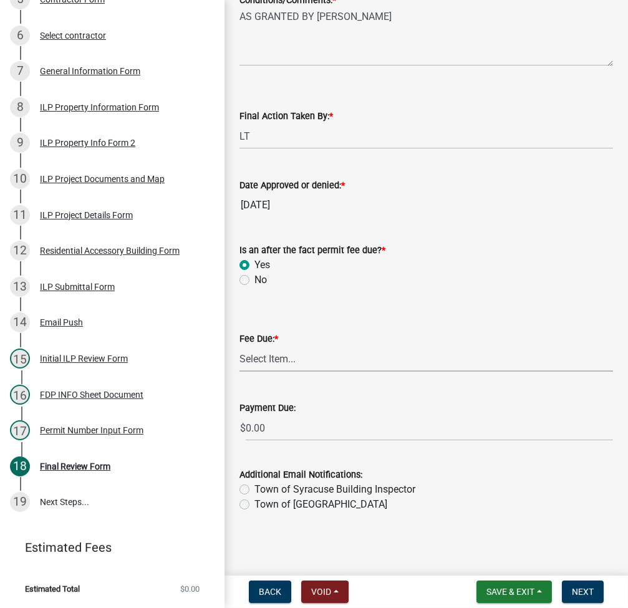
click at [267, 358] on select "Select Item... N/A $10.00 $25.00 $125.00 $250 $500 $500 + $10.00 for every 10 s…" at bounding box center [427, 359] width 374 height 26
click at [240, 372] on select "Select Item... N/A $10.00 $25.00 $125.00 $250 $500 $500 + $10.00 for every 10 s…" at bounding box center [427, 359] width 374 height 26
select select "654cf63f-9773-4a49-9949-bcaf97ebfa68"
click at [578, 599] on button "Next" at bounding box center [583, 592] width 42 height 22
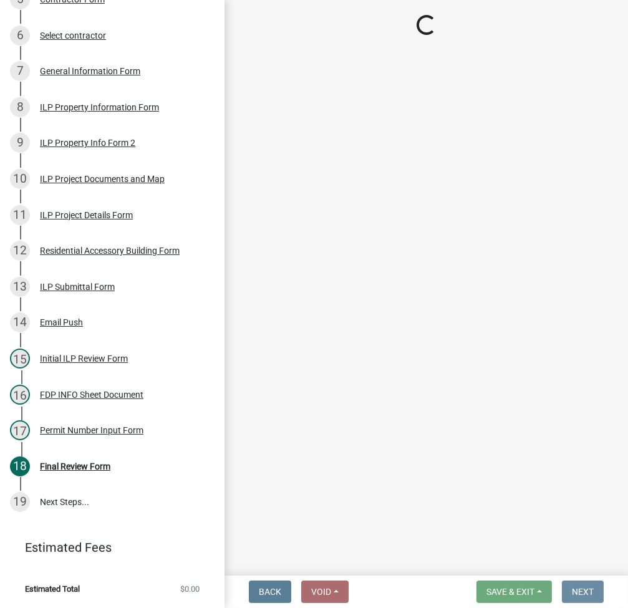
scroll to position [0, 0]
select select "3: 3"
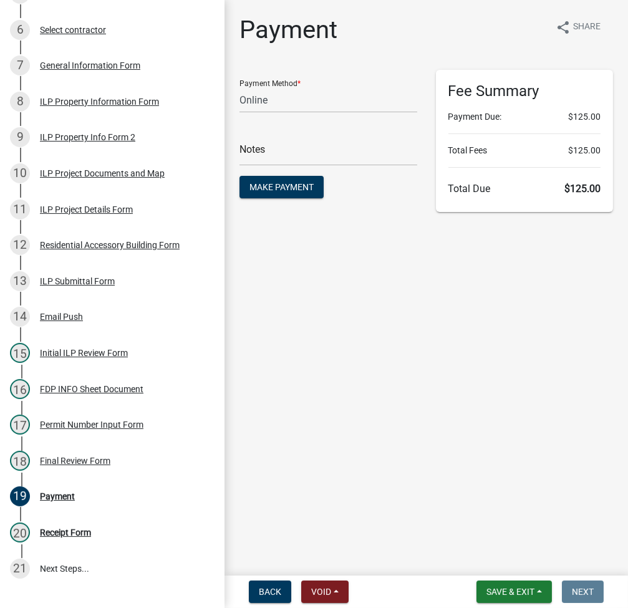
scroll to position [459, 0]
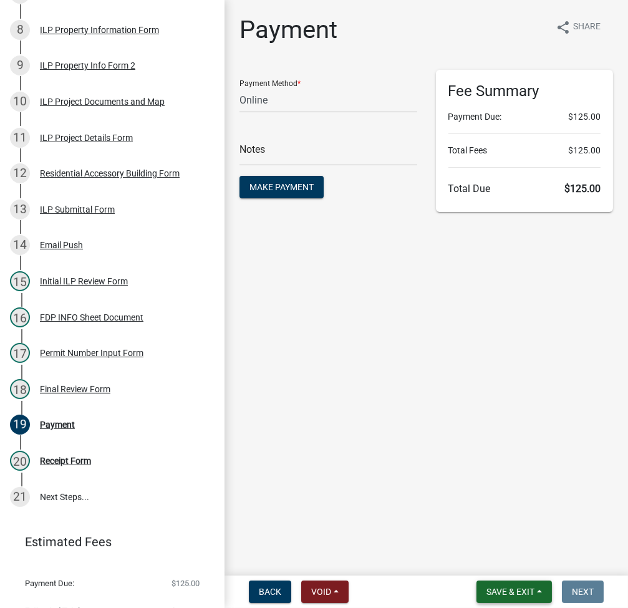
click at [499, 596] on span "Save & Exit" at bounding box center [511, 592] width 48 height 10
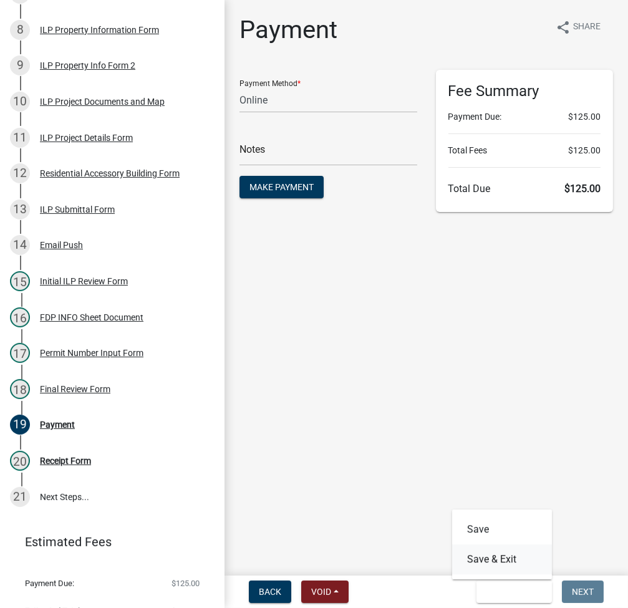
click at [504, 559] on button "Save & Exit" at bounding box center [502, 560] width 100 height 30
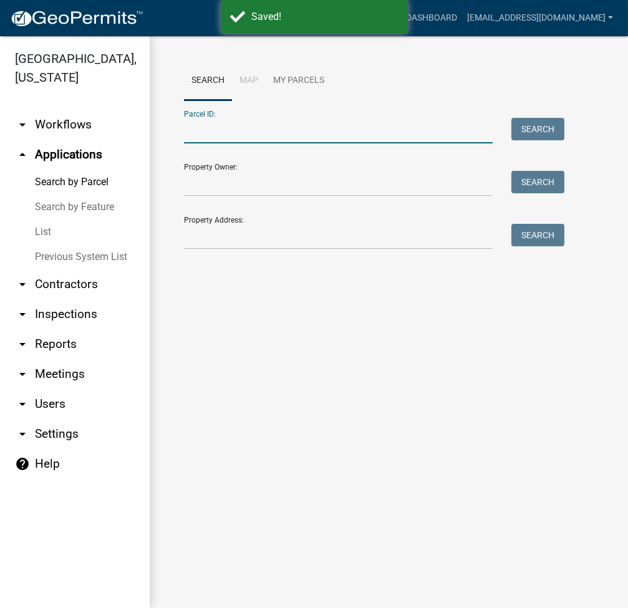
paste input "021-056-006"
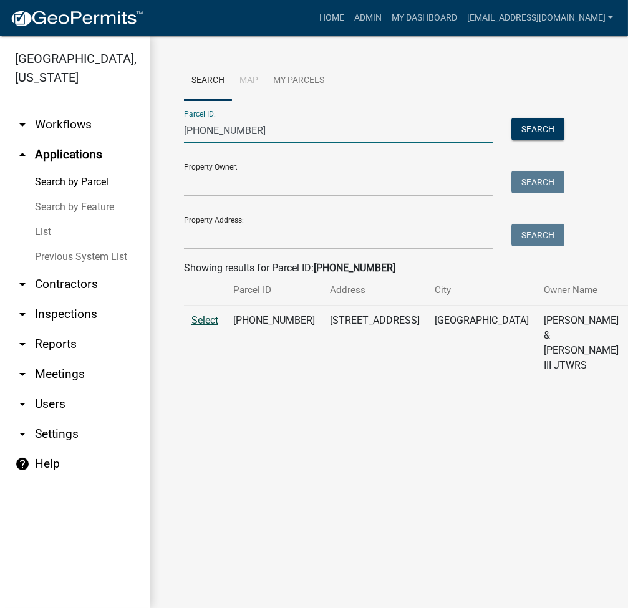
type input "021-056-006"
click at [207, 326] on span "Select" at bounding box center [205, 320] width 27 height 12
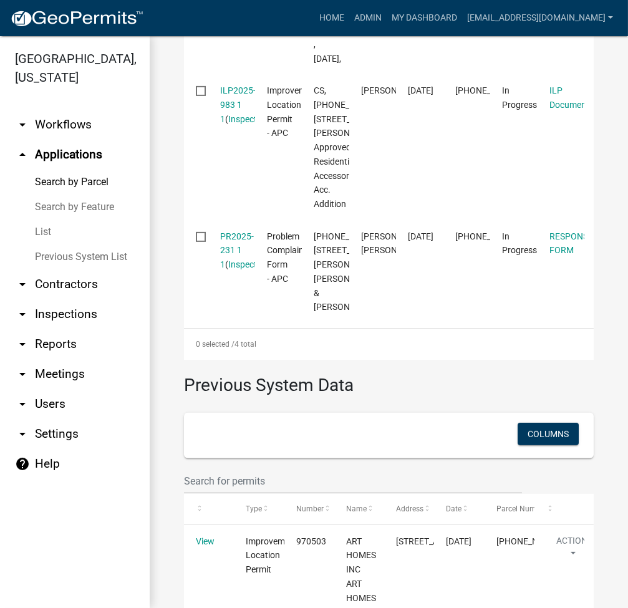
scroll to position [894, 0]
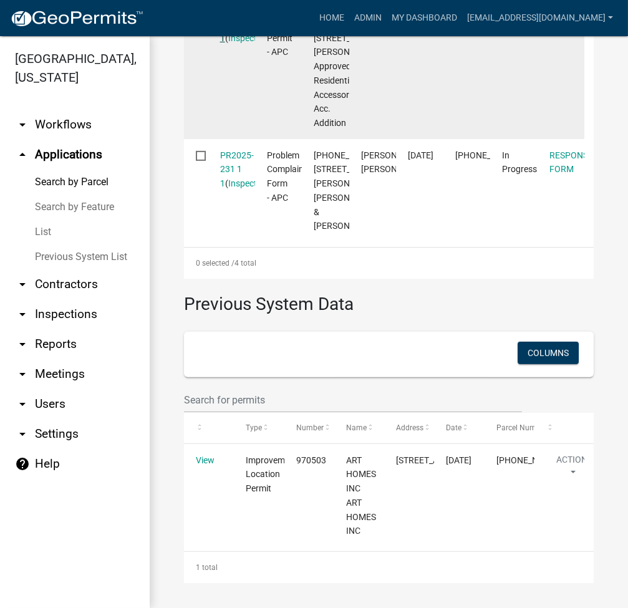
click at [228, 43] on link "ILP2025-983 1 1" at bounding box center [238, 23] width 36 height 39
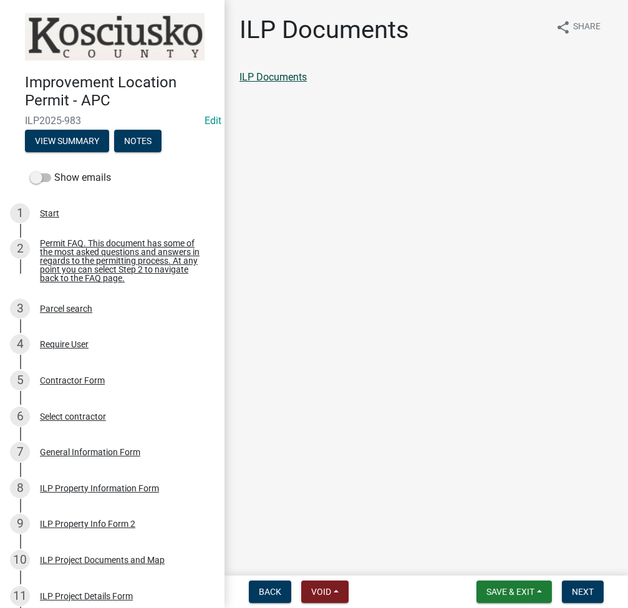
click at [275, 77] on link "ILP Documents" at bounding box center [273, 77] width 67 height 12
click at [590, 592] on span "Next" at bounding box center [583, 592] width 22 height 10
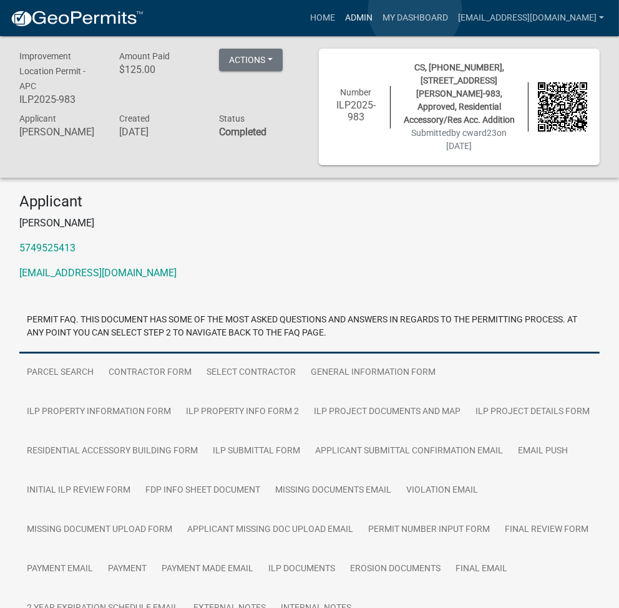
click at [378, 9] on link "Admin" at bounding box center [358, 18] width 37 height 24
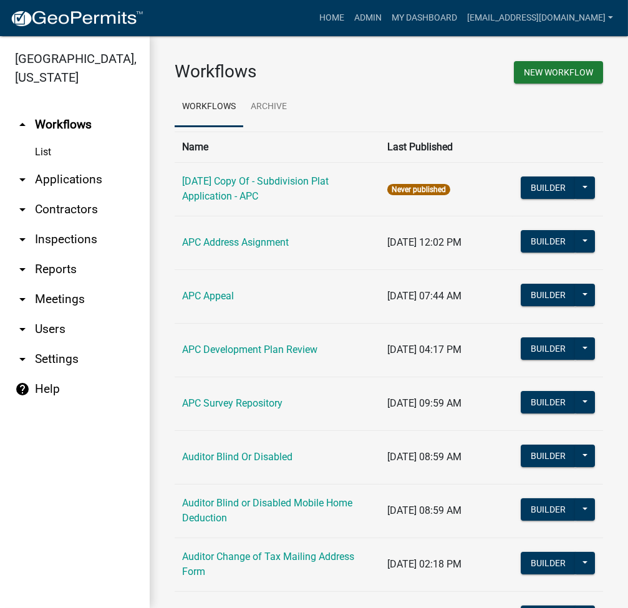
click at [77, 177] on link "arrow_drop_down Applications" at bounding box center [75, 180] width 150 height 30
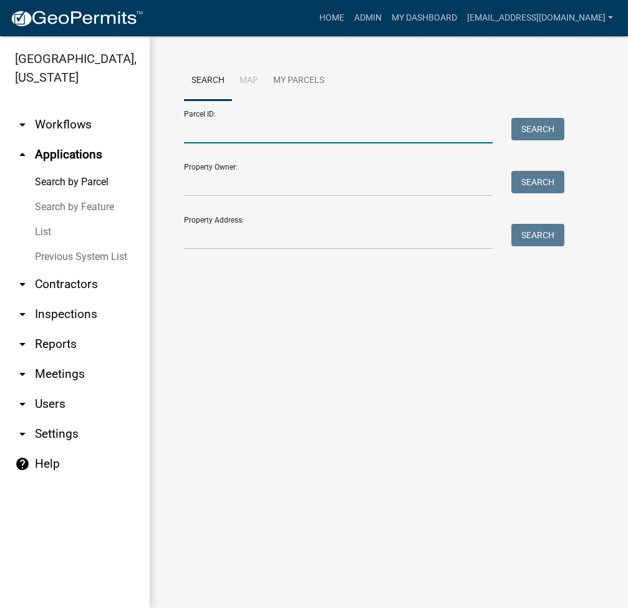
click at [227, 132] on input "Parcel ID:" at bounding box center [338, 131] width 309 height 26
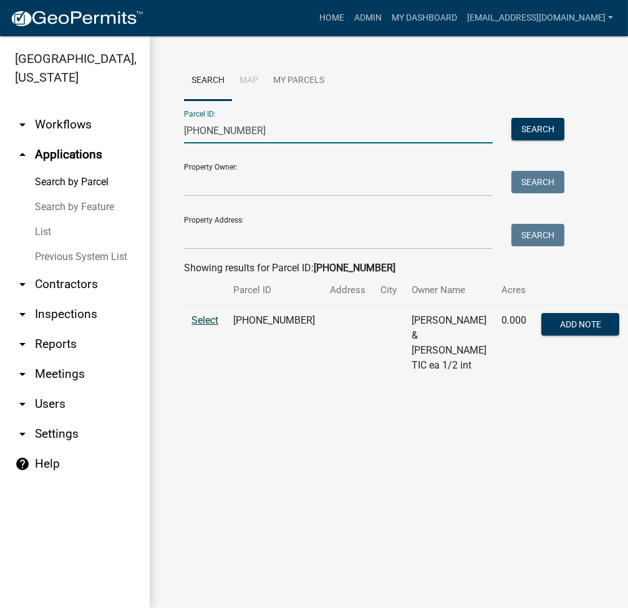
click at [198, 326] on span "Select" at bounding box center [205, 320] width 27 height 12
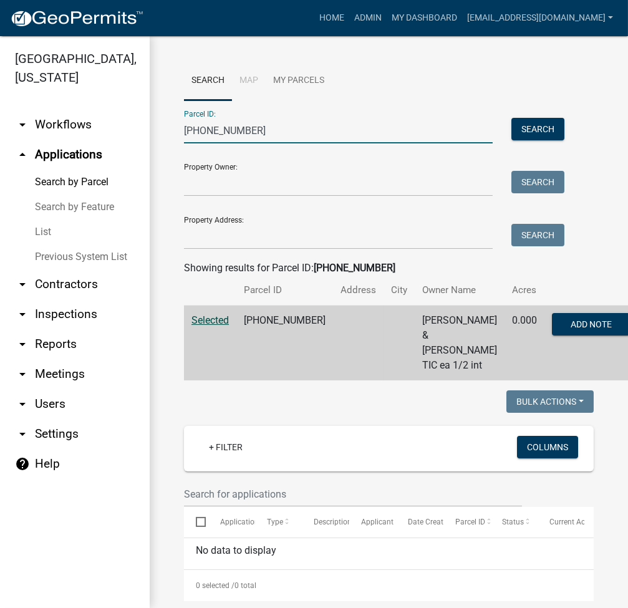
click at [270, 126] on input "005-109-194" at bounding box center [338, 131] width 309 height 26
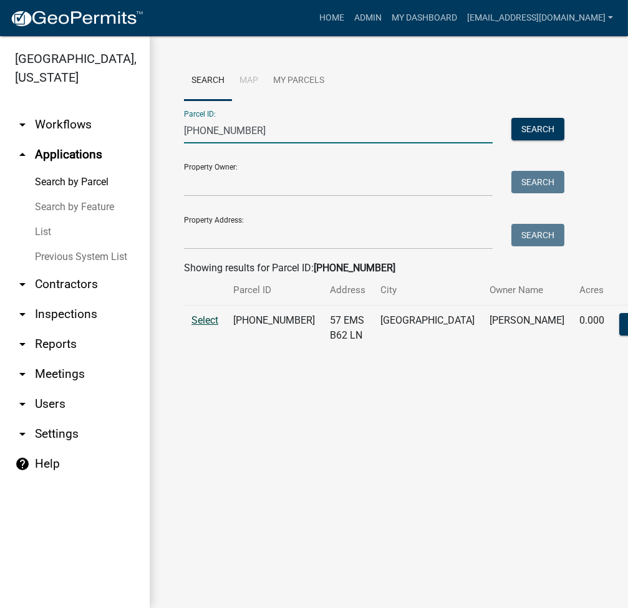
type input "005-109-195"
click at [206, 326] on span "Select" at bounding box center [205, 320] width 27 height 12
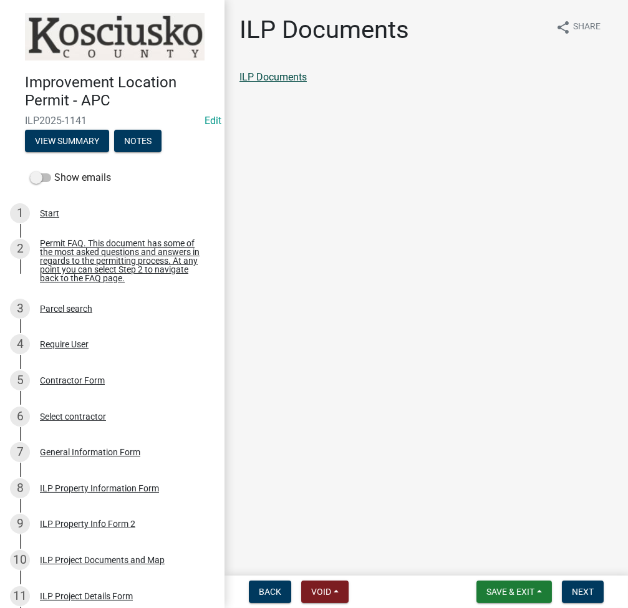
click at [285, 79] on link "ILP Documents" at bounding box center [273, 77] width 67 height 12
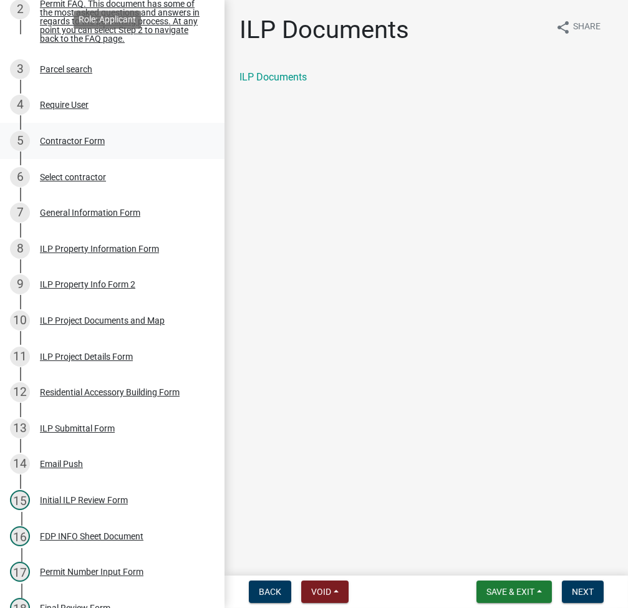
scroll to position [333, 0]
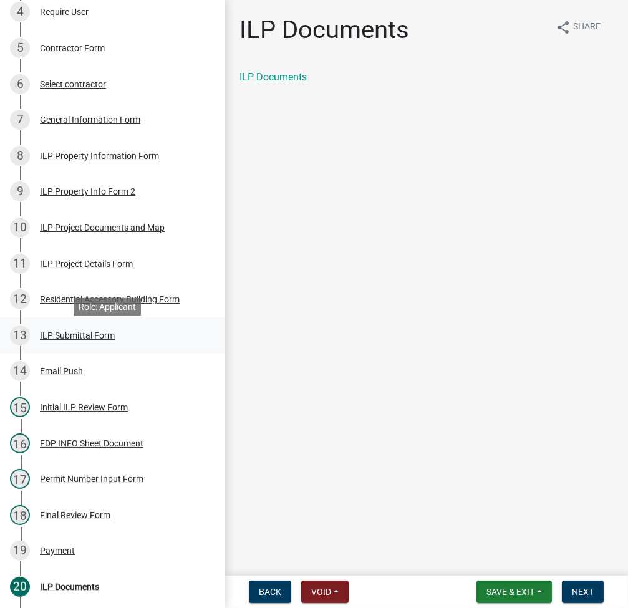
click at [57, 336] on div "ILP Submittal Form" at bounding box center [77, 335] width 75 height 9
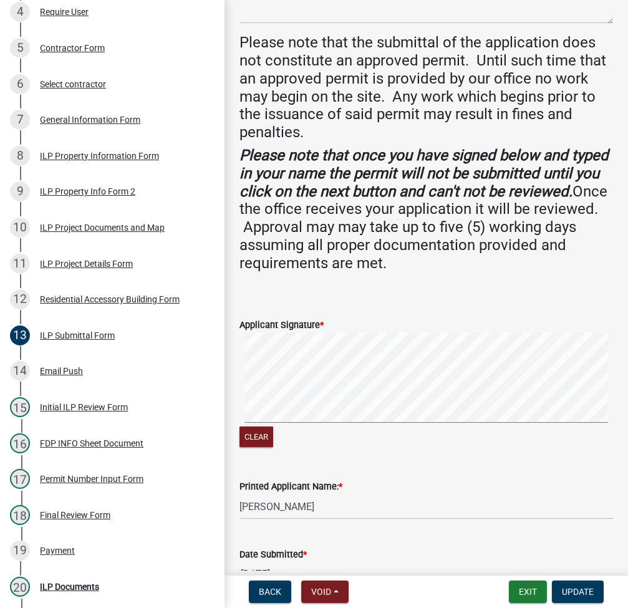
scroll to position [0, 0]
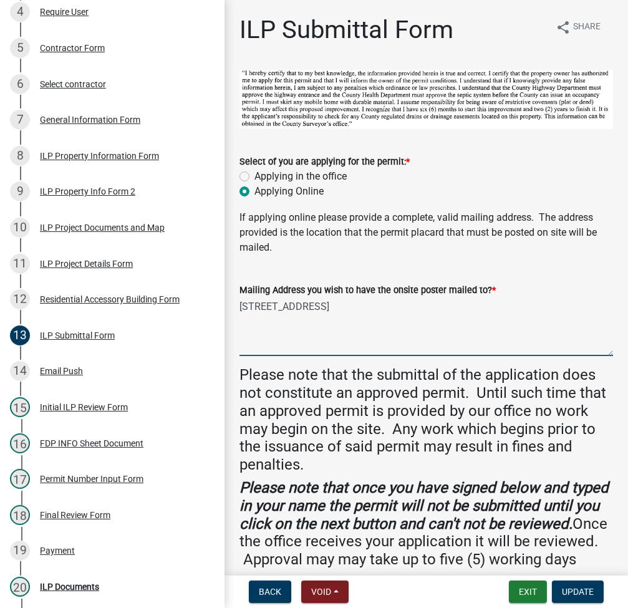
drag, startPoint x: 240, startPoint y: 306, endPoint x: 475, endPoint y: 314, distance: 236.0
click at [475, 314] on textarea "5118 N Dovewood Trl, Warsaw, IN 46582" at bounding box center [427, 327] width 374 height 59
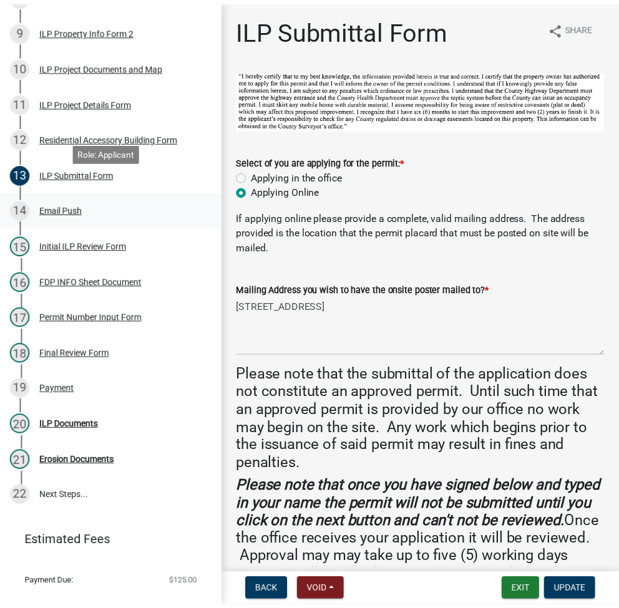
scroll to position [522, 0]
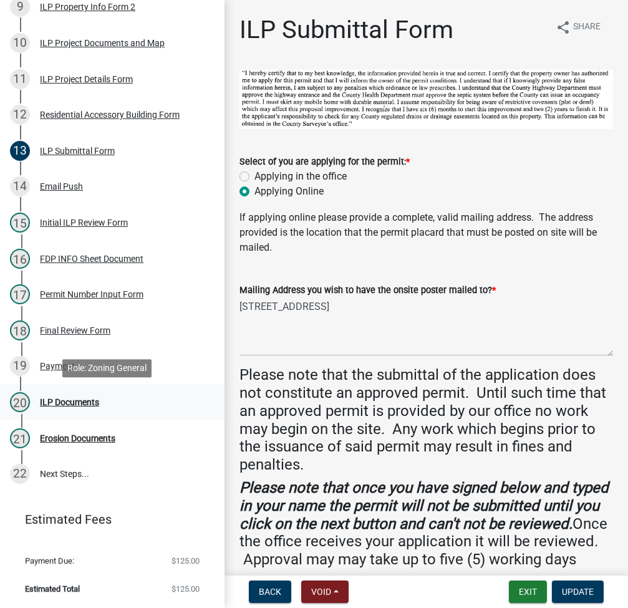
click at [78, 403] on div "ILP Documents" at bounding box center [69, 402] width 59 height 9
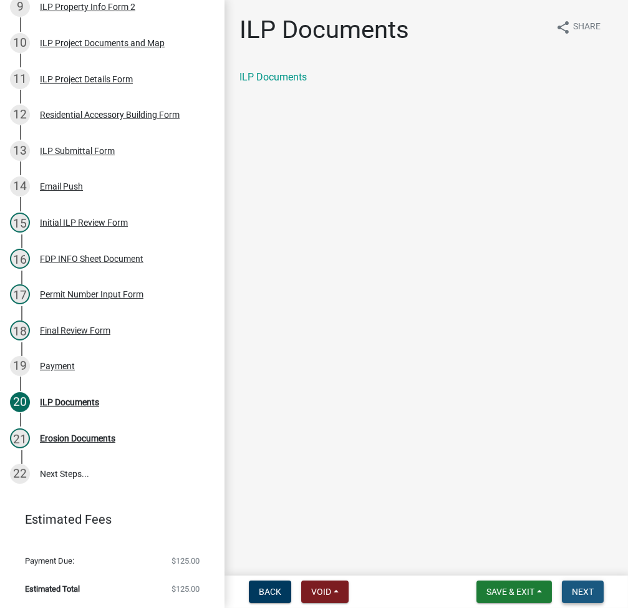
click at [570, 592] on button "Next" at bounding box center [583, 592] width 42 height 22
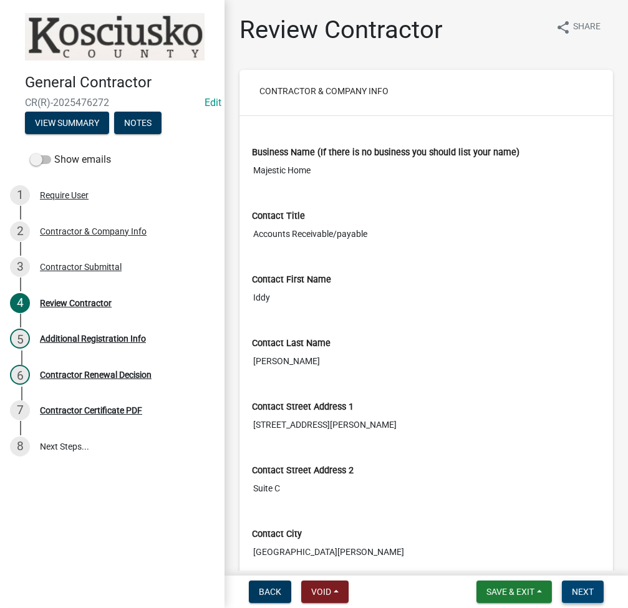
click at [584, 590] on span "Next" at bounding box center [583, 592] width 22 height 10
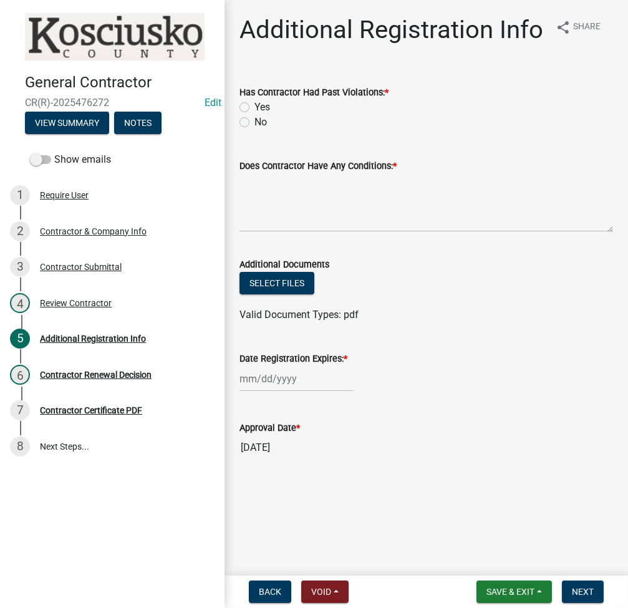
click at [255, 125] on label "No" at bounding box center [261, 122] width 12 height 15
click at [255, 123] on input "No" at bounding box center [259, 119] width 8 height 8
radio input "true"
click at [268, 202] on textarea "Does Contractor Have Any Conditions: *" at bounding box center [427, 202] width 374 height 59
type textarea "N/A"
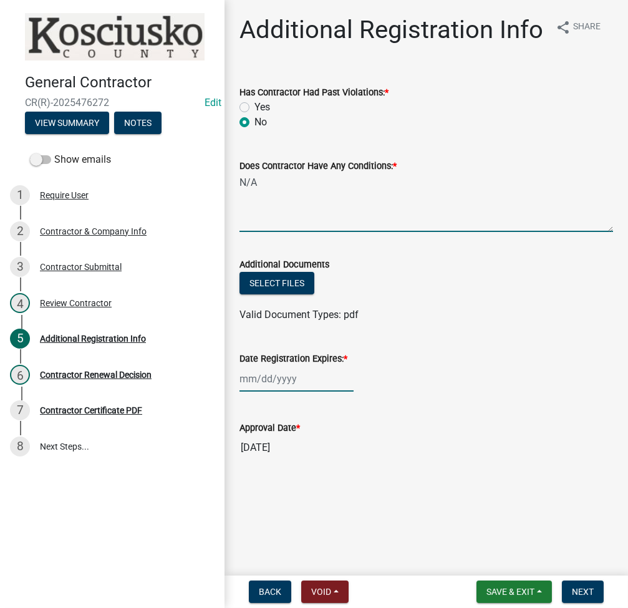
click at [293, 378] on div at bounding box center [297, 379] width 114 height 26
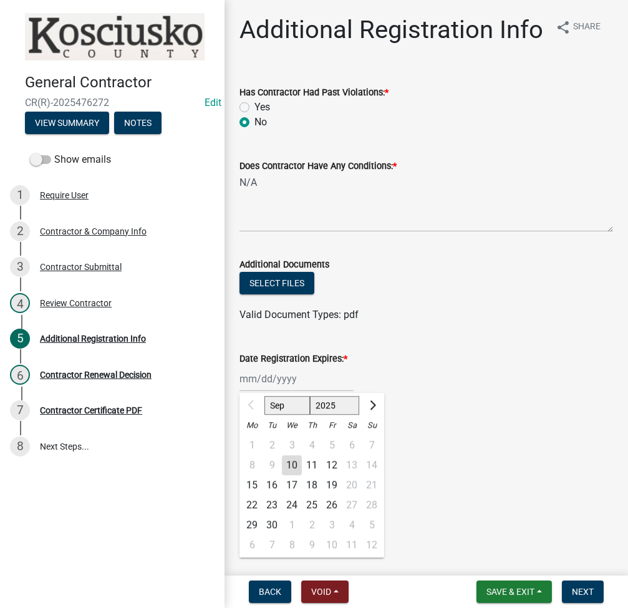
click at [321, 404] on select "2025 2026 2027 2028 2029 2030 2031 2032 2033 2034 2035 2036 2037 2038 2039 2040…" at bounding box center [335, 405] width 50 height 19
select select "2026"
click at [310, 396] on select "2025 2026 2027 2028 2029 2030 2031 2032 2033 2034 2035 2036 2037 2038 2039 2040…" at bounding box center [335, 405] width 50 height 19
click at [310, 467] on div "10" at bounding box center [312, 465] width 20 height 20
type input "[DATE]"
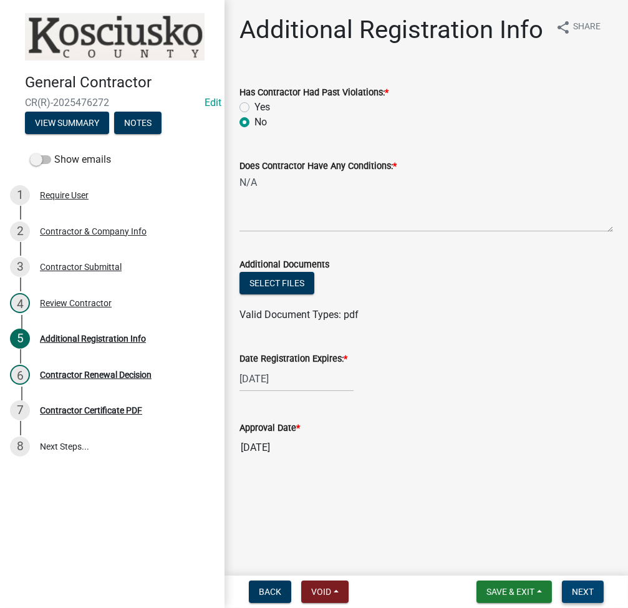
click at [582, 590] on span "Next" at bounding box center [583, 592] width 22 height 10
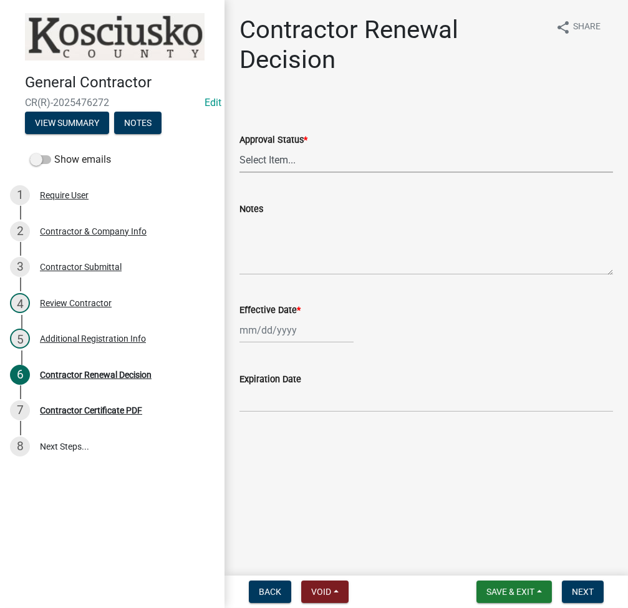
click at [339, 159] on select "Select Item... Approved Denied" at bounding box center [427, 160] width 374 height 26
click at [240, 147] on select "Select Item... Approved Denied" at bounding box center [427, 160] width 374 height 26
select select "30db8998-795d-4bbe-8e49-f1ade8865815"
click at [258, 323] on div at bounding box center [297, 331] width 114 height 26
select select "9"
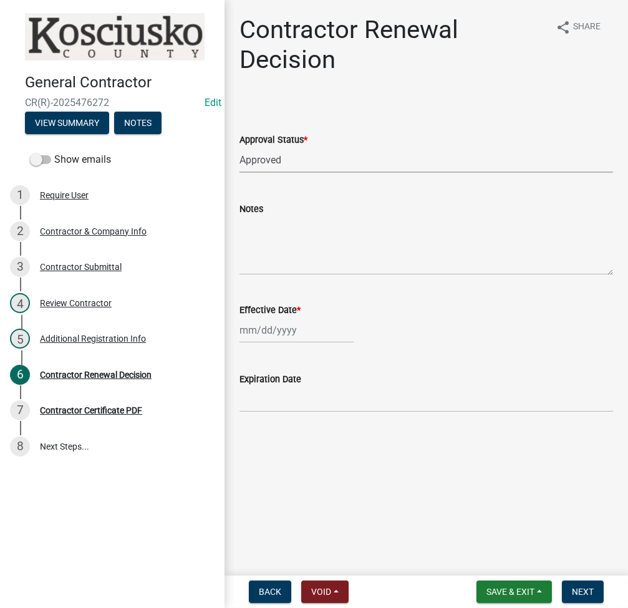
select select "2025"
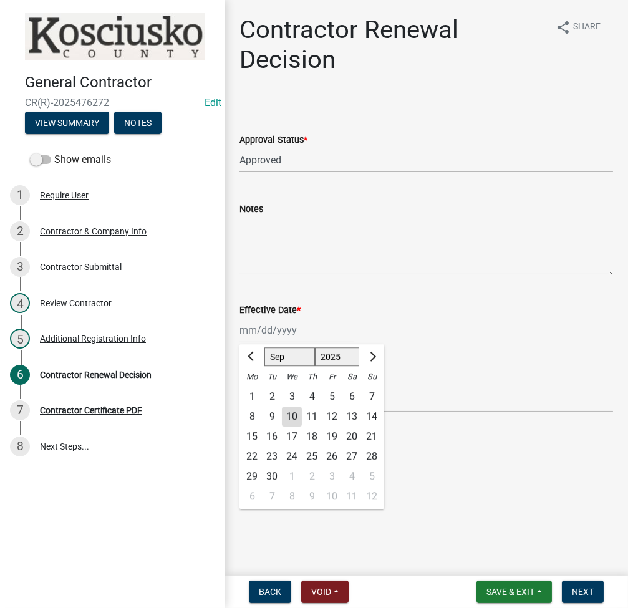
click at [288, 418] on div "10" at bounding box center [292, 417] width 20 height 20
type input "09/10/2025"
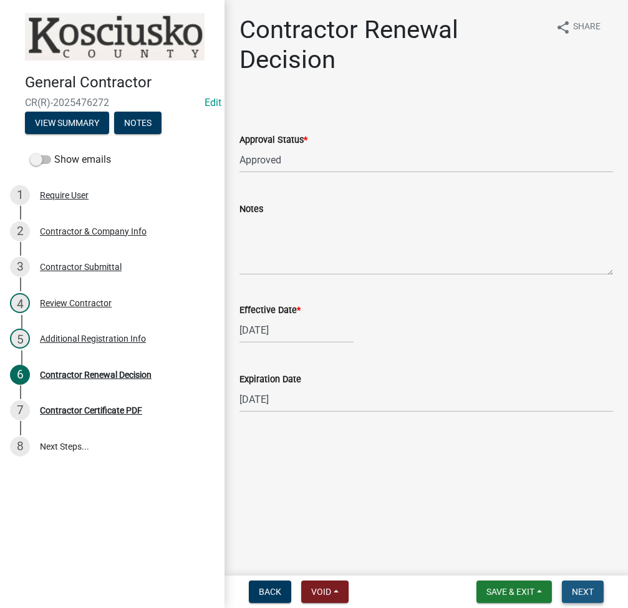
click at [588, 591] on span "Next" at bounding box center [583, 592] width 22 height 10
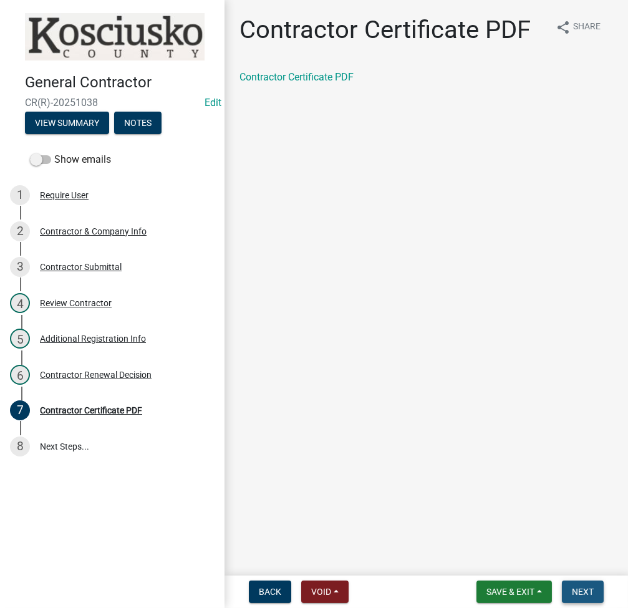
click at [592, 583] on button "Next" at bounding box center [583, 592] width 42 height 22
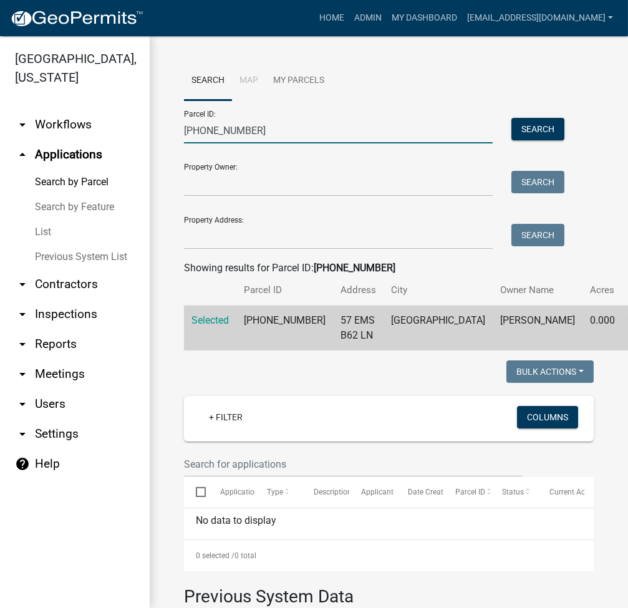
click at [211, 127] on input "[PHONE_NUMBER]" at bounding box center [338, 131] width 309 height 26
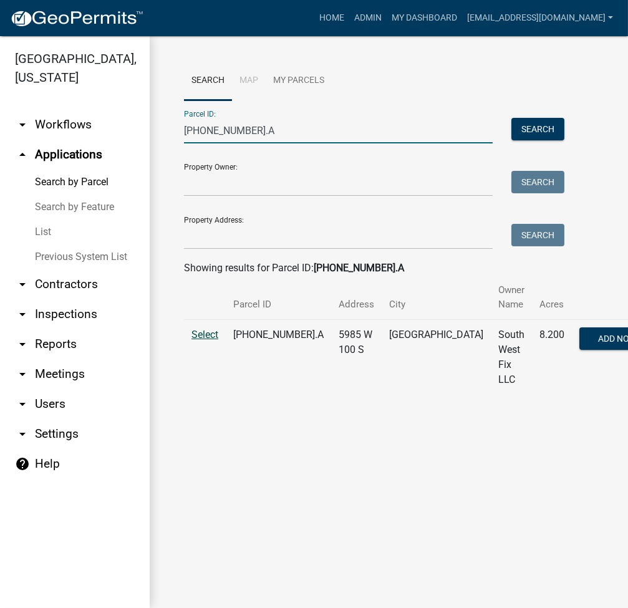
type input "[PHONE_NUMBER].A"
click at [195, 339] on span "Select" at bounding box center [205, 335] width 27 height 12
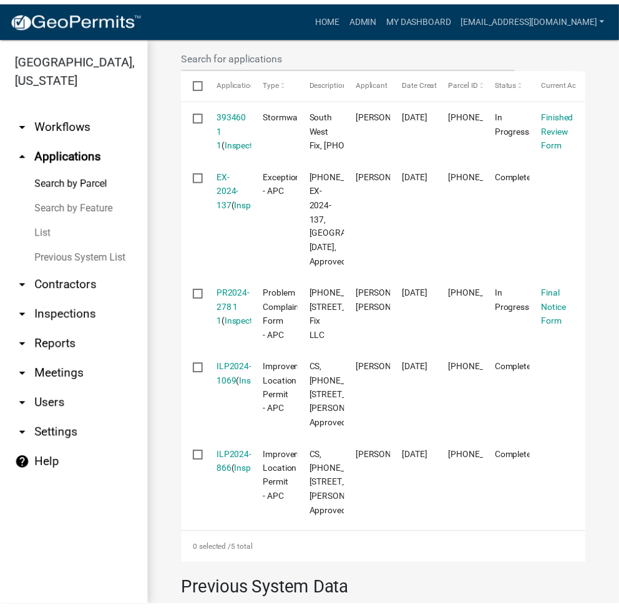
scroll to position [333, 0]
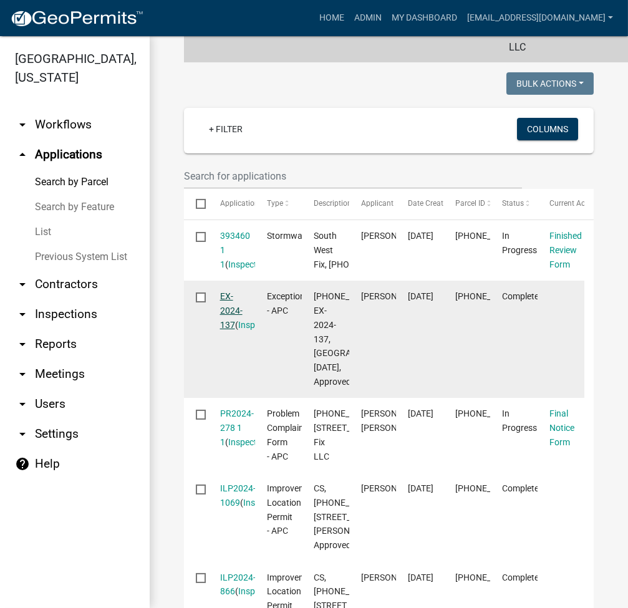
click at [228, 321] on link "EX-2024-137" at bounding box center [231, 310] width 22 height 39
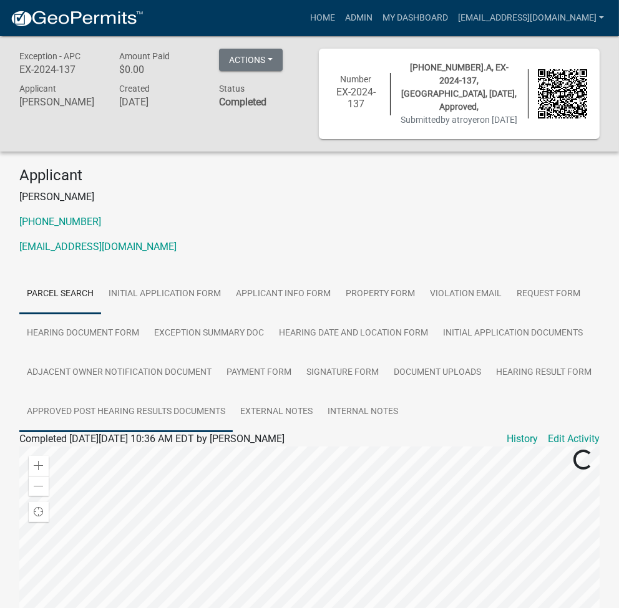
click at [139, 414] on link "Approved Post Hearing Results Documents" at bounding box center [125, 412] width 213 height 40
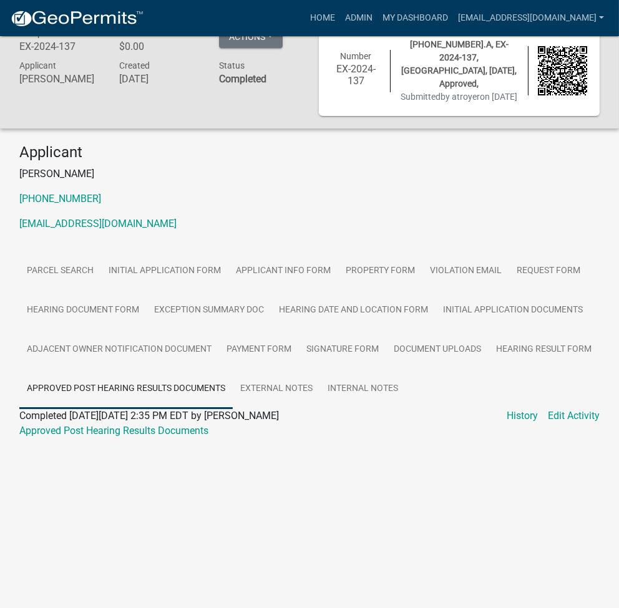
scroll to position [36, 0]
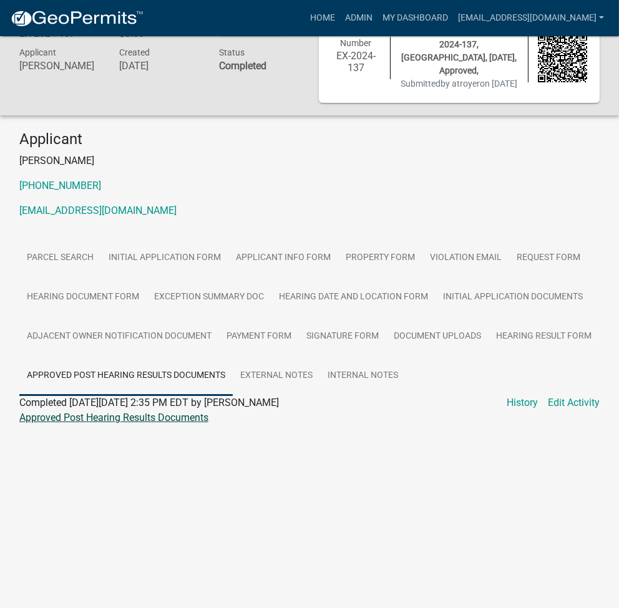
click at [135, 422] on link "Approved Post Hearing Results Documents" at bounding box center [113, 418] width 189 height 12
click at [378, 19] on link "Admin" at bounding box center [358, 18] width 37 height 24
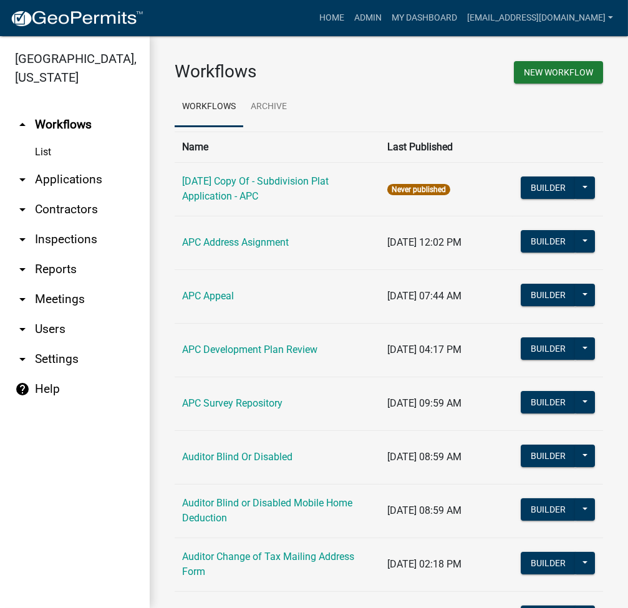
click at [76, 185] on link "arrow_drop_down Applications" at bounding box center [75, 180] width 150 height 30
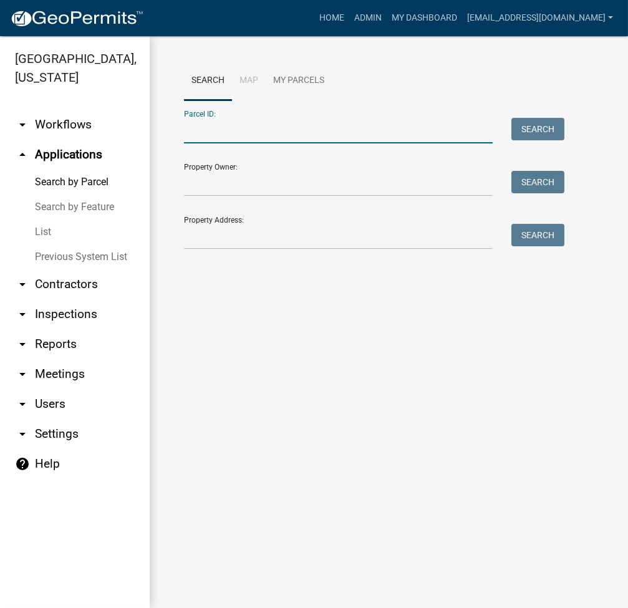
click at [240, 135] on input "Parcel ID:" at bounding box center [338, 131] width 309 height 26
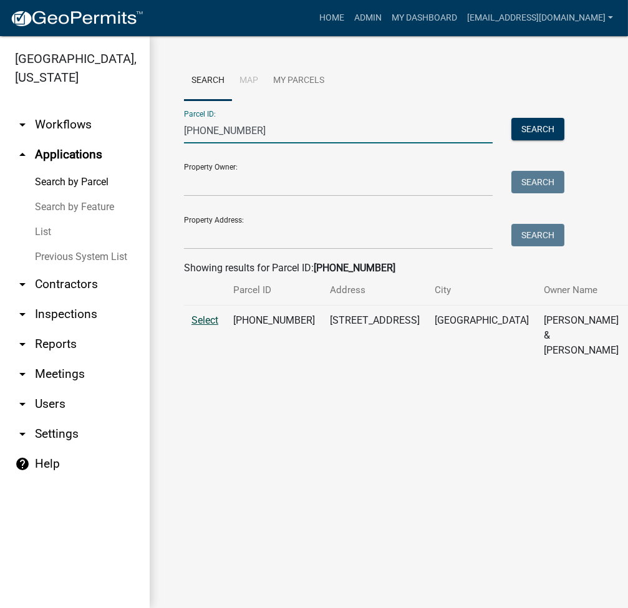
type input "007-056-075"
click at [205, 326] on span "Select" at bounding box center [205, 320] width 27 height 12
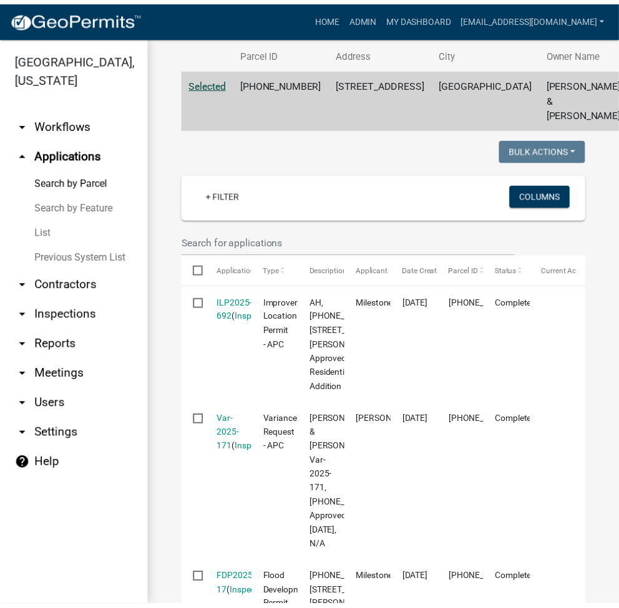
scroll to position [166, 0]
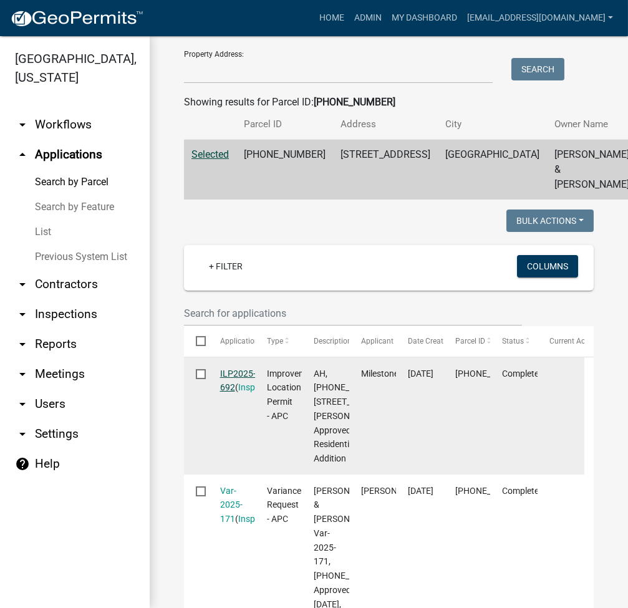
click at [236, 393] on link "ILP2025-692" at bounding box center [238, 381] width 36 height 24
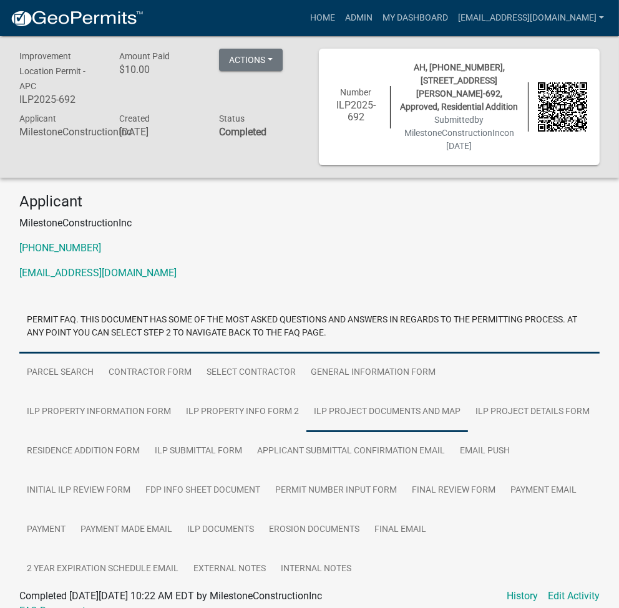
click at [306, 417] on link "ILP Project Documents and Map" at bounding box center [387, 412] width 162 height 40
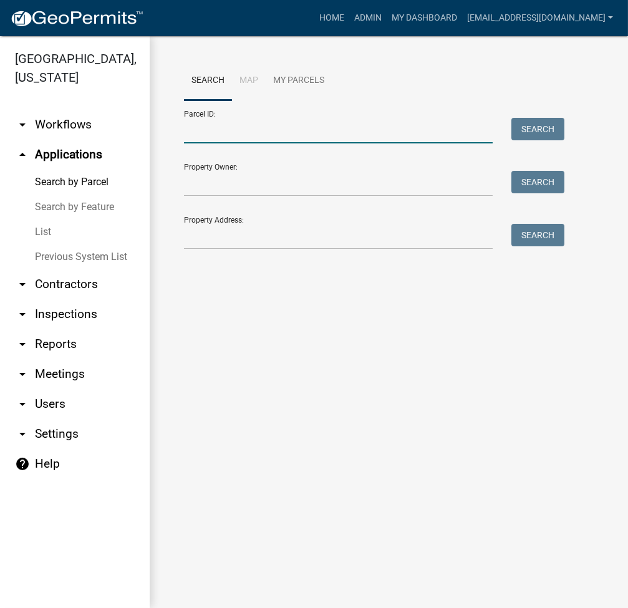
click at [262, 131] on input "Parcel ID:" at bounding box center [338, 131] width 309 height 26
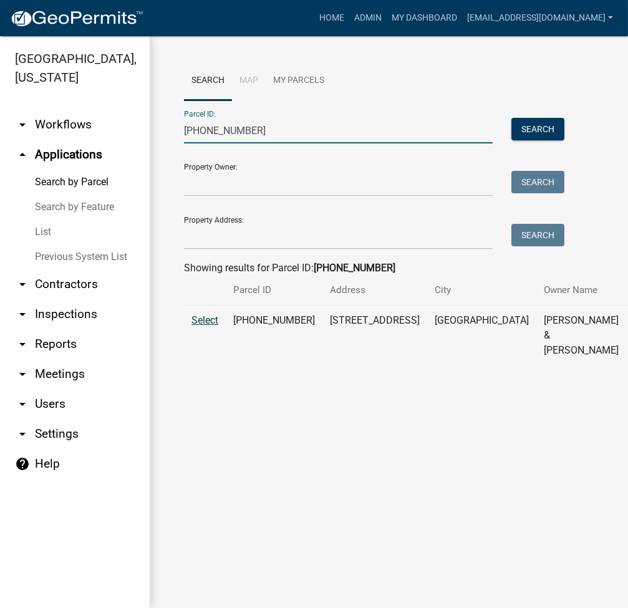
type input "007-056-075"
click at [203, 326] on span "Select" at bounding box center [205, 320] width 27 height 12
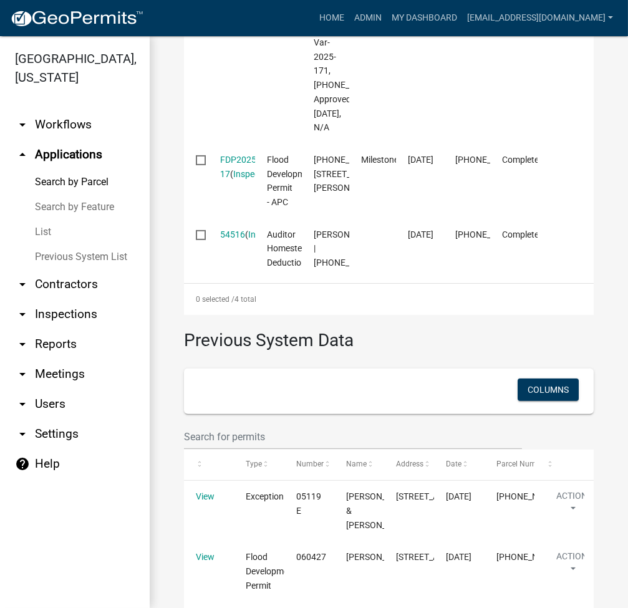
scroll to position [665, 0]
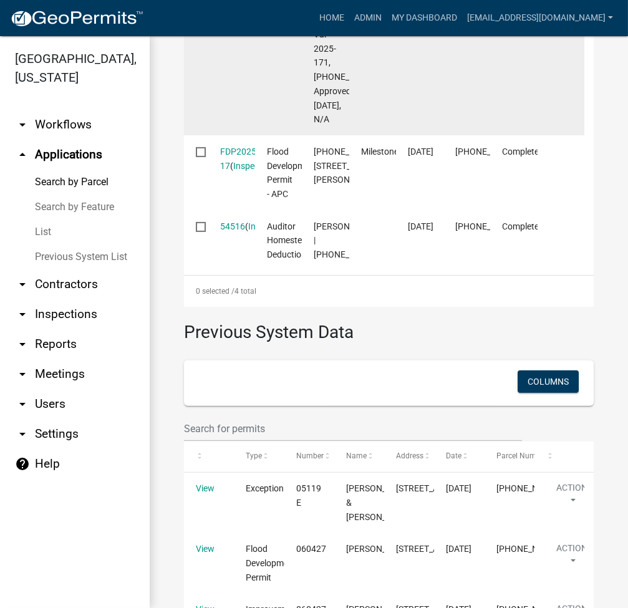
click at [230, 26] on link "Var-2025-171" at bounding box center [231, 6] width 22 height 39
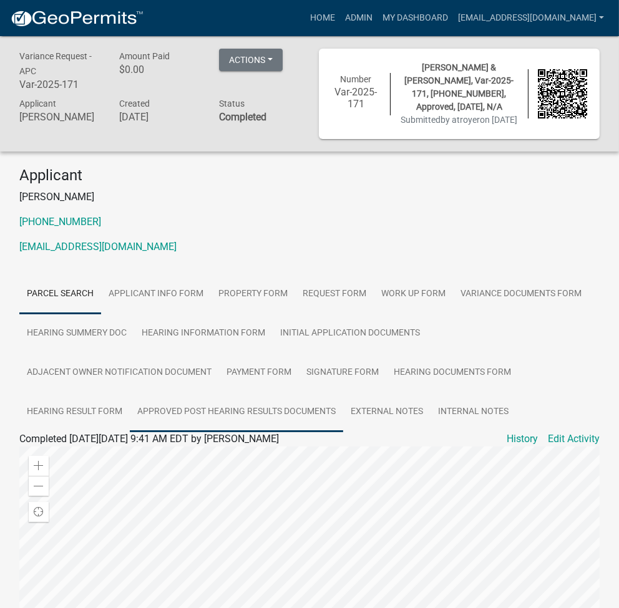
click at [304, 410] on link "Approved Post Hearing Results Documents" at bounding box center [236, 412] width 213 height 40
click at [109, 452] on link "Approved Post Hearing Results Documents" at bounding box center [113, 454] width 189 height 12
click at [378, 11] on link "Admin" at bounding box center [358, 18] width 37 height 24
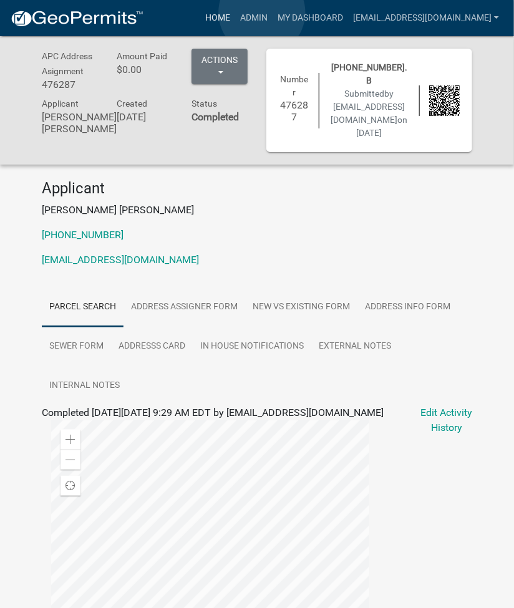
click at [235, 12] on link "Home" at bounding box center [217, 18] width 35 height 24
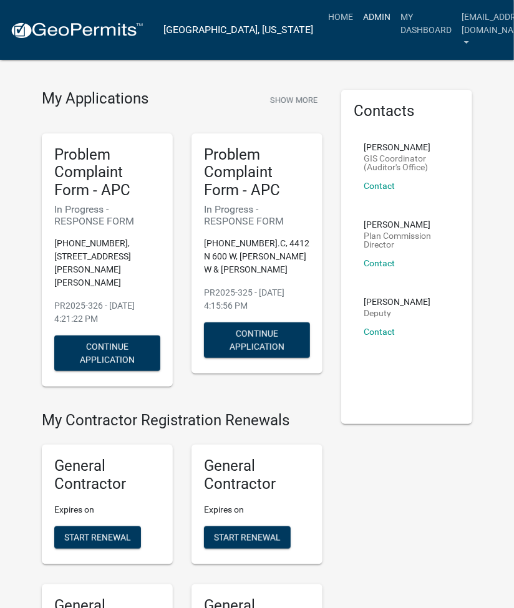
click at [358, 15] on link "Admin" at bounding box center [376, 17] width 37 height 24
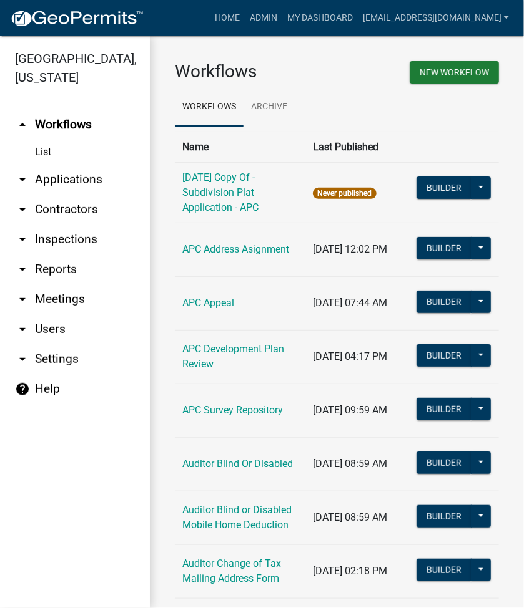
click at [56, 185] on link "arrow_drop_down Applications" at bounding box center [75, 180] width 150 height 30
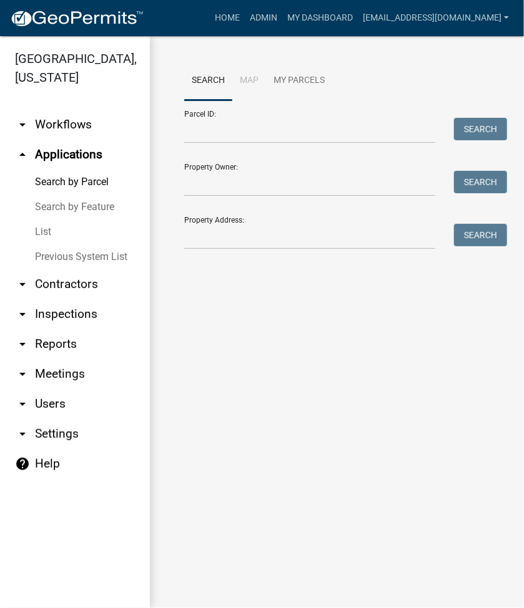
click at [52, 225] on link "List" at bounding box center [75, 232] width 150 height 25
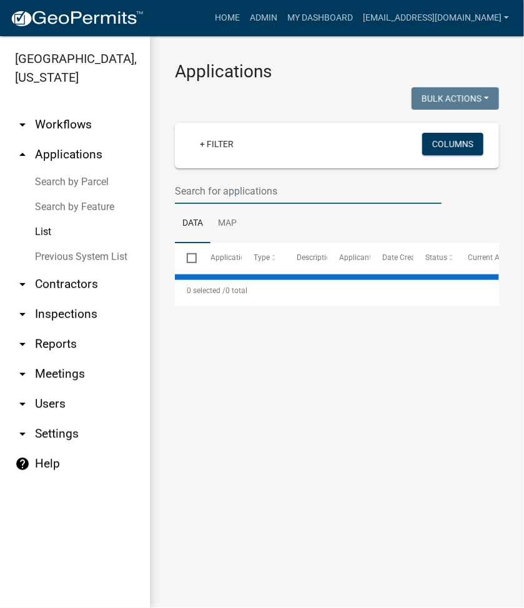
click at [219, 188] on input "text" at bounding box center [308, 191] width 266 height 26
select select "2: 50"
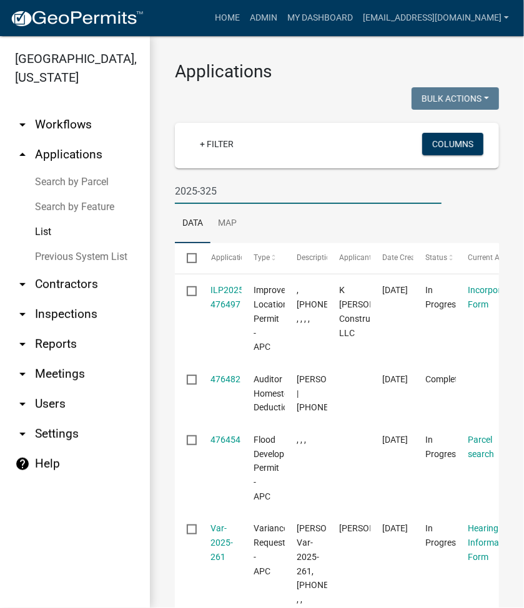
type input "2025-325"
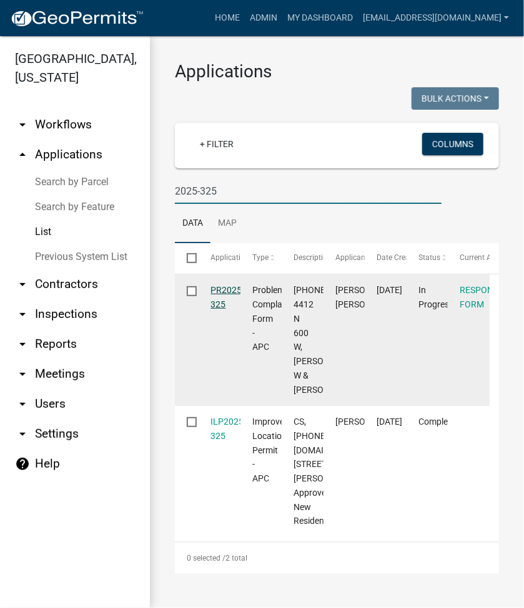
click at [231, 285] on link "PR2025-325" at bounding box center [228, 297] width 34 height 24
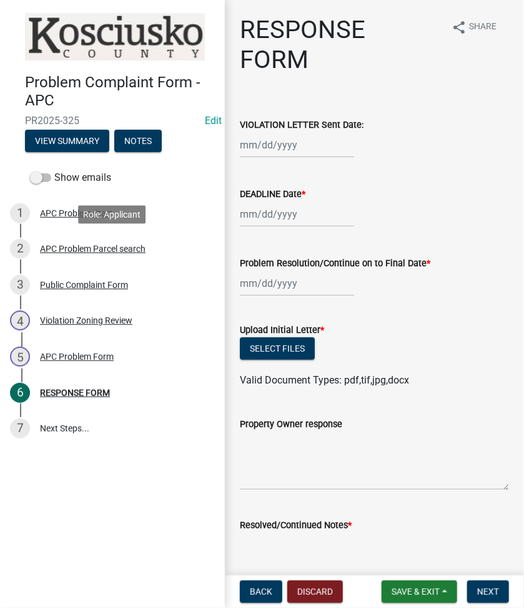
click at [99, 251] on div "APC Problem Parcel search" at bounding box center [92, 249] width 105 height 9
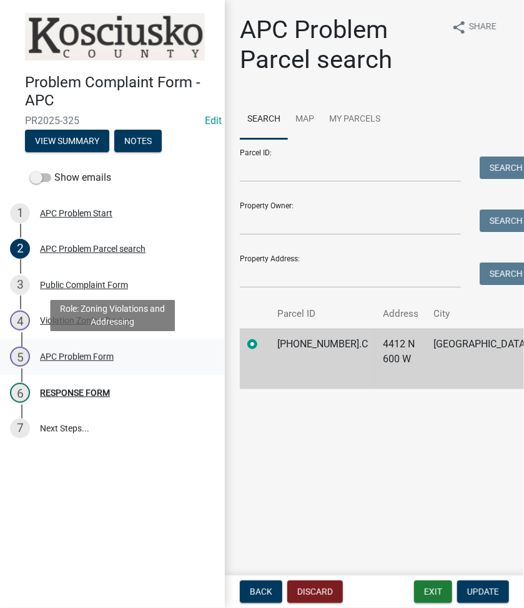
click at [80, 350] on div "5 APC Problem Form" at bounding box center [107, 357] width 195 height 20
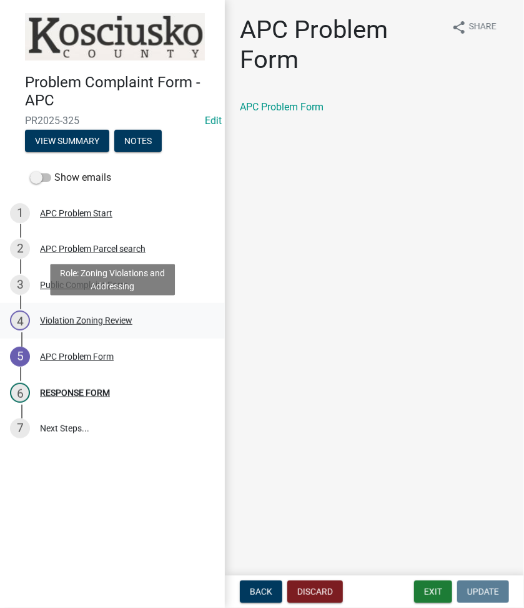
click at [108, 323] on div "Violation Zoning Review" at bounding box center [86, 320] width 92 height 9
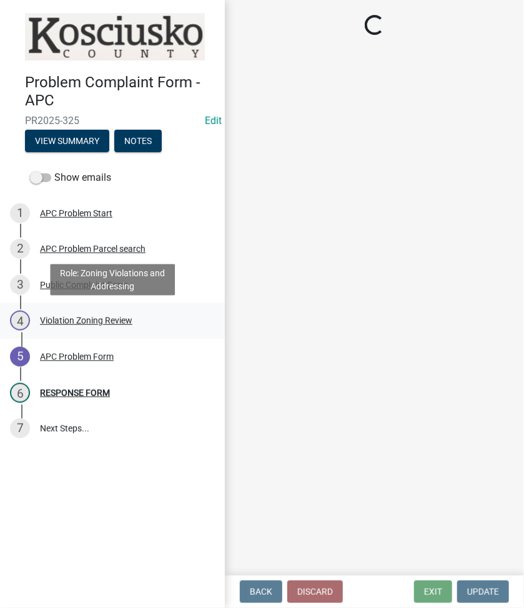
select select "ea119d11-e52e-4559-b746-af06211fe819"
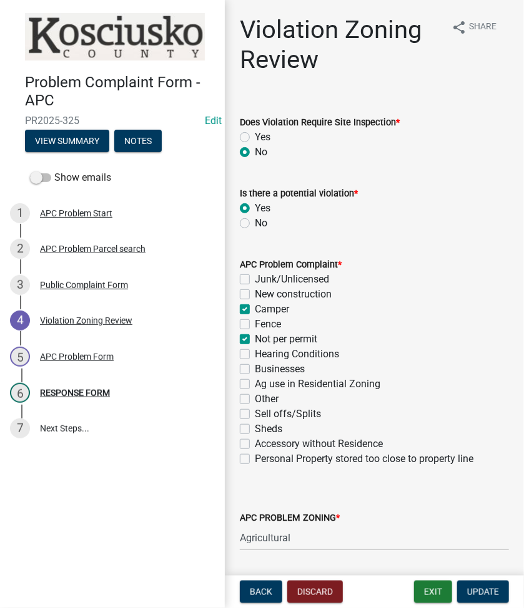
scroll to position [314, 0]
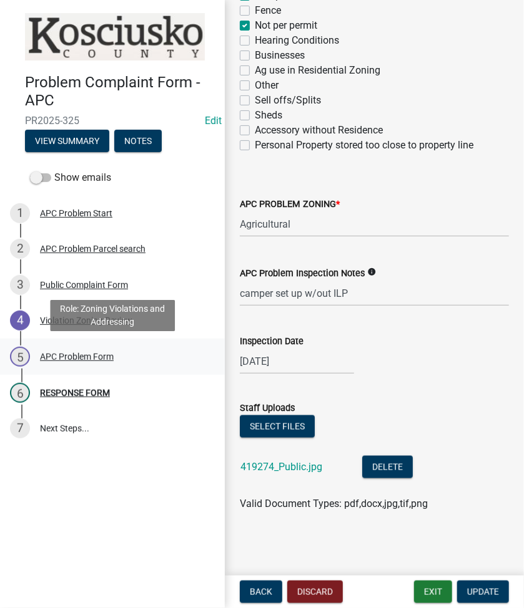
click at [51, 363] on div "5 APC Problem Form" at bounding box center [107, 357] width 195 height 20
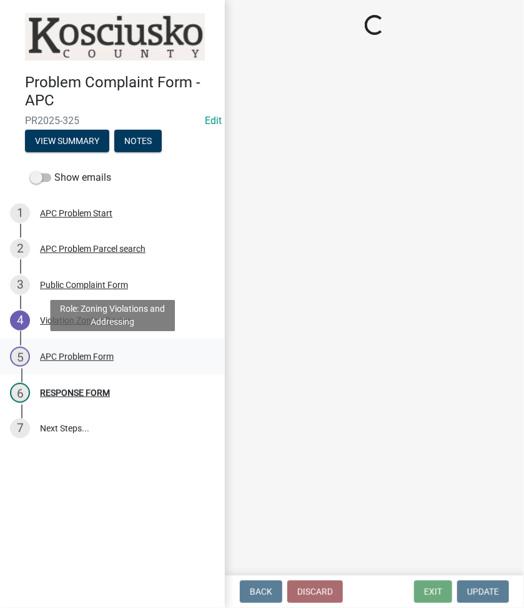
scroll to position [0, 0]
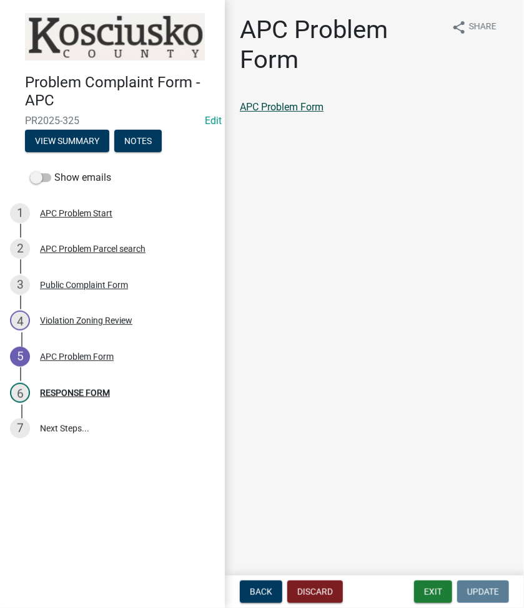
click at [284, 103] on link "APC Problem Form" at bounding box center [282, 107] width 84 height 12
click at [431, 592] on button "Exit" at bounding box center [433, 592] width 38 height 22
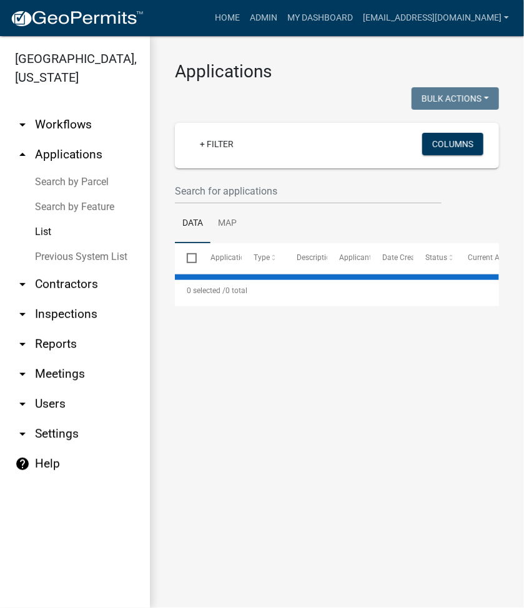
select select "2: 50"
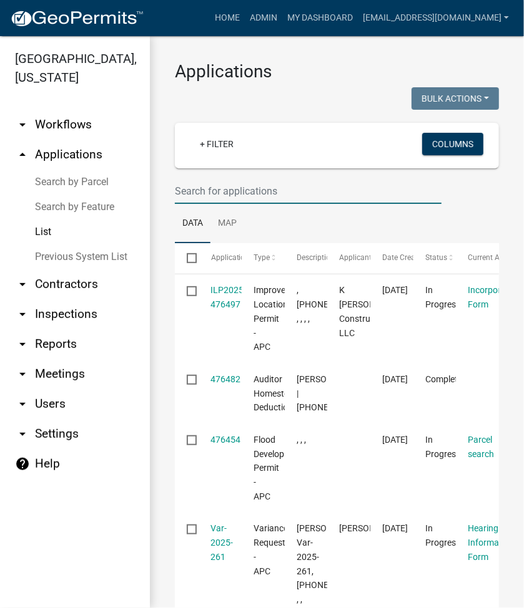
click at [215, 195] on input "text" at bounding box center [308, 191] width 266 height 26
type input "2025-326"
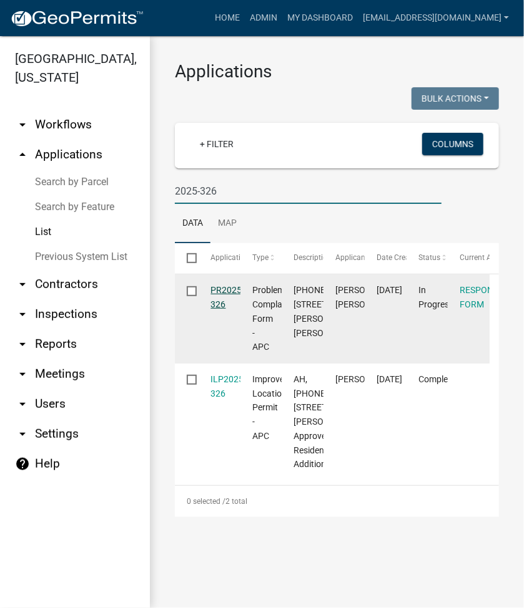
click at [214, 291] on link "PR2025-326" at bounding box center [228, 297] width 34 height 24
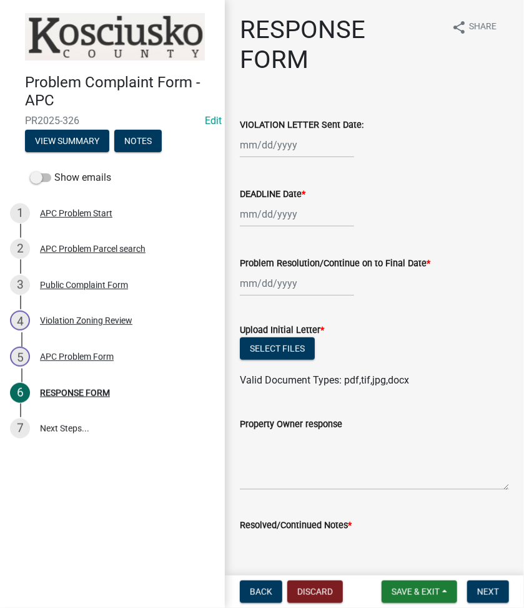
click at [80, 359] on div "APC Problem Form" at bounding box center [77, 357] width 74 height 9
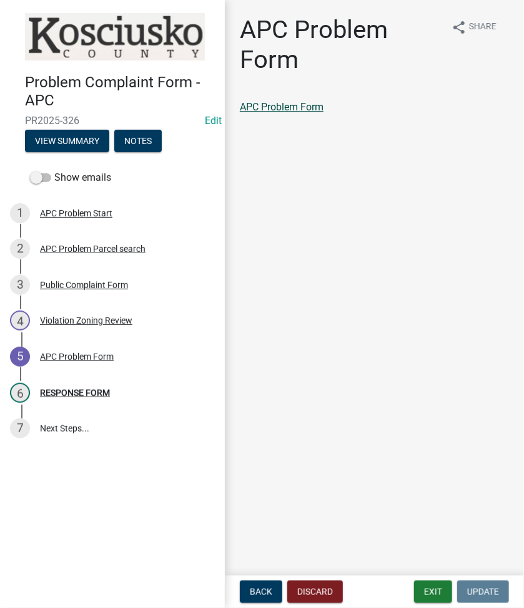
click at [257, 112] on link "APC Problem Form" at bounding box center [282, 107] width 84 height 12
